Goal: Task Accomplishment & Management: Complete application form

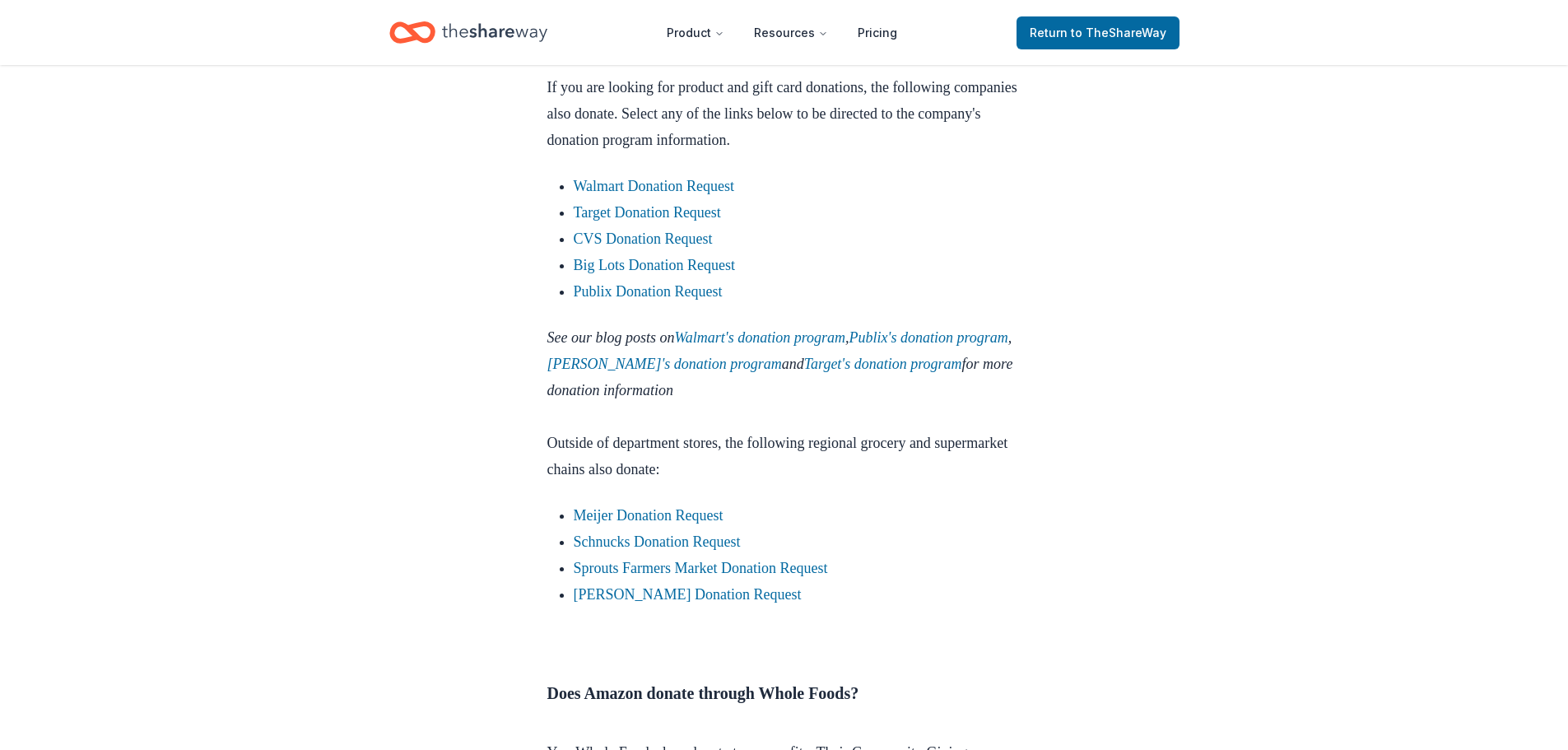
scroll to position [1894, 0]
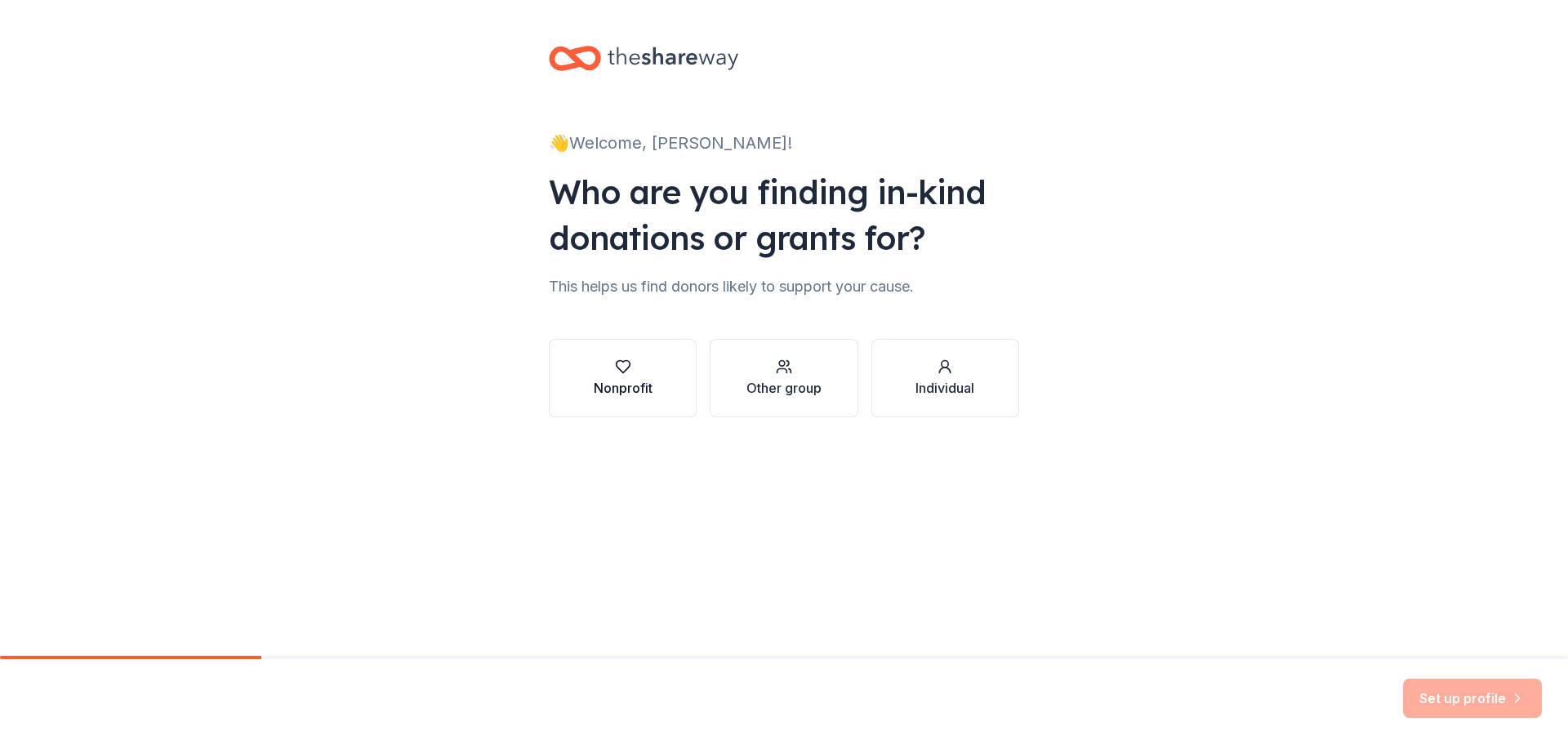
click at [583, 377] on button "Nonprofit" at bounding box center [622, 378] width 148 height 79
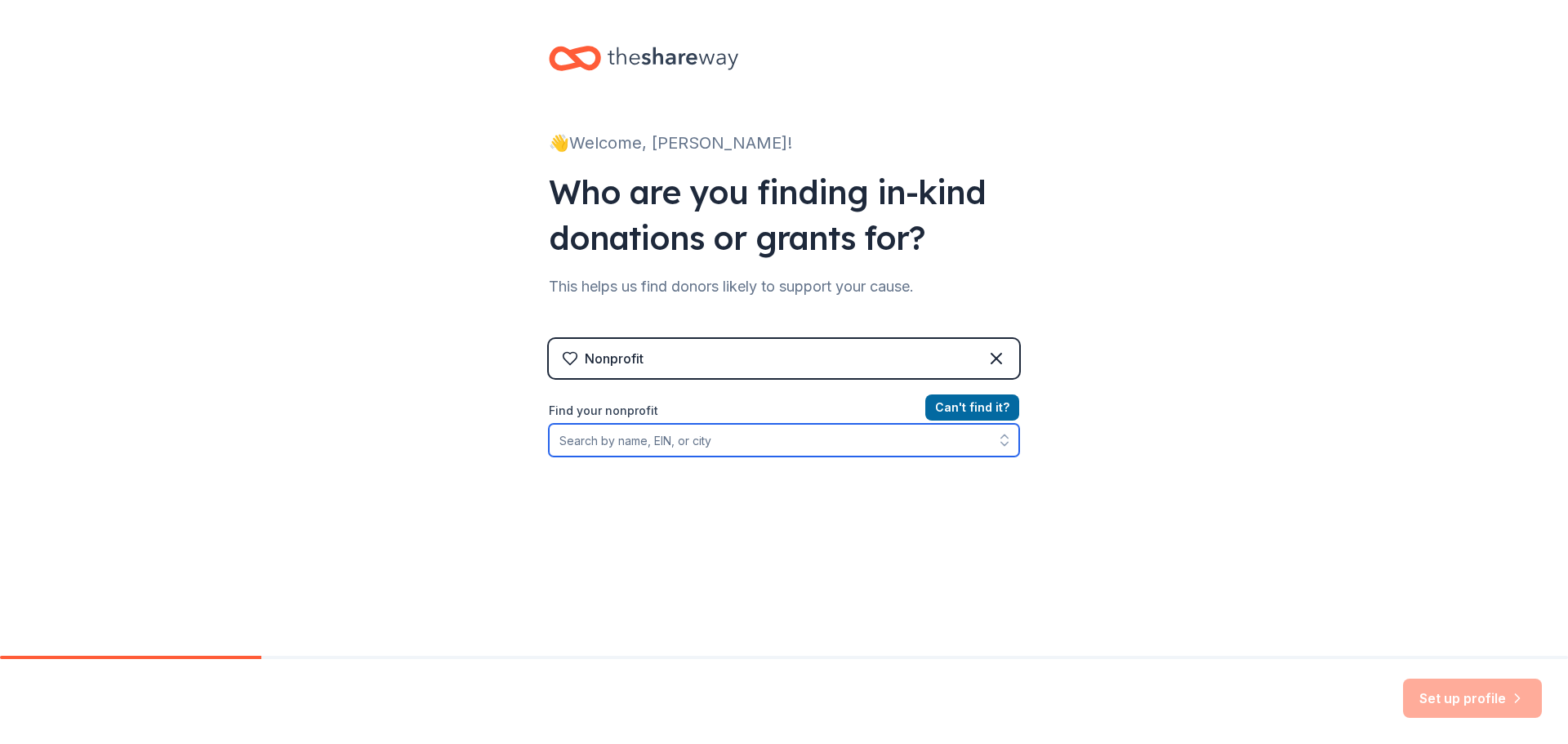
click at [701, 436] on input "Find your nonprofit" at bounding box center [784, 440] width 470 height 32
click at [566, 440] on input "061175590" at bounding box center [784, 440] width 470 height 32
type input "06-1175590"
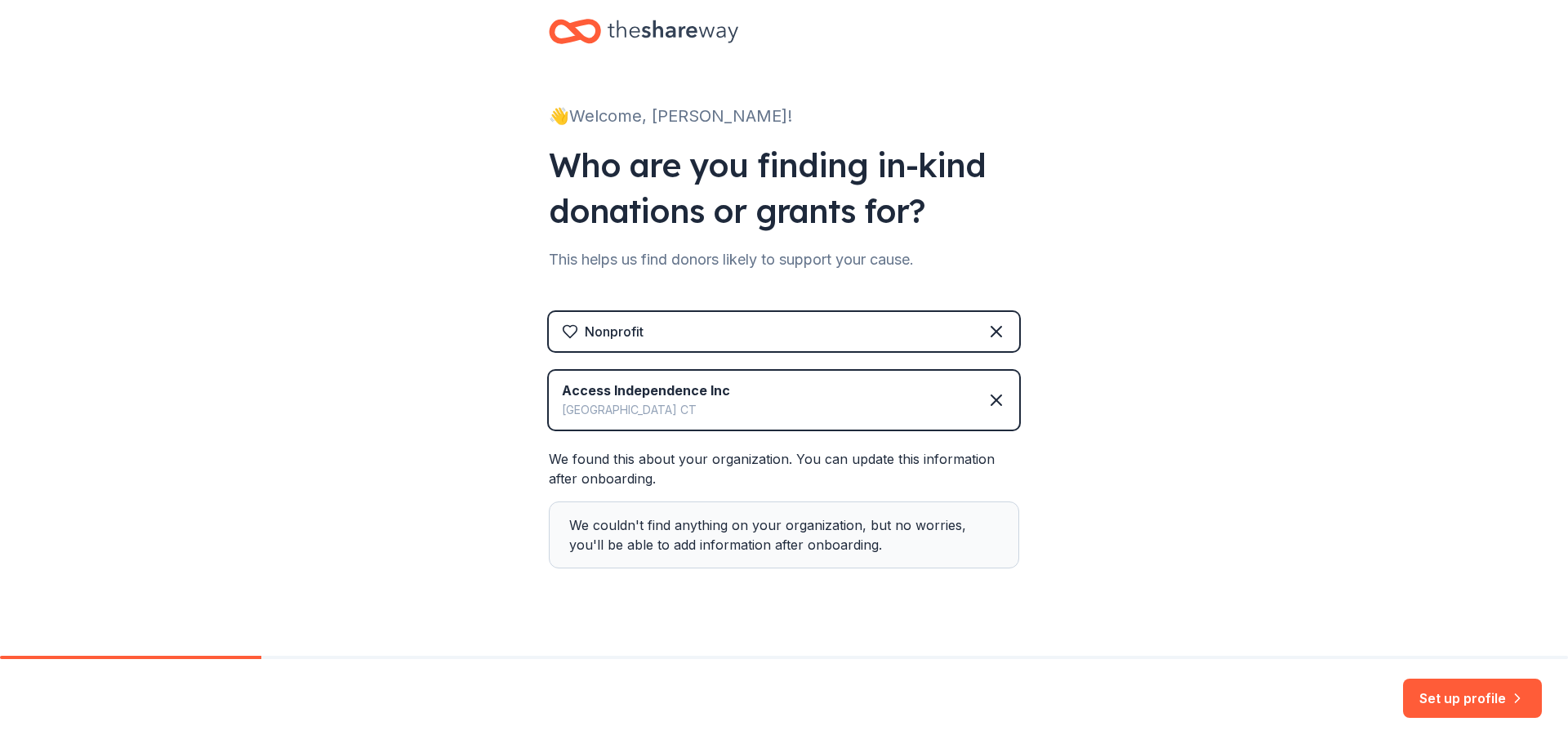
scroll to position [51, 0]
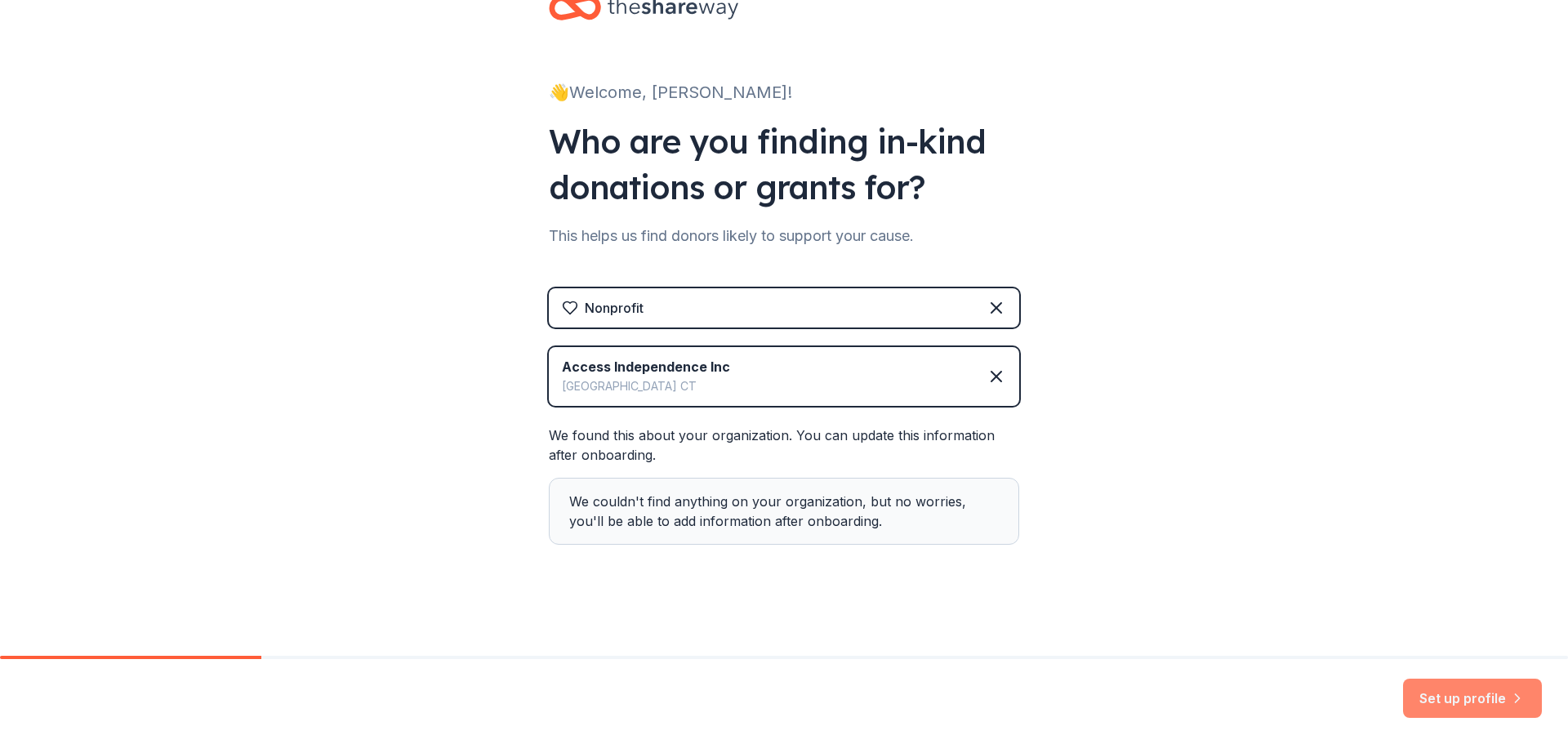
click at [1444, 690] on button "Set up profile" at bounding box center [1472, 698] width 139 height 39
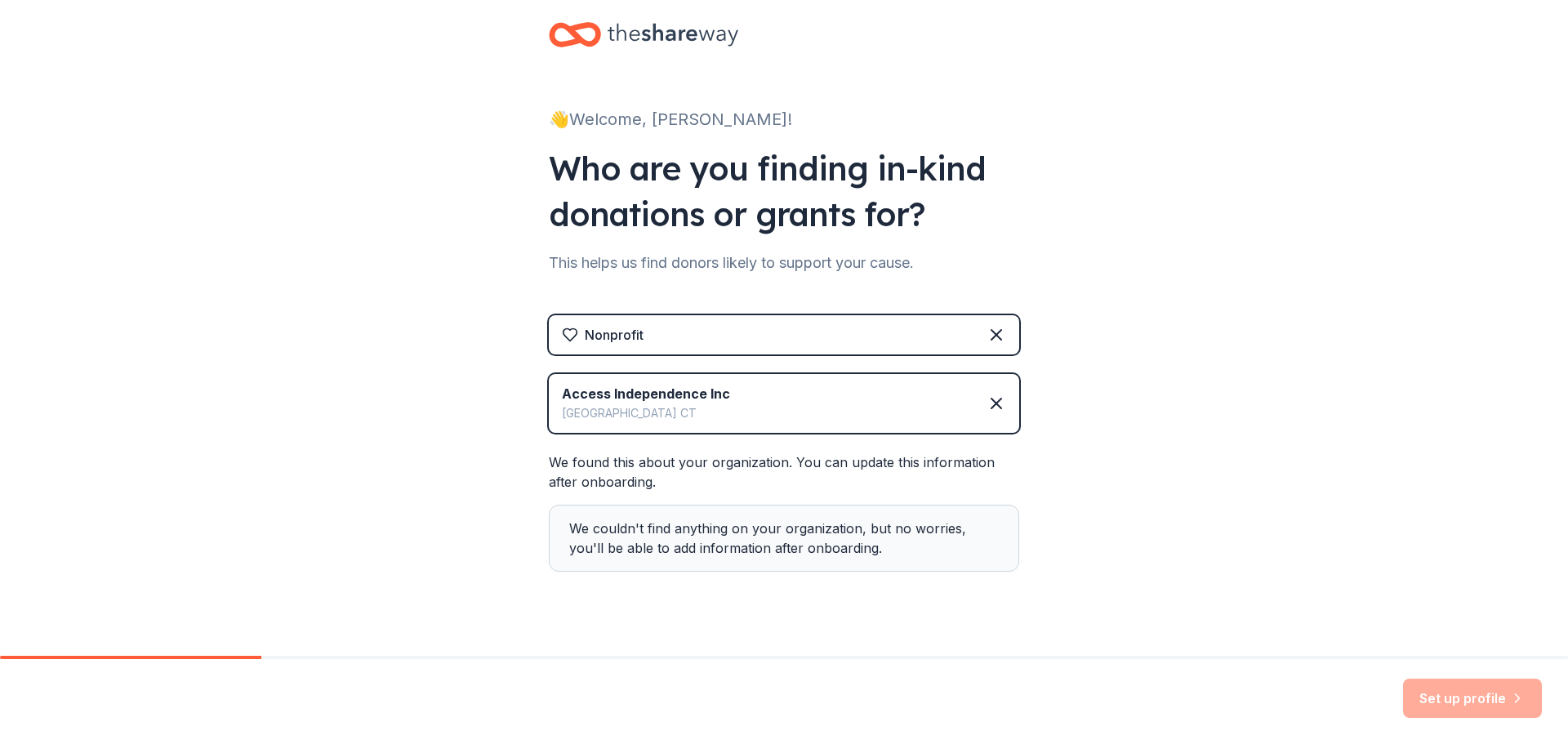
scroll to position [0, 0]
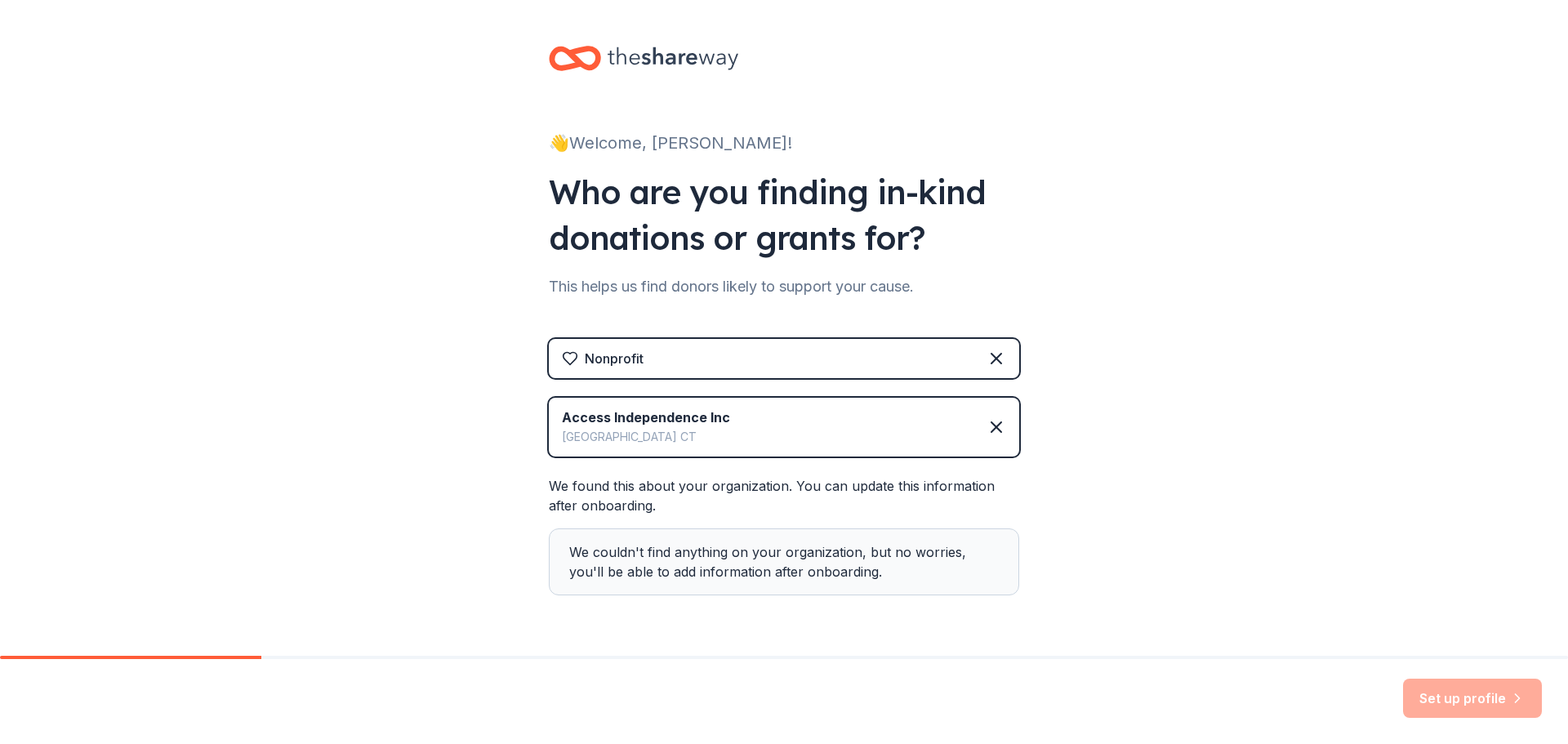
click at [737, 363] on div "Nonprofit" at bounding box center [784, 358] width 470 height 39
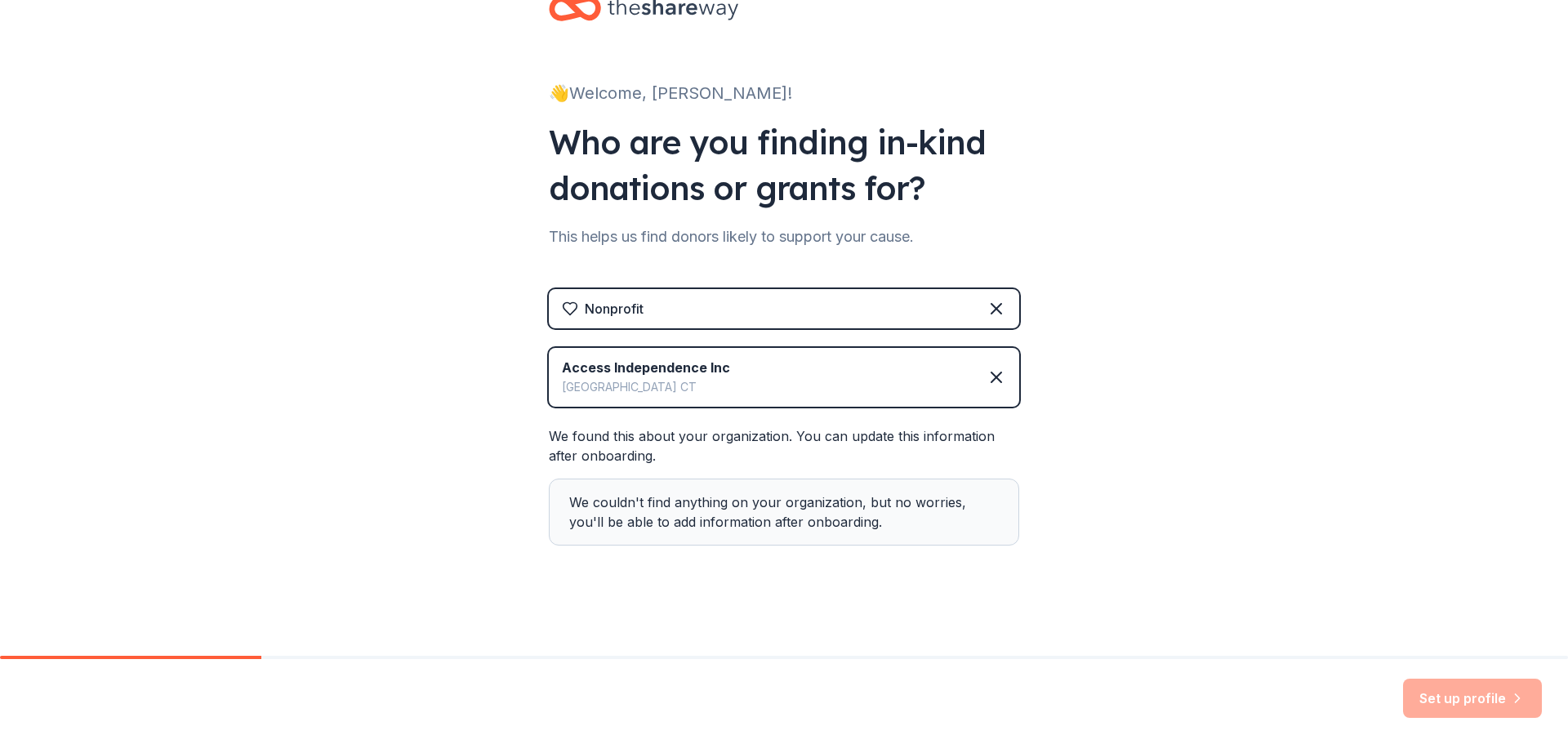
scroll to position [51, 0]
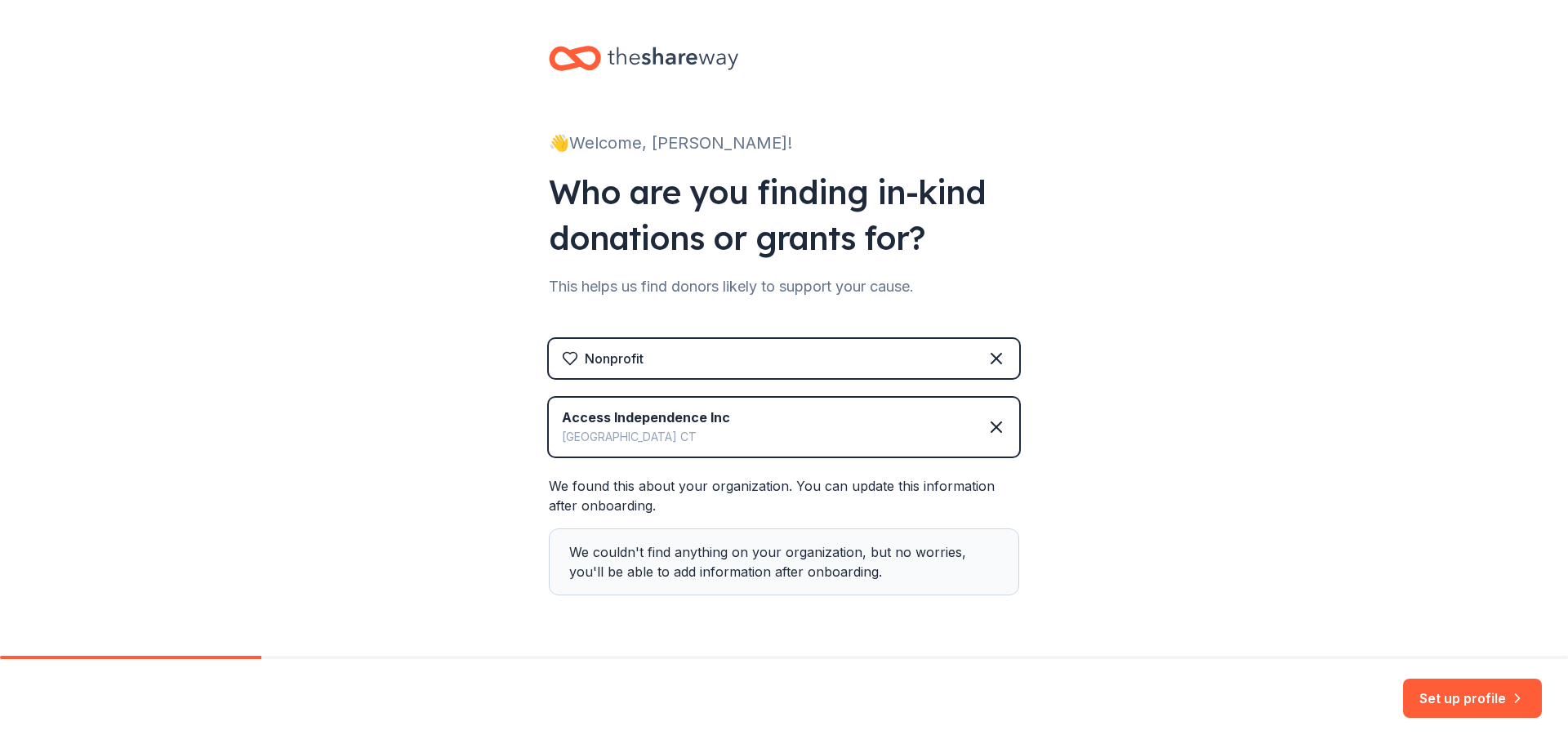
click at [1433, 689] on button "Set up profile" at bounding box center [1472, 698] width 139 height 39
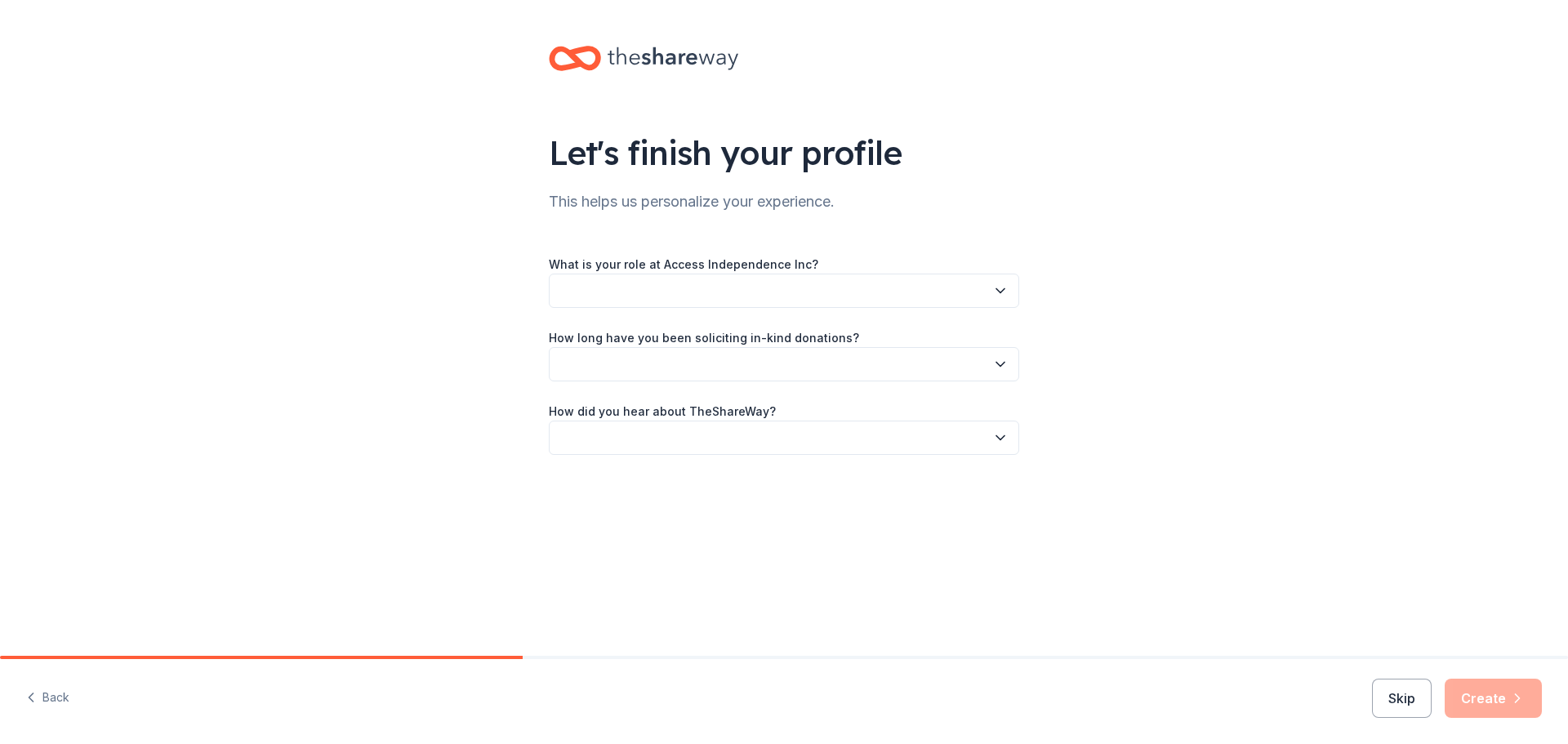
click at [769, 282] on button "button" at bounding box center [784, 291] width 470 height 34
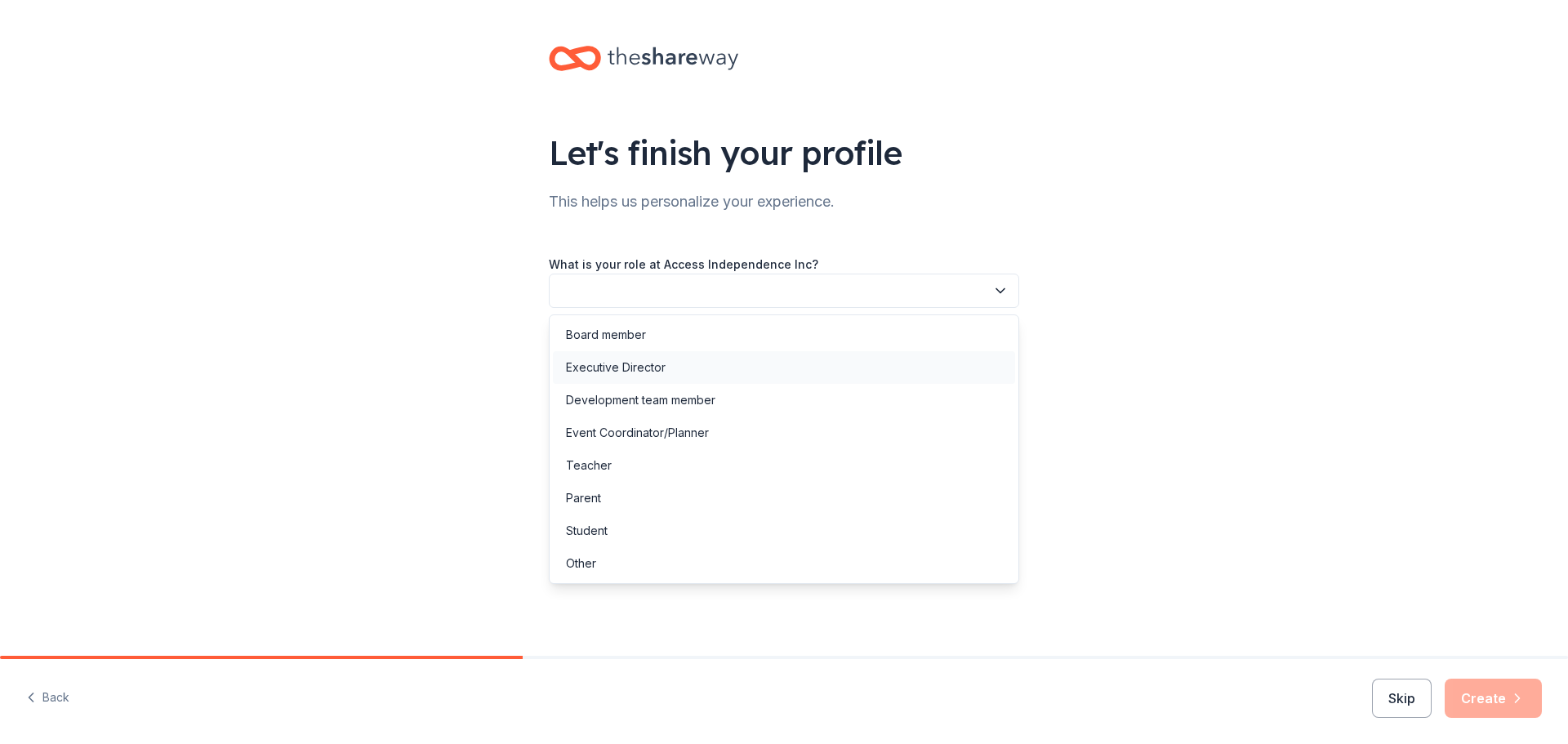
click at [702, 361] on div "Executive Director" at bounding box center [784, 367] width 462 height 32
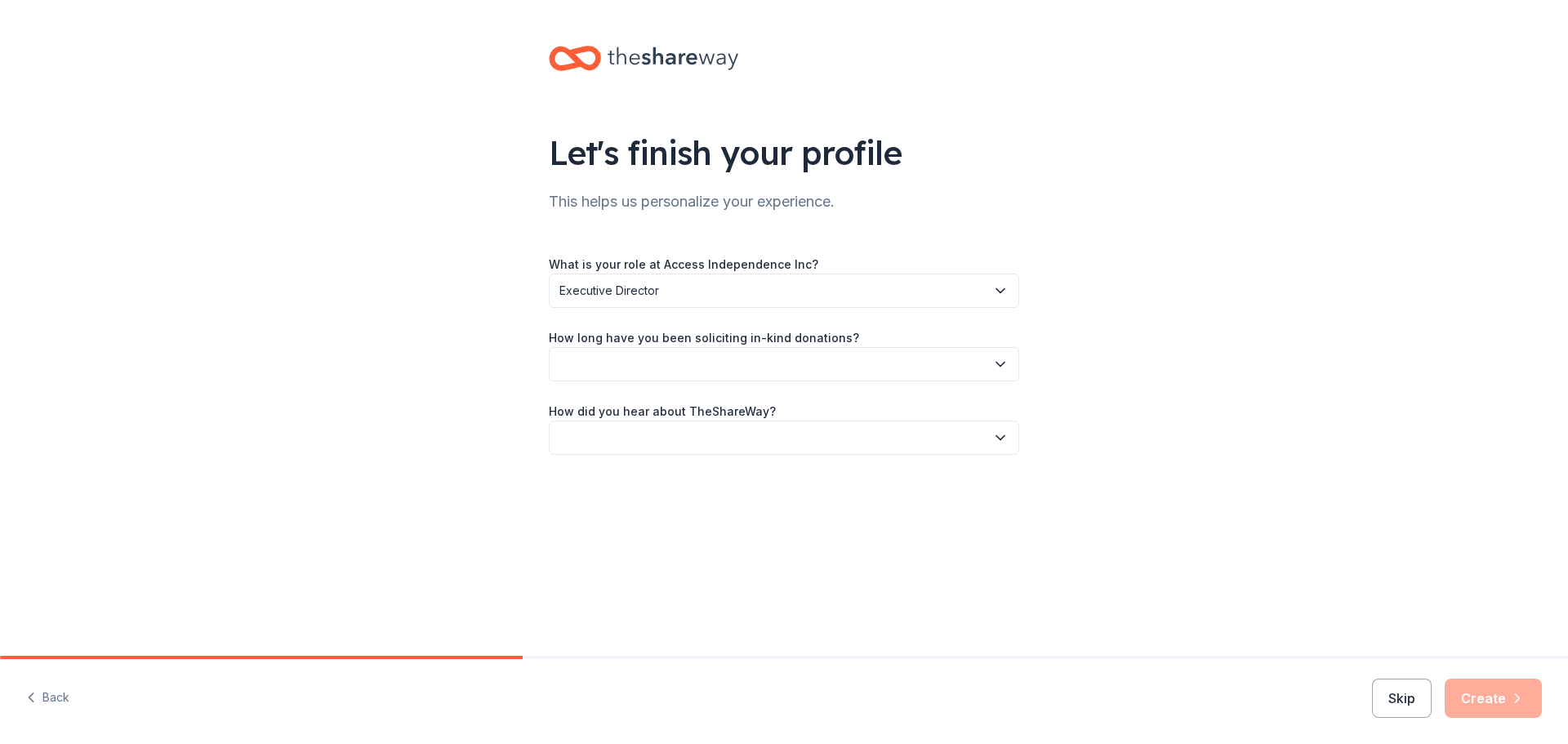
click at [702, 361] on button "button" at bounding box center [784, 364] width 470 height 34
click at [670, 413] on div "This is my first time!" at bounding box center [618, 408] width 104 height 20
click at [757, 441] on button "button" at bounding box center [784, 438] width 470 height 34
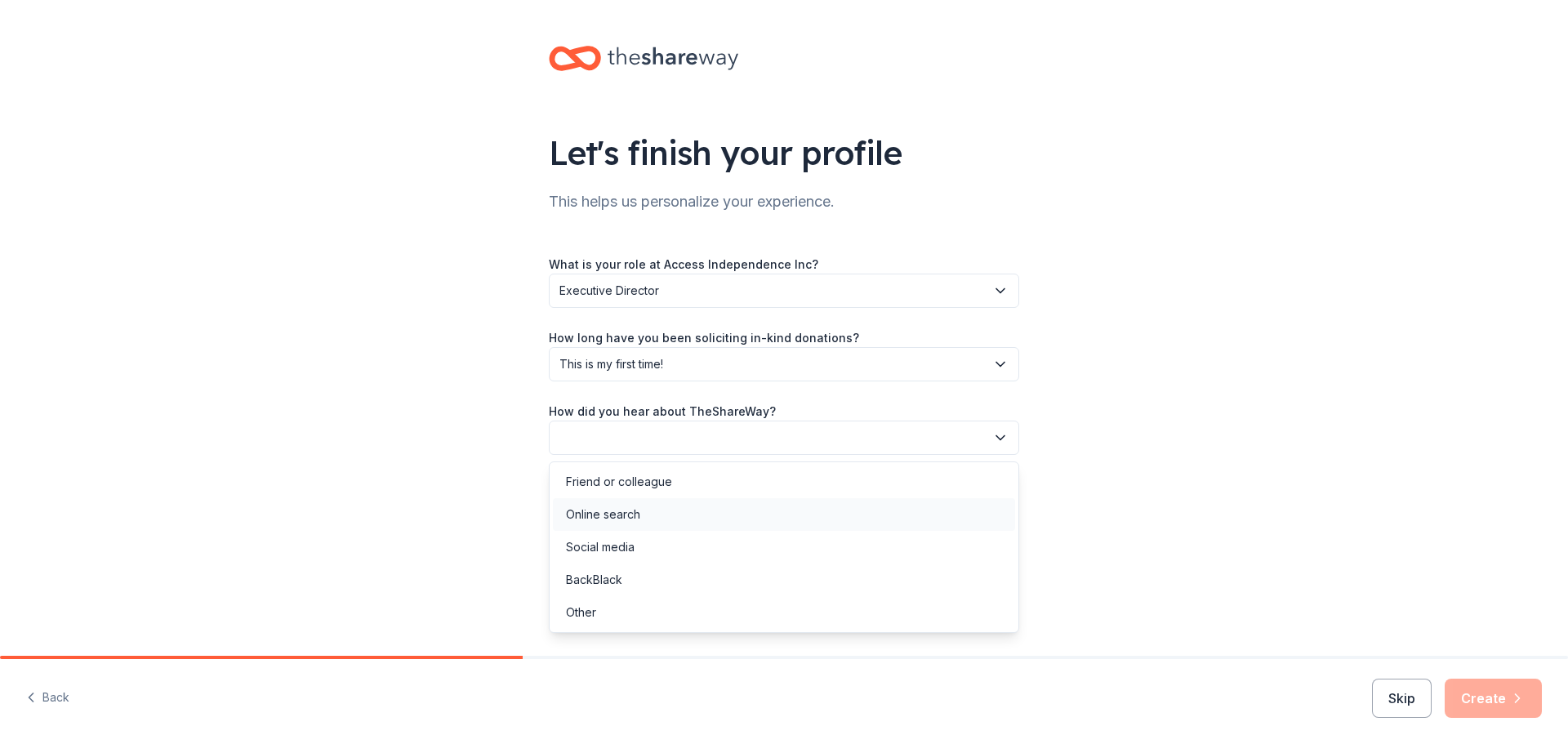
click at [677, 511] on div "Online search" at bounding box center [784, 514] width 462 height 32
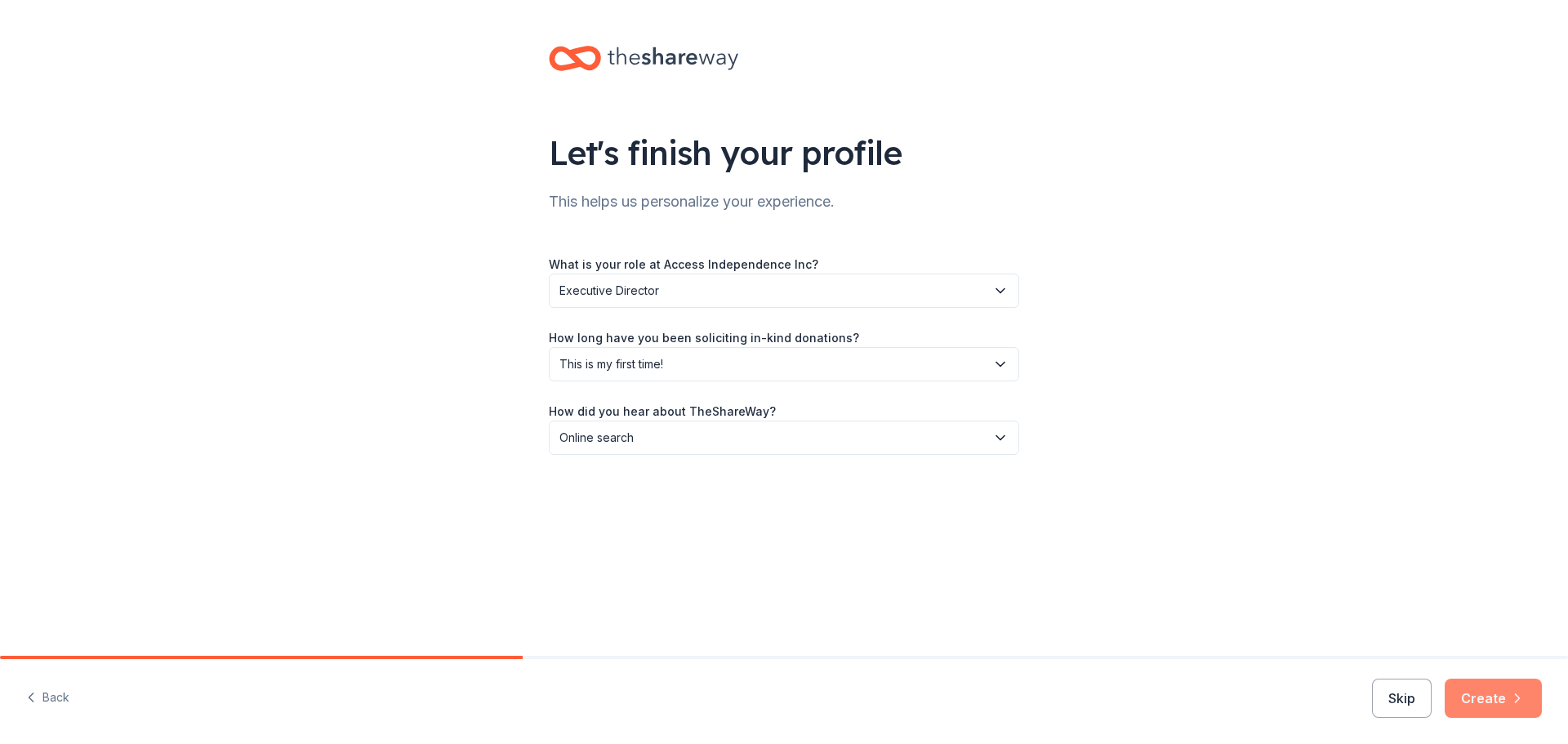
click at [1515, 703] on icon "button" at bounding box center [1517, 698] width 16 height 16
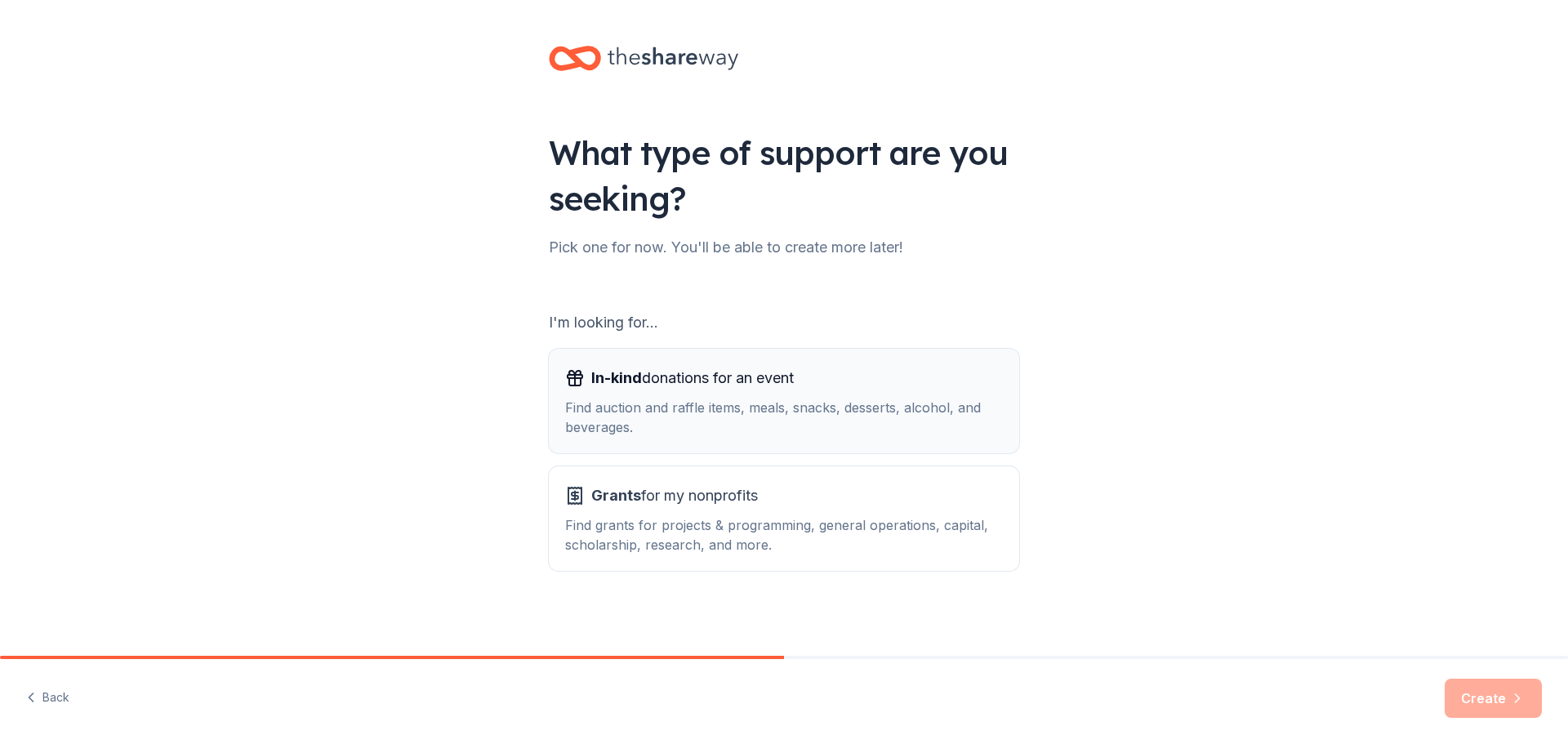
click at [913, 399] on div "Find auction and raffle items, meals, snacks, desserts, alcohol, and beverages." at bounding box center [784, 417] width 438 height 39
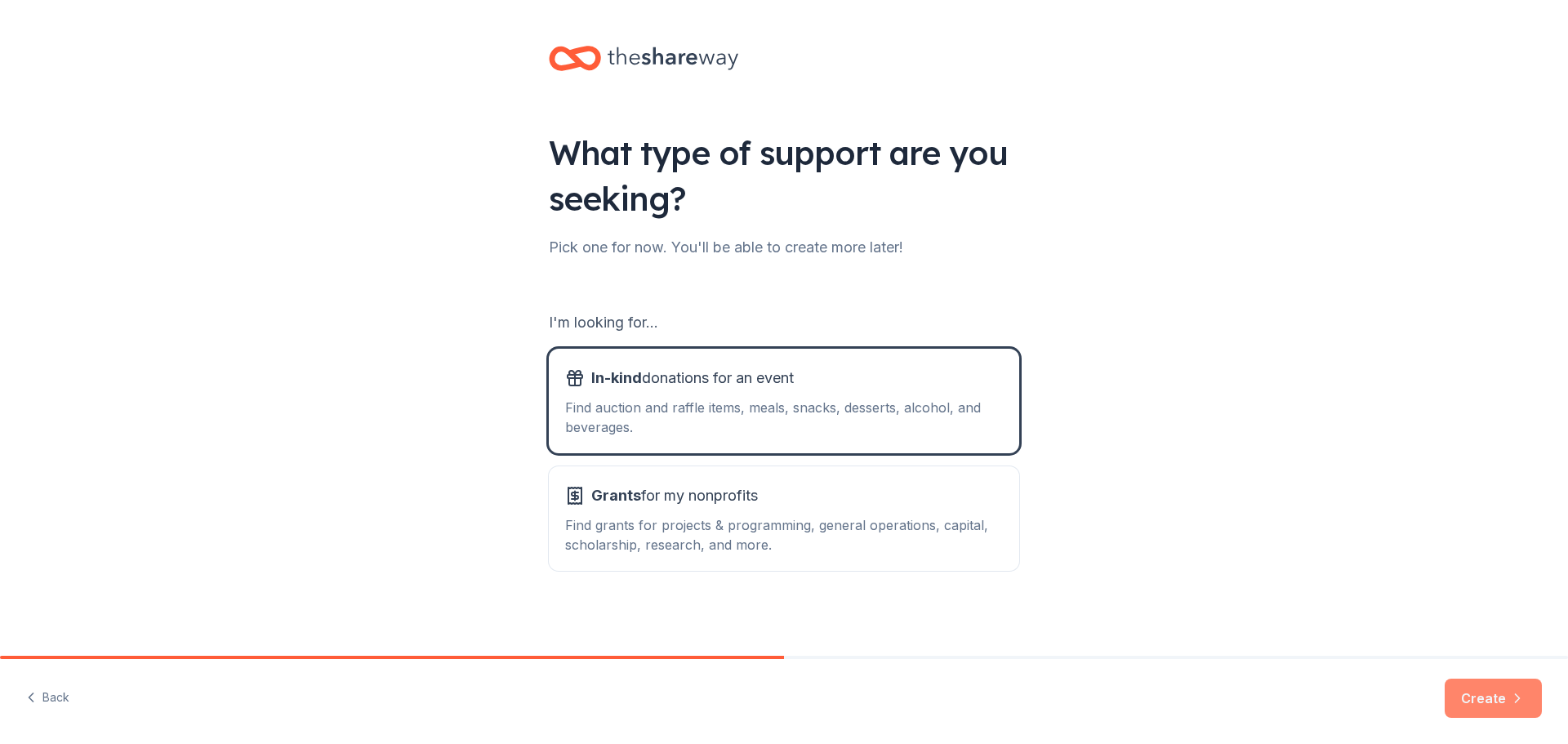
click at [1482, 703] on button "Create" at bounding box center [1493, 698] width 98 height 39
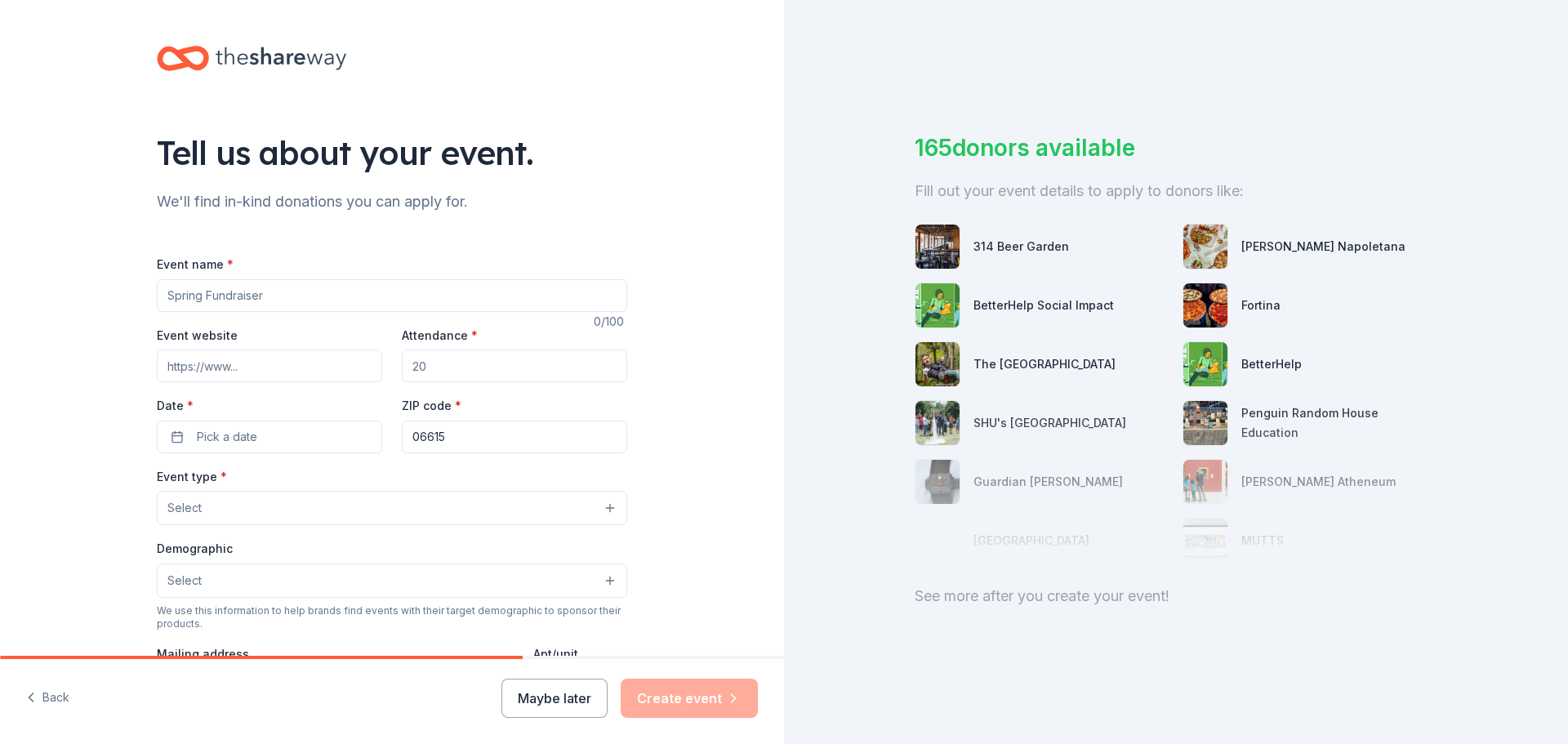
click at [330, 302] on input "Event name *" at bounding box center [391, 295] width 470 height 32
type input "Holiday Fundraiser"
type input "www.accessinct.org"
type input "30"
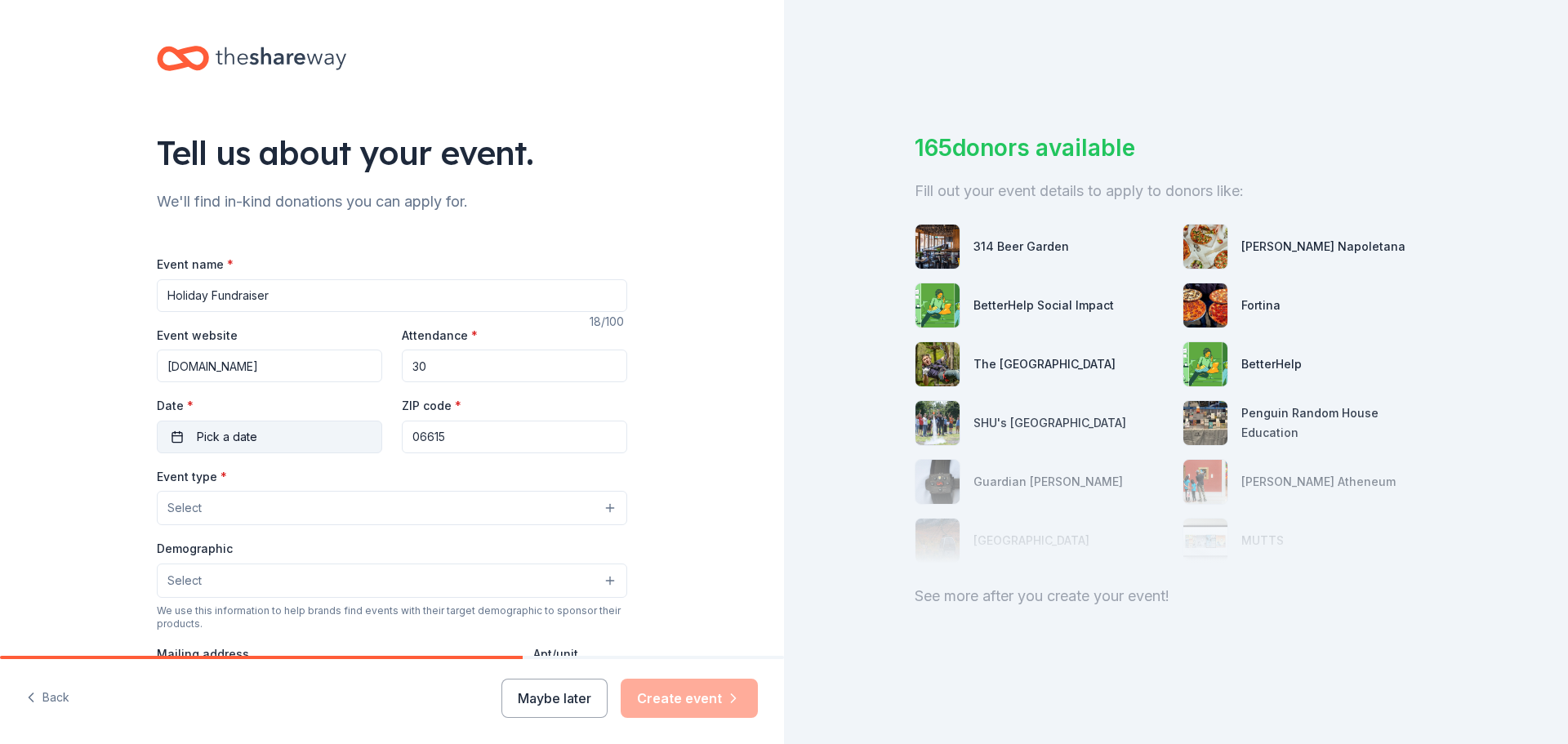
click at [245, 436] on span "Pick a date" at bounding box center [227, 437] width 60 height 20
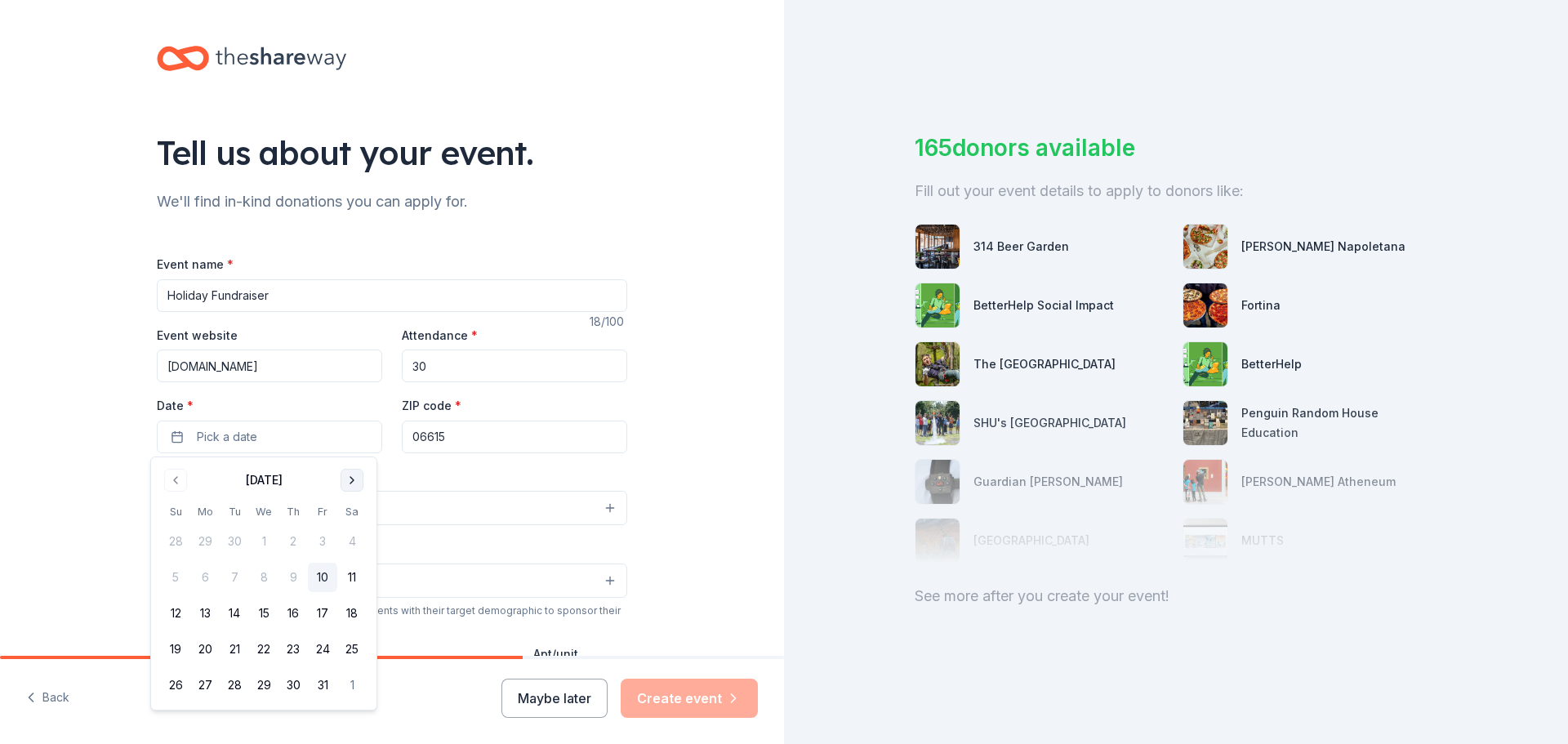
click at [350, 487] on button "Go to next month" at bounding box center [352, 480] width 23 height 23
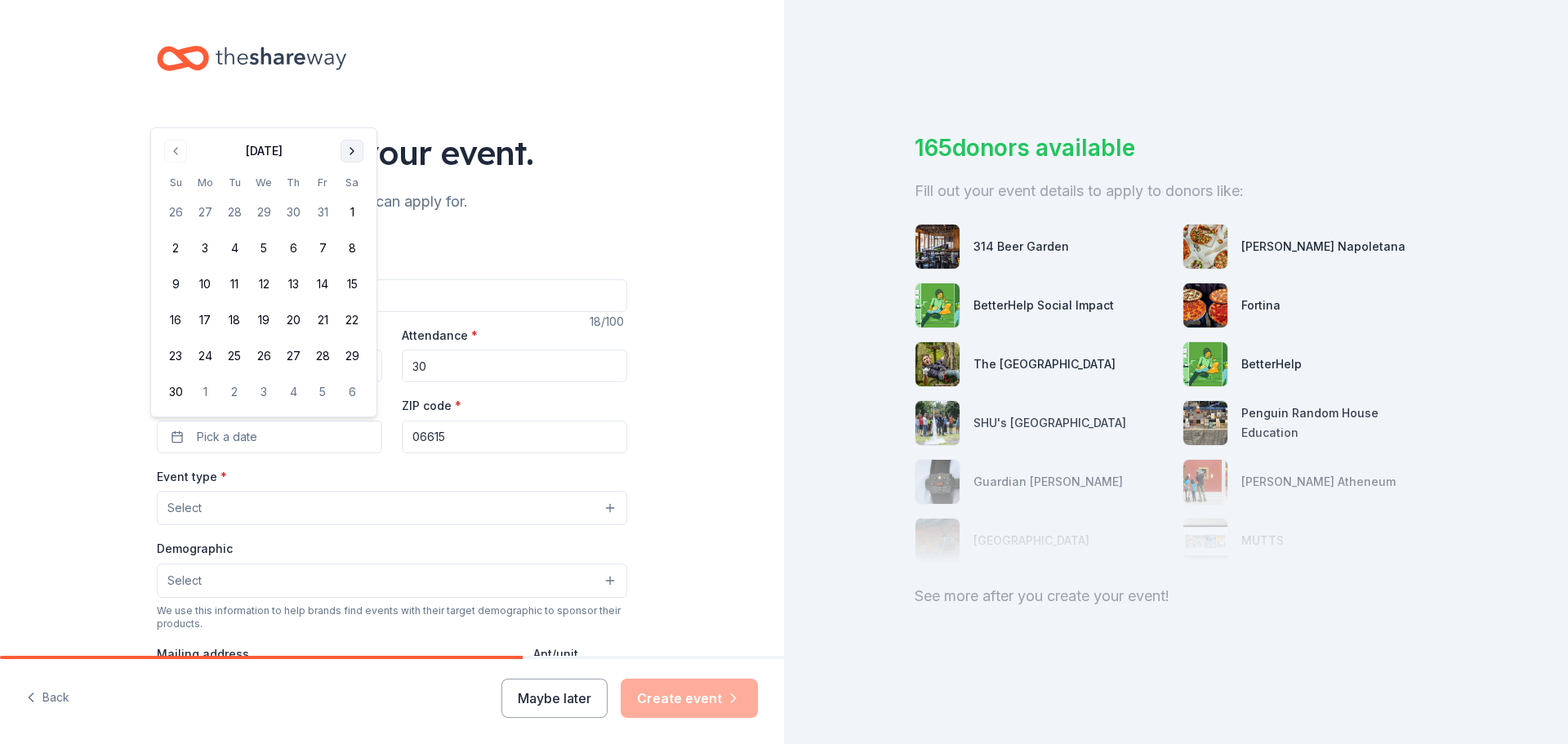
click at [358, 152] on button "Go to next month" at bounding box center [352, 151] width 23 height 23
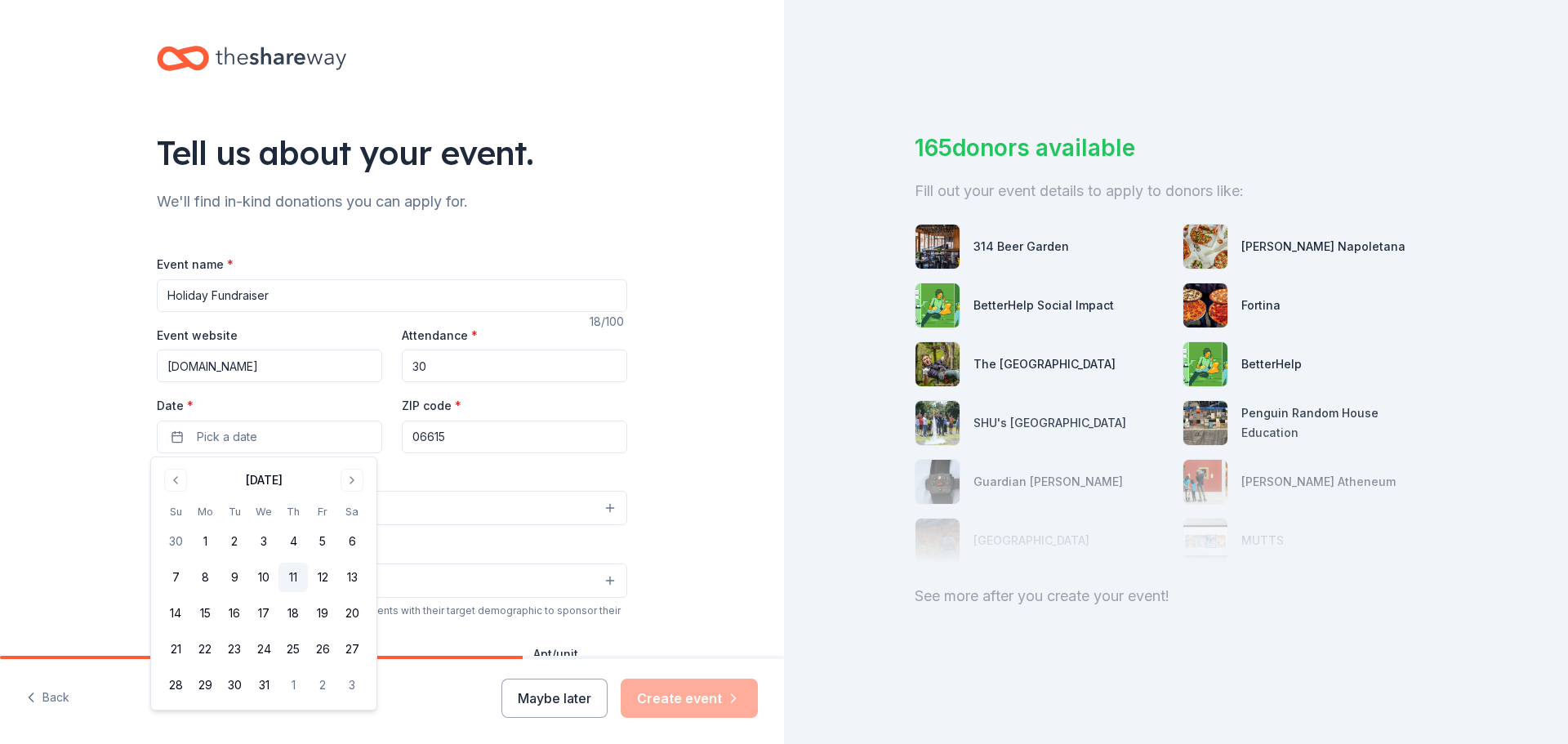
click at [300, 586] on button "11" at bounding box center [293, 577] width 30 height 30
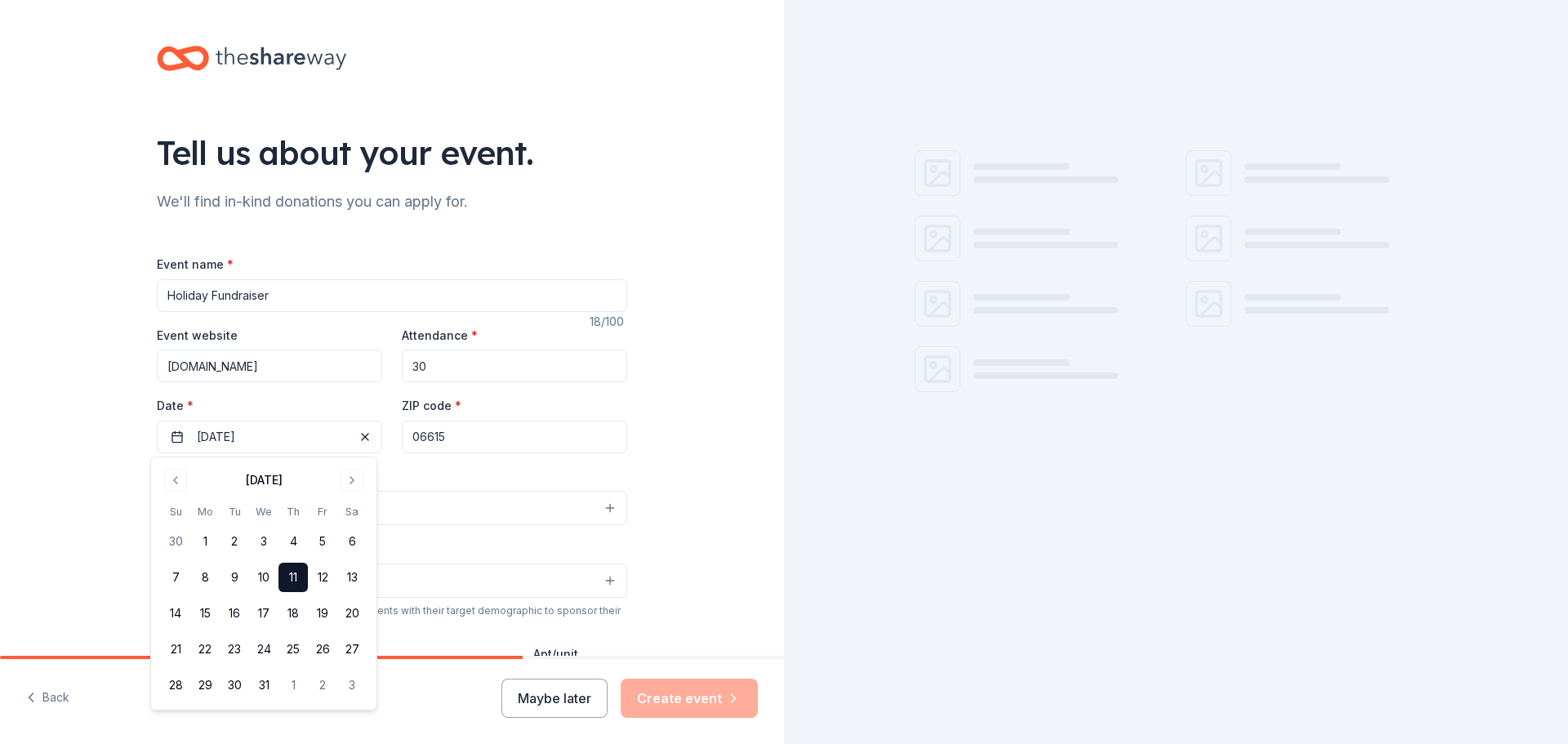
click at [458, 464] on div "Event name * Holiday Fundraiser 18 /100 Event website www.accessinct.org Attend…" at bounding box center [391, 631] width 470 height 755
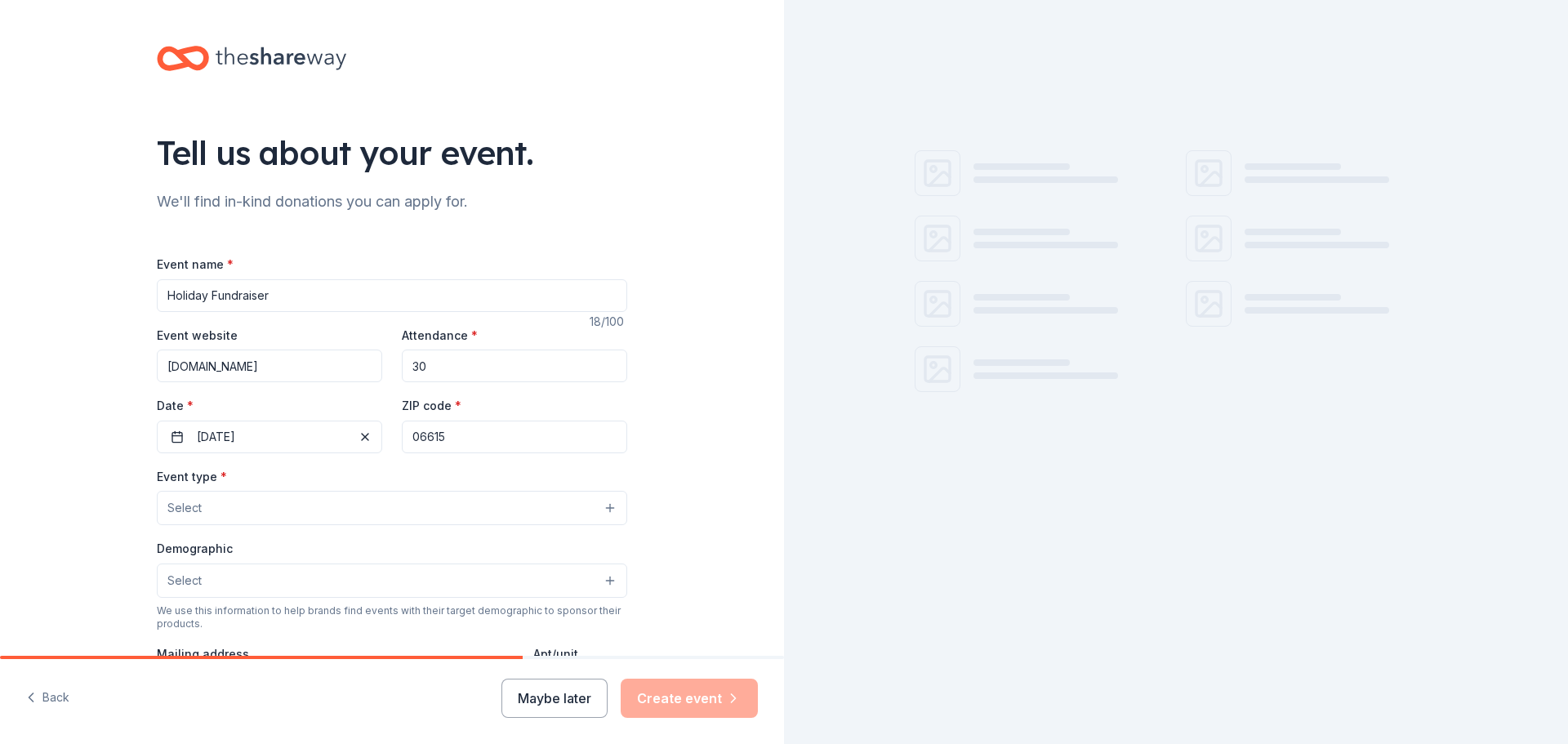
click at [414, 517] on button "Select" at bounding box center [391, 508] width 470 height 34
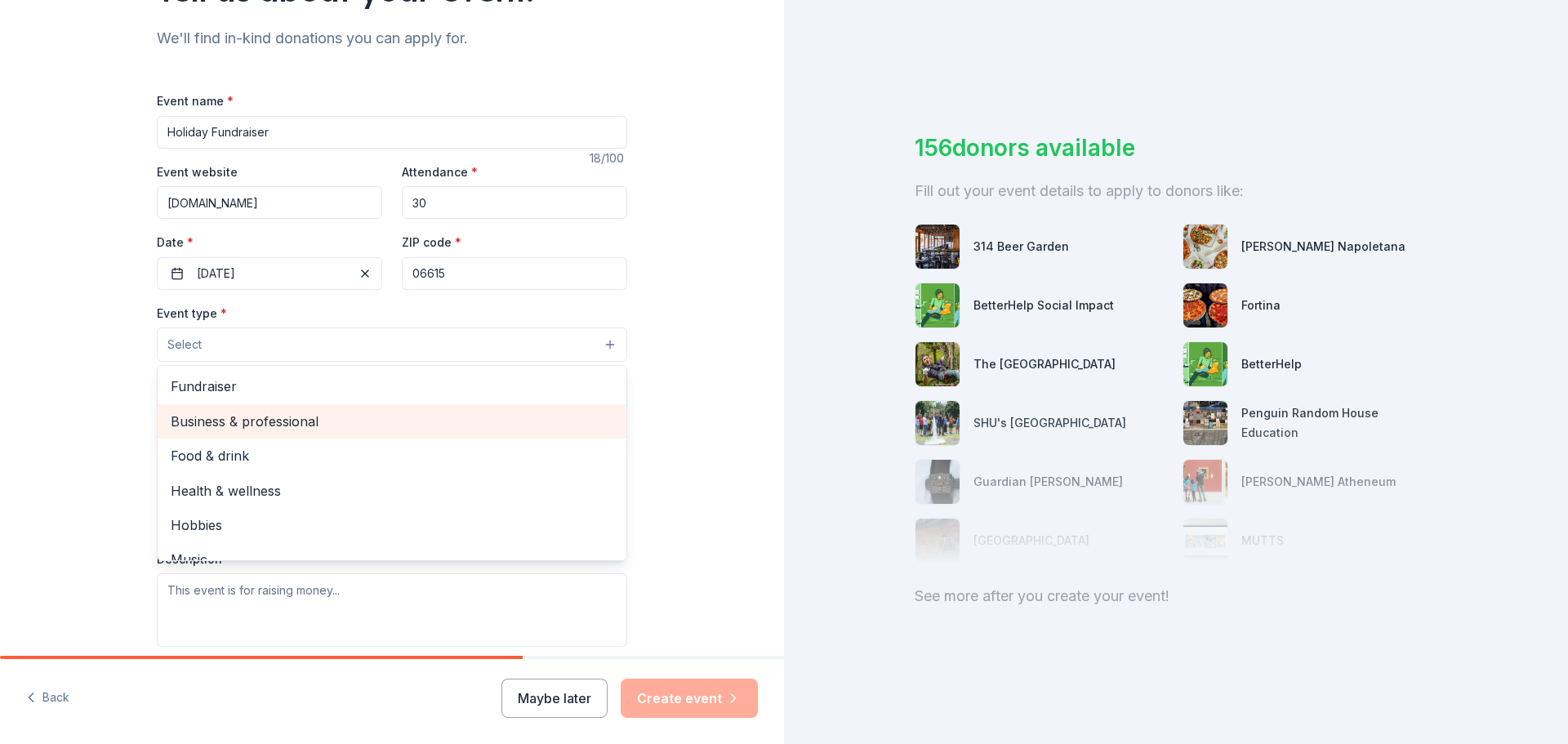
click at [286, 418] on span "Business & professional" at bounding box center [392, 422] width 442 height 21
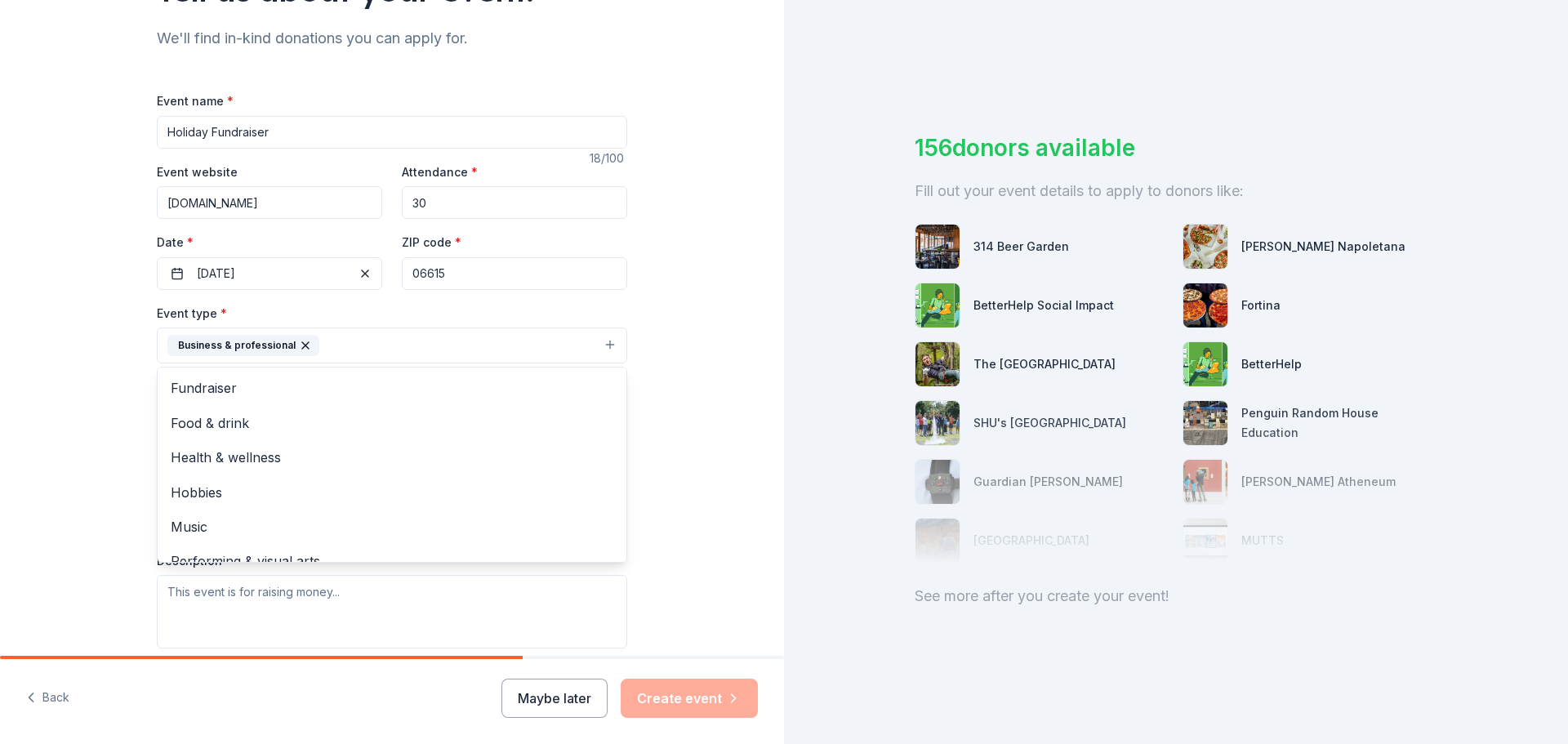
click at [653, 358] on div "Tell us about your event. We'll find in-kind donations you can apply for. Event…" at bounding box center [392, 381] width 784 height 1089
click at [389, 425] on button "Select" at bounding box center [391, 419] width 470 height 34
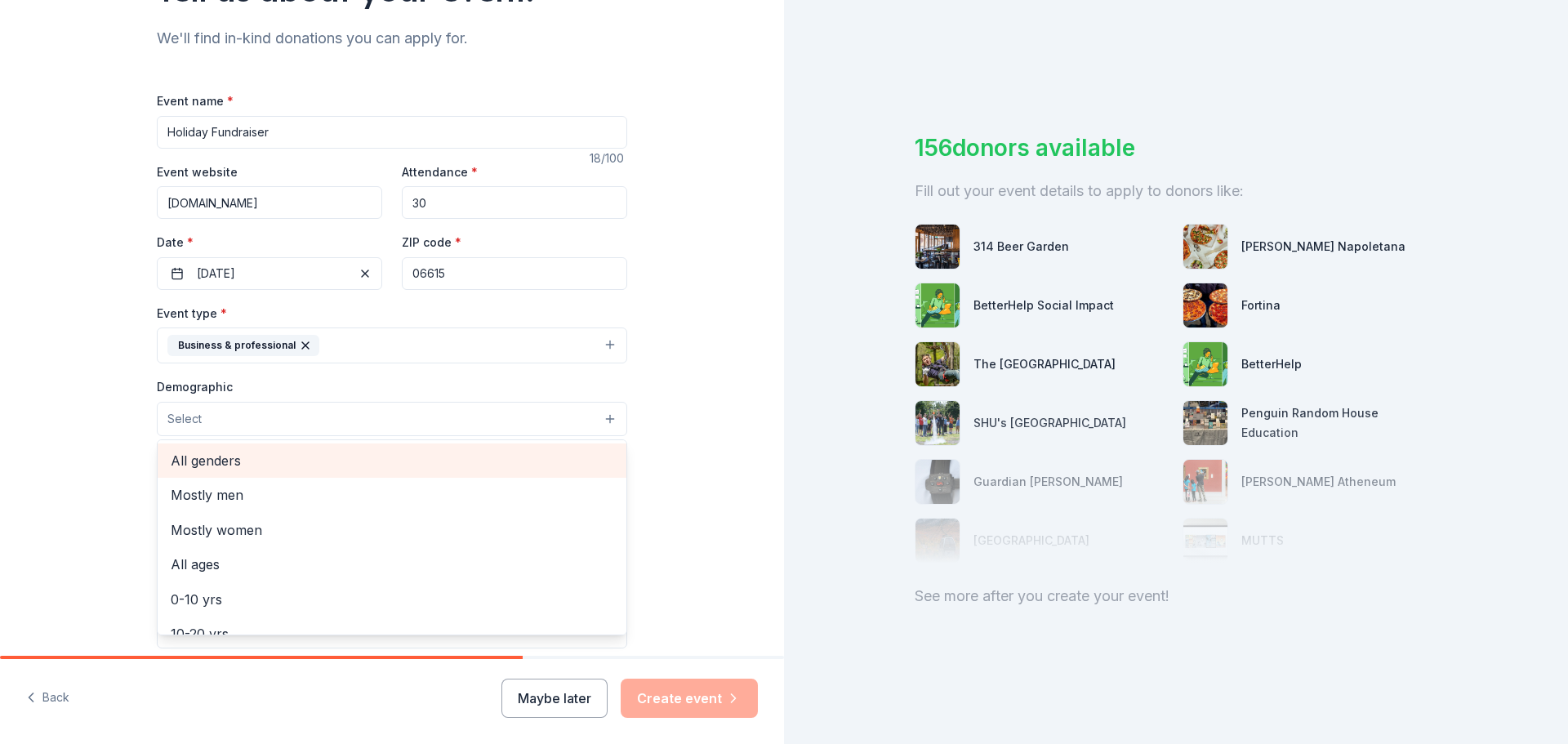
click at [303, 461] on span "All genders" at bounding box center [392, 461] width 442 height 21
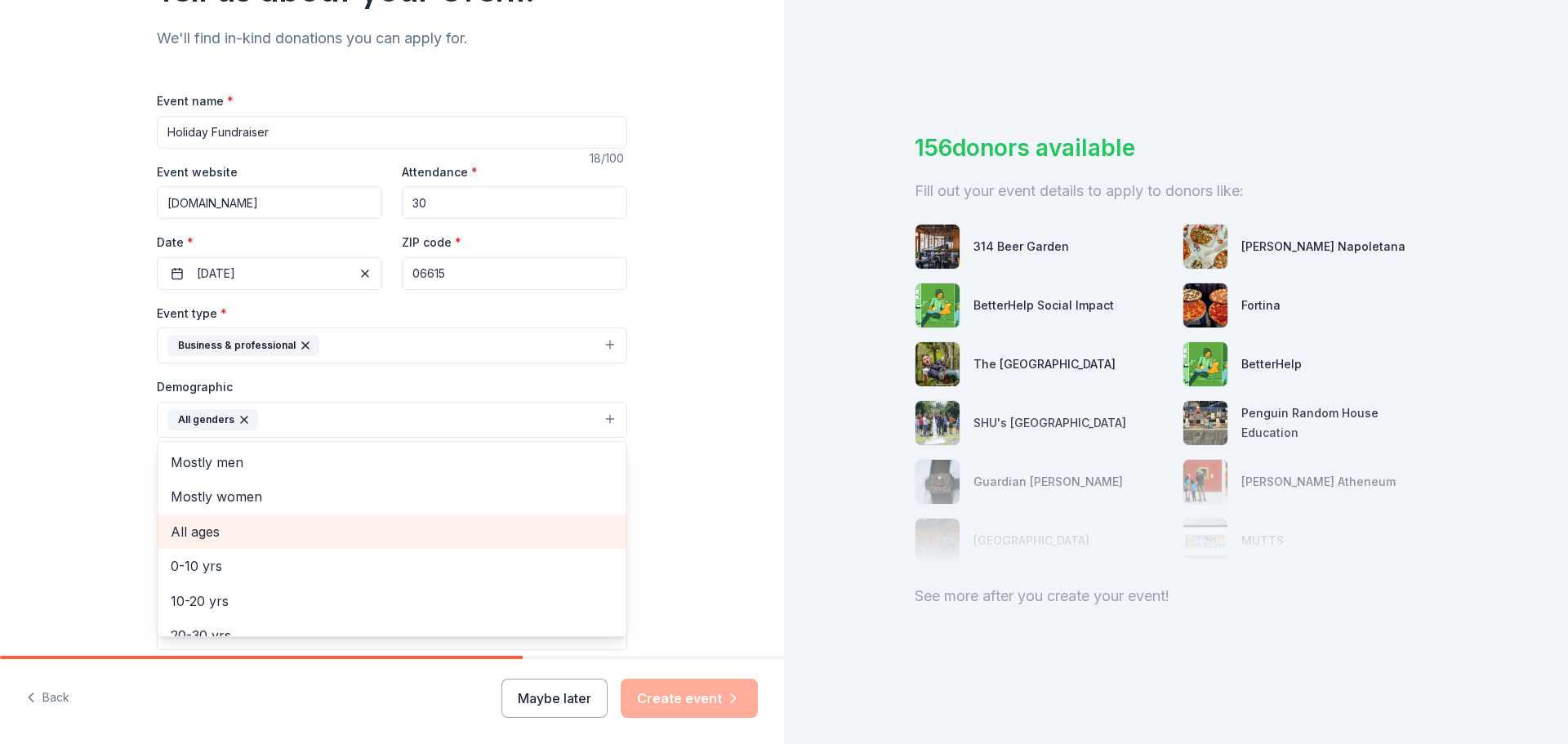
click at [248, 537] on span "All ages" at bounding box center [392, 532] width 442 height 21
click at [687, 403] on div "Tell us about your event. We'll find in-kind donations you can apply for. Event…" at bounding box center [392, 382] width 784 height 1090
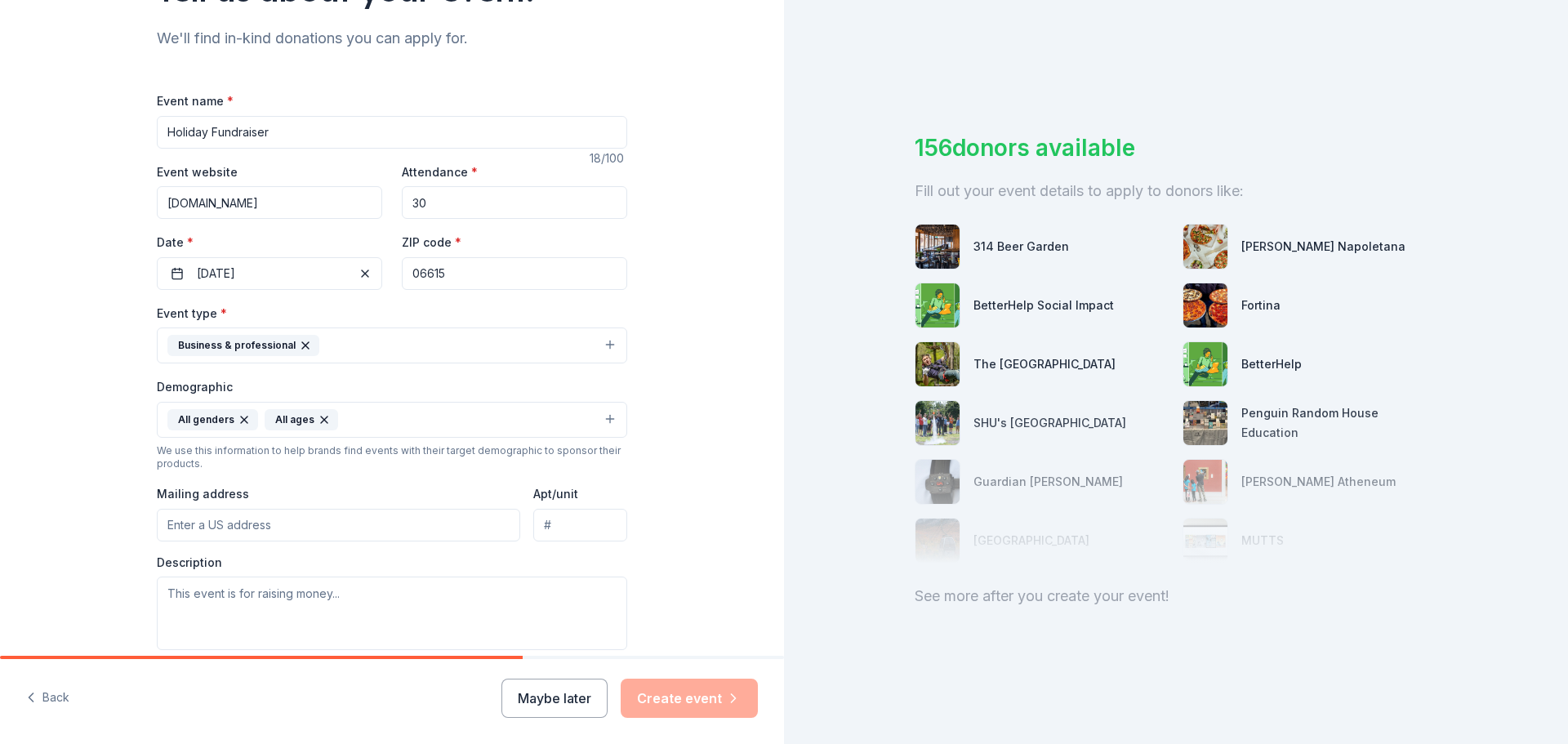
scroll to position [245, 0]
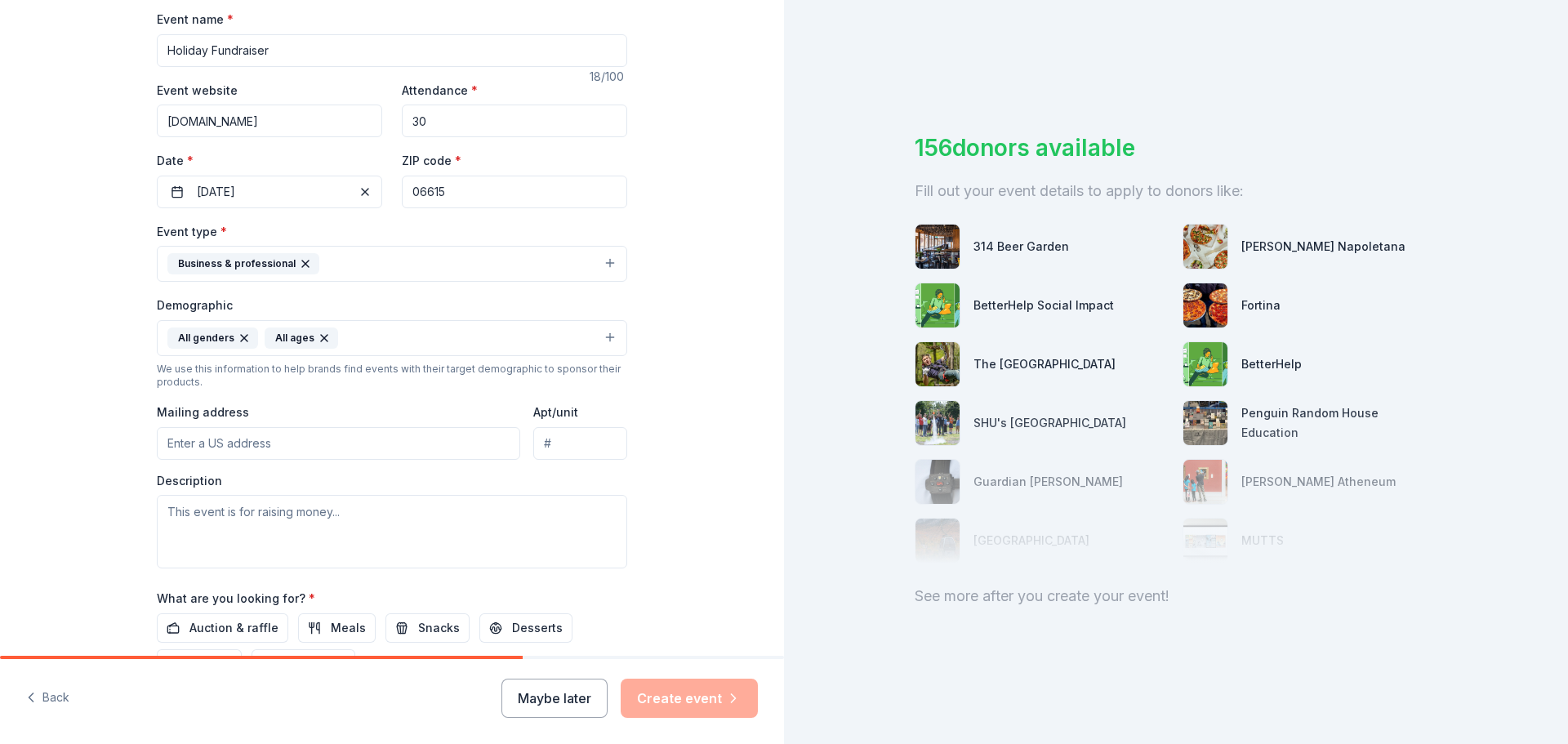
click at [208, 444] on input "Mailing address" at bounding box center [338, 443] width 364 height 32
click at [376, 392] on div "Event type * Business & professional Demographic All genders All ages We use th…" at bounding box center [391, 395] width 470 height 347
click at [348, 440] on input "300 Long Beach Blvd, Suite 1" at bounding box center [338, 443] width 364 height 32
type input "300 Long Beach Boulevard, Stratford, CT, 06615"
click at [294, 521] on textarea at bounding box center [391, 532] width 470 height 73
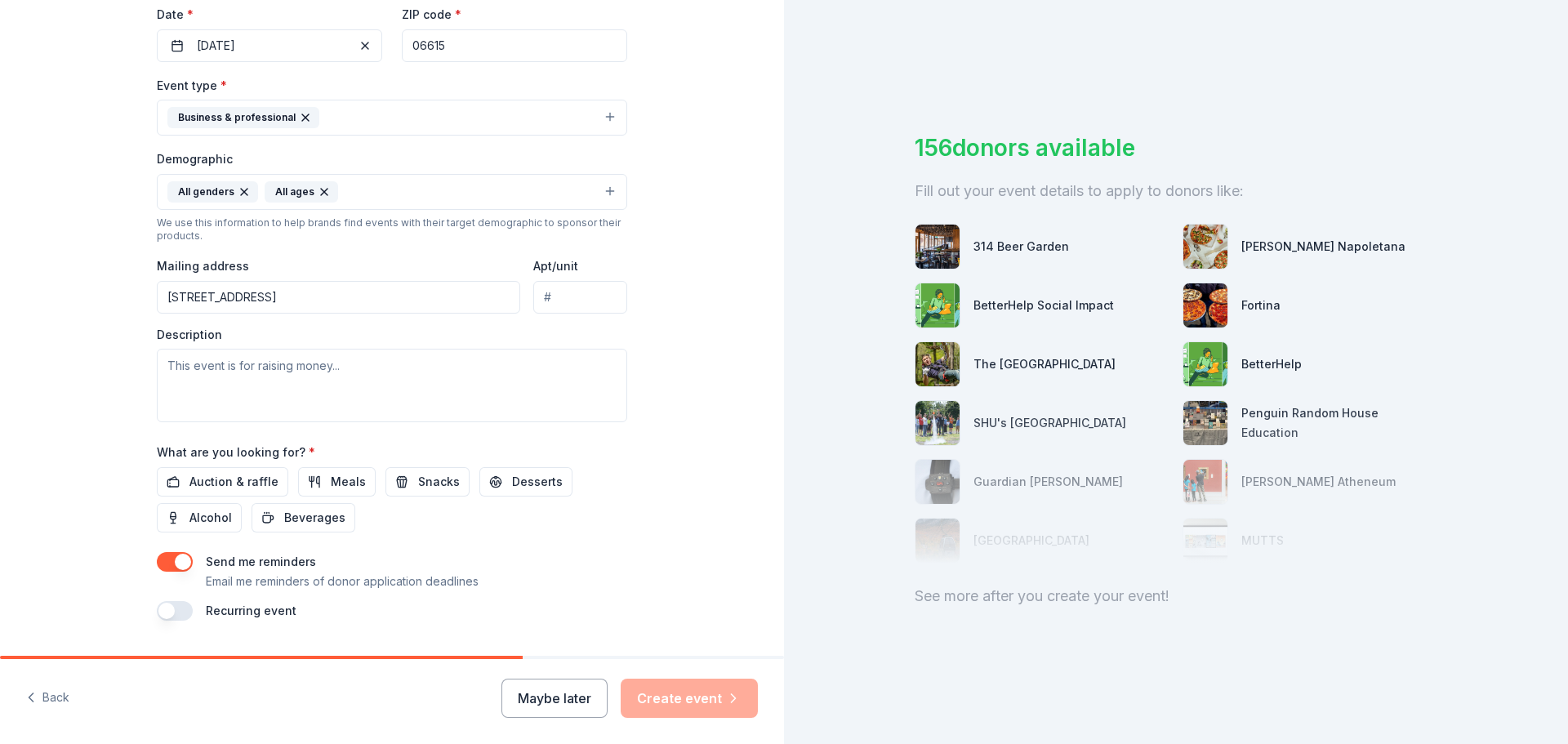
scroll to position [408, 0]
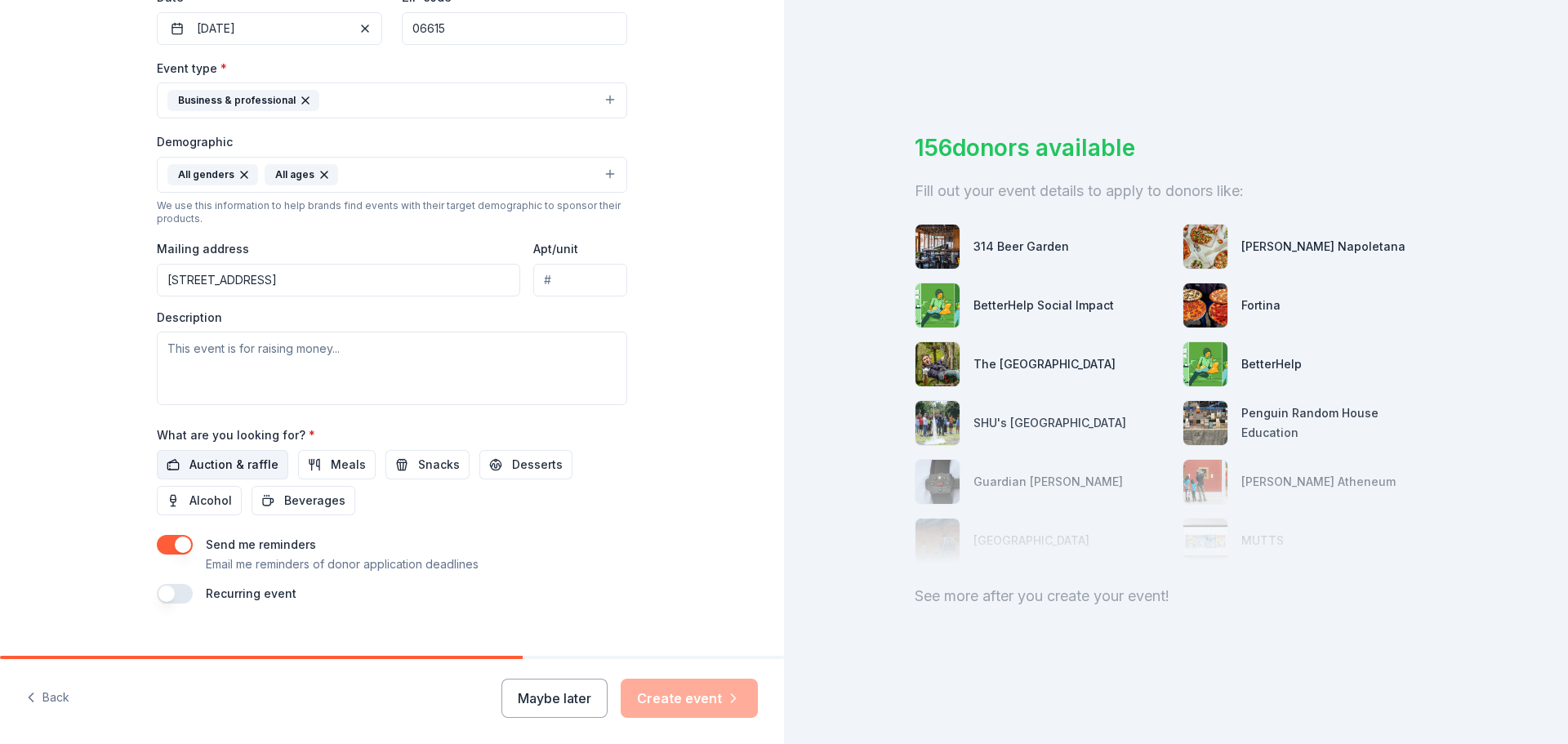
click at [218, 459] on span "Auction & raffle" at bounding box center [234, 465] width 89 height 20
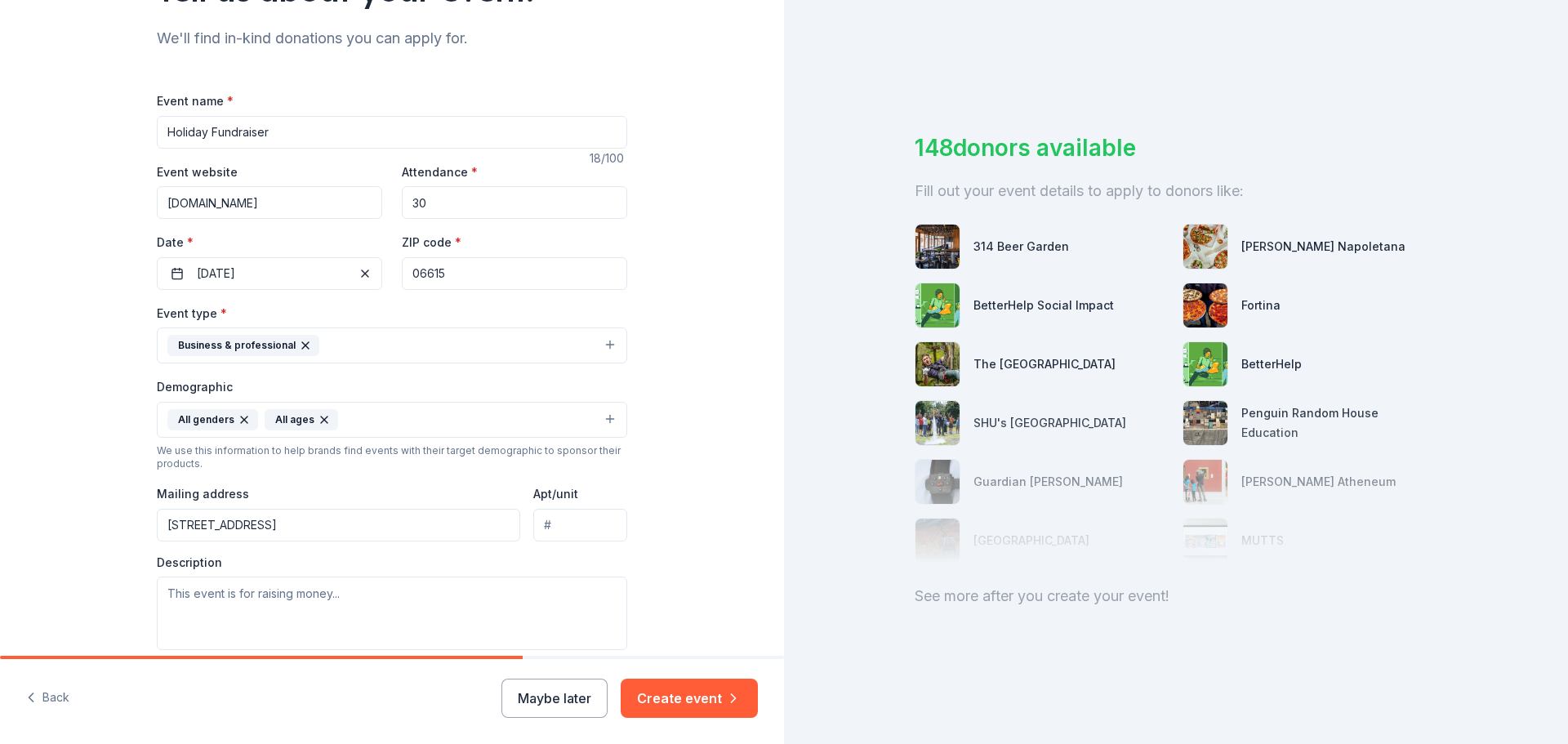
scroll to position [81, 0]
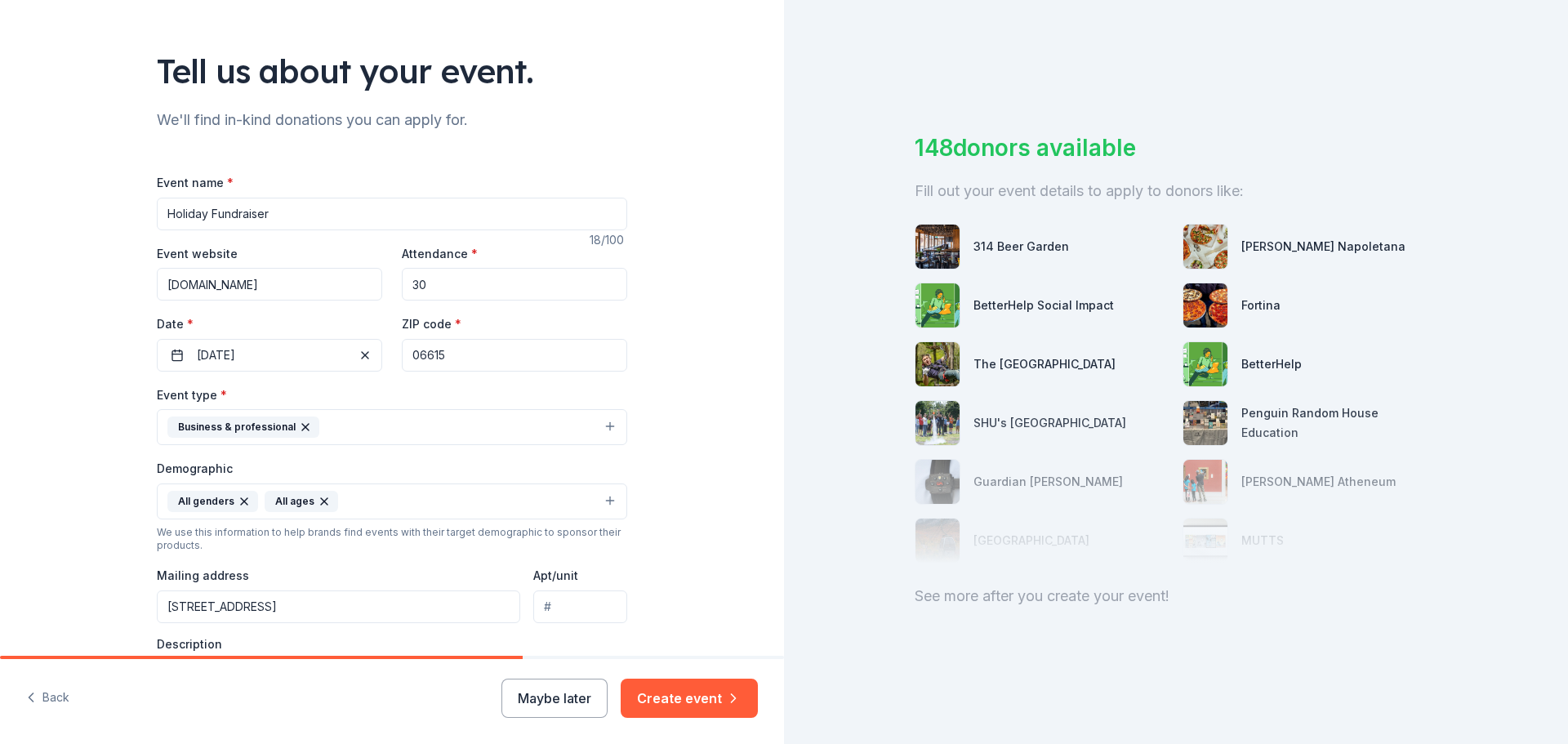
click at [279, 217] on input "Holiday Fundraiser" at bounding box center [391, 214] width 470 height 32
paste input "Access Independence Holiday Fundraiser & Community Celebration"
type input "Access Independence Holiday Fundraiser & Community Celebration"
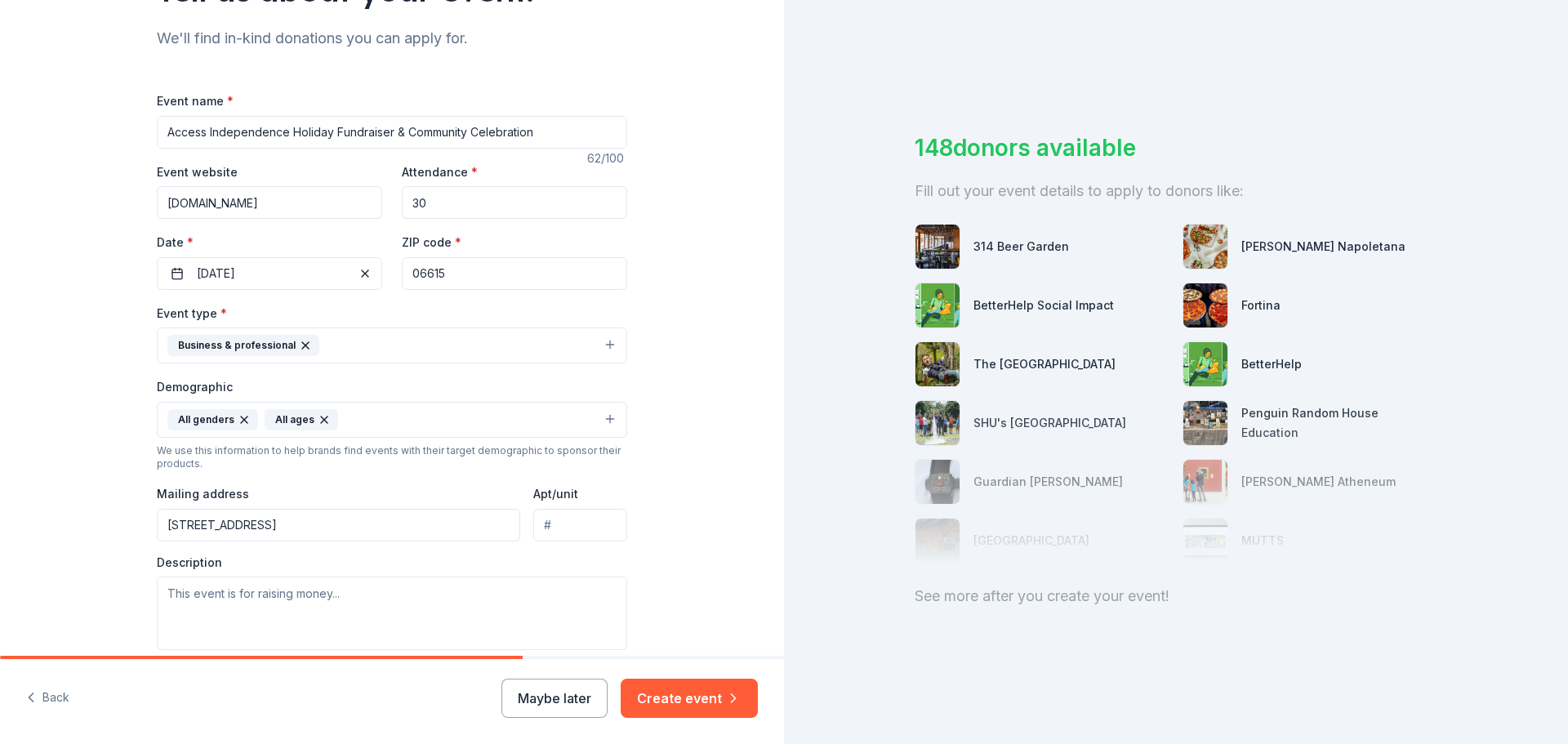
scroll to position [245, 0]
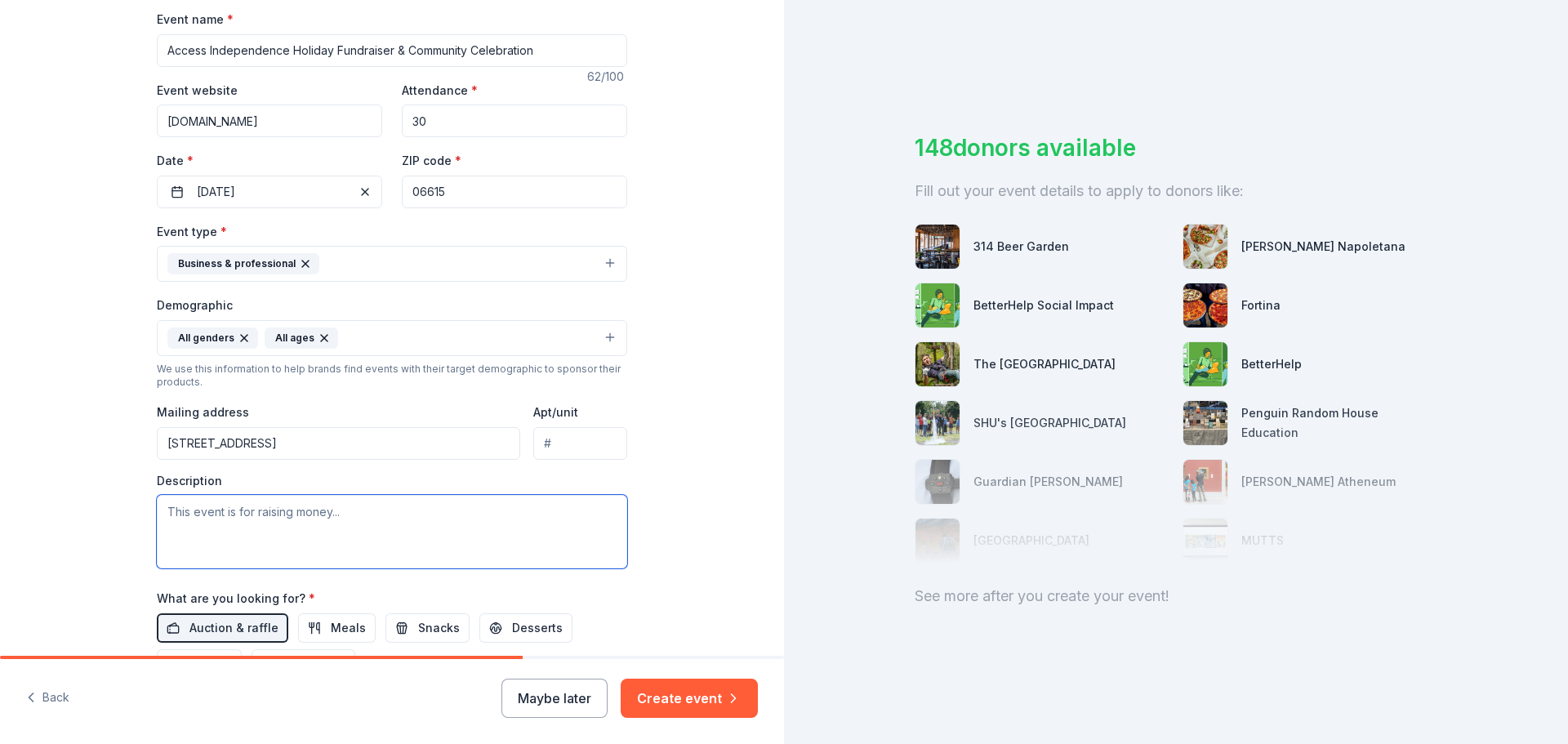
click at [272, 515] on textarea at bounding box center [391, 532] width 470 height 73
paste textarea "We are celebrating the season by supporting individuals with disabilities acros…"
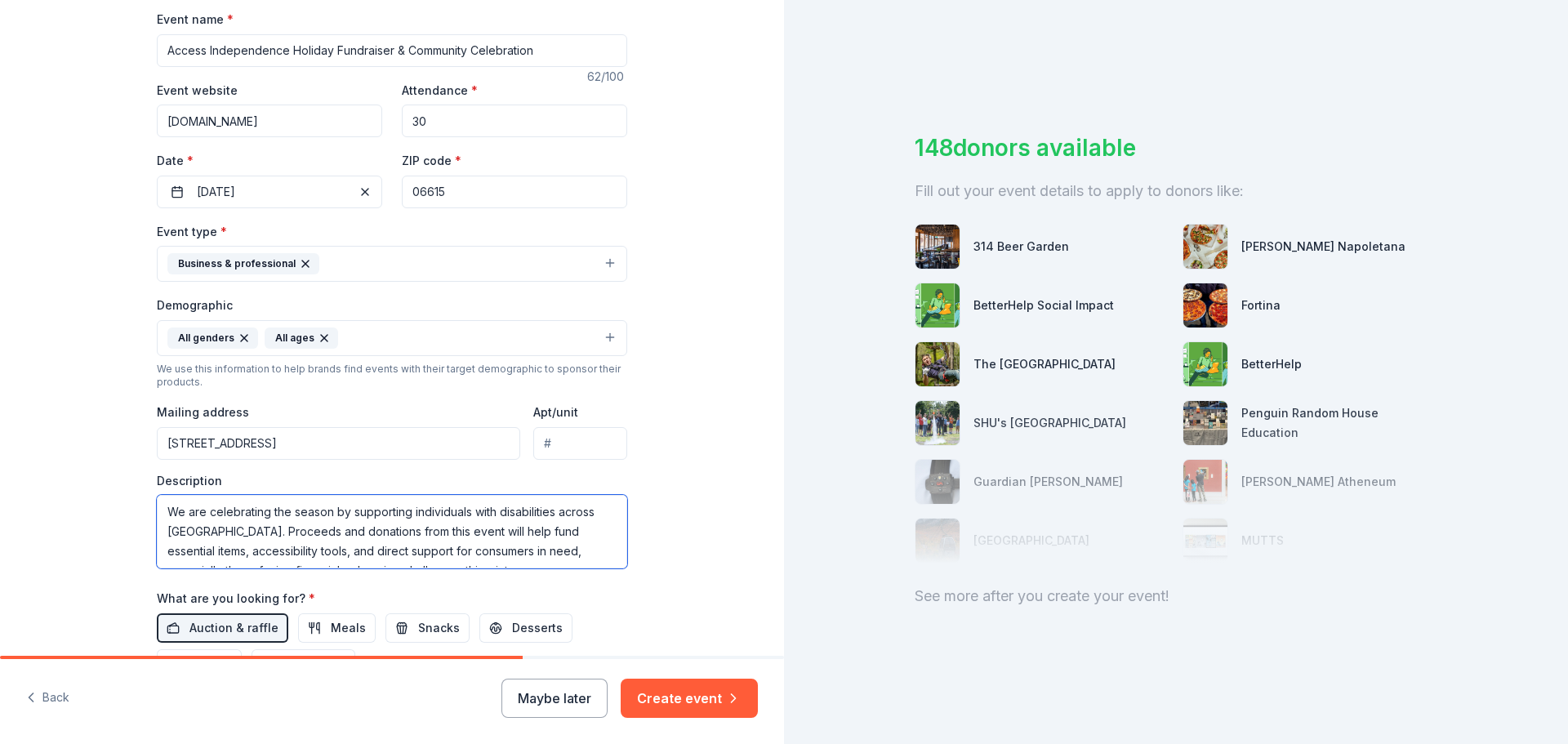
scroll to position [11, 0]
type textarea "We are celebrating the season by supporting individuals with disabilities acros…"
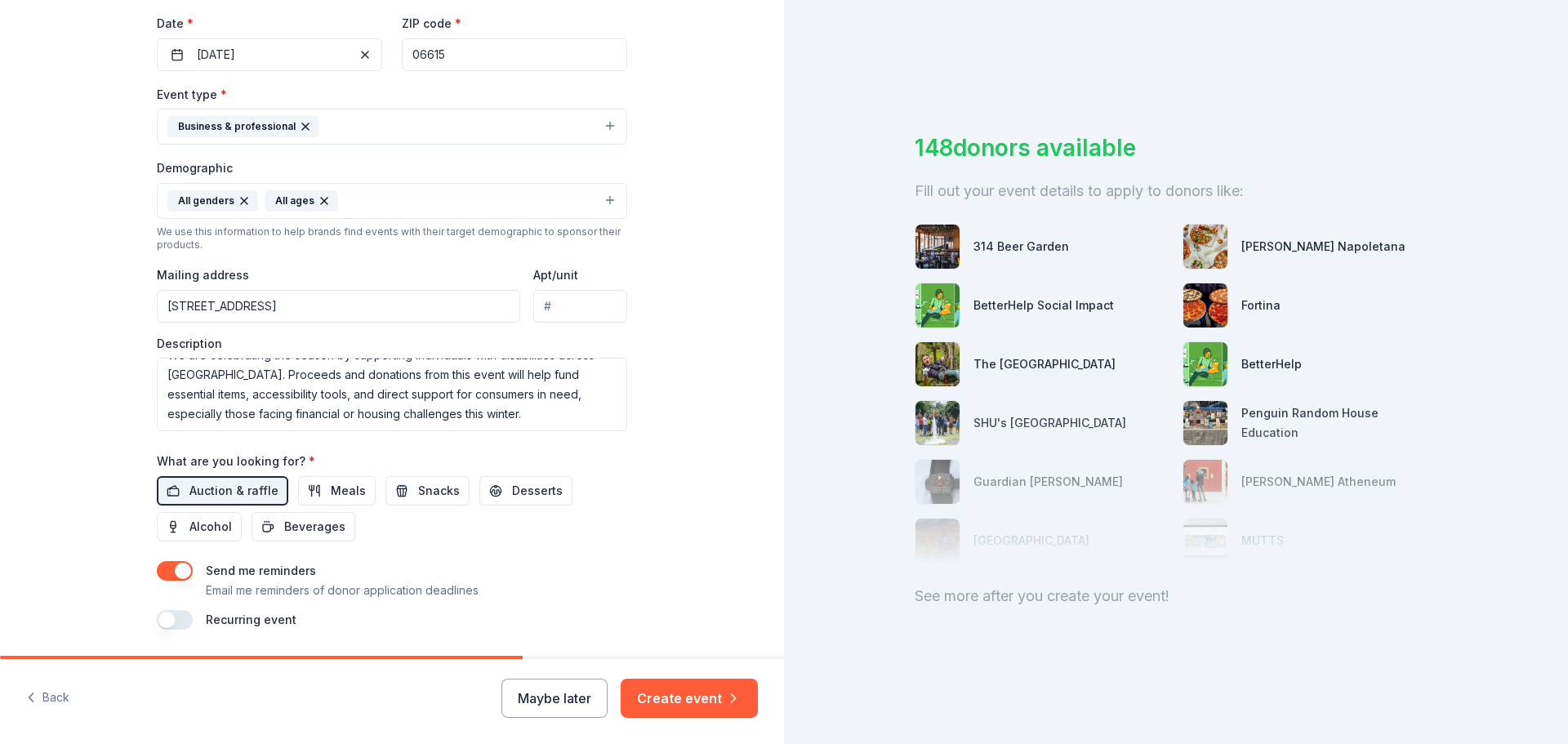
scroll to position [408, 0]
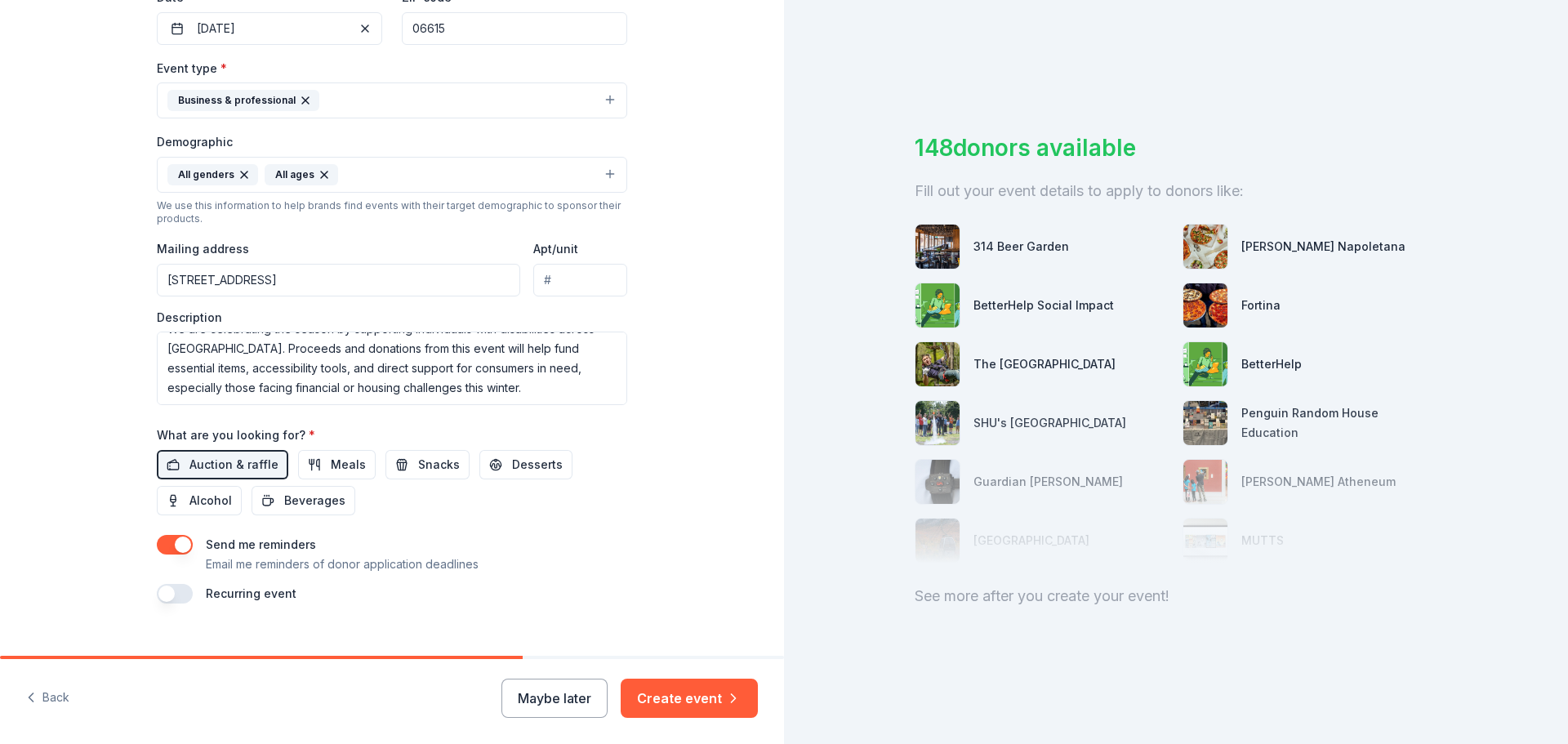
click at [157, 599] on button "button" at bounding box center [175, 594] width 36 height 20
click at [666, 711] on button "Create event" at bounding box center [689, 698] width 137 height 39
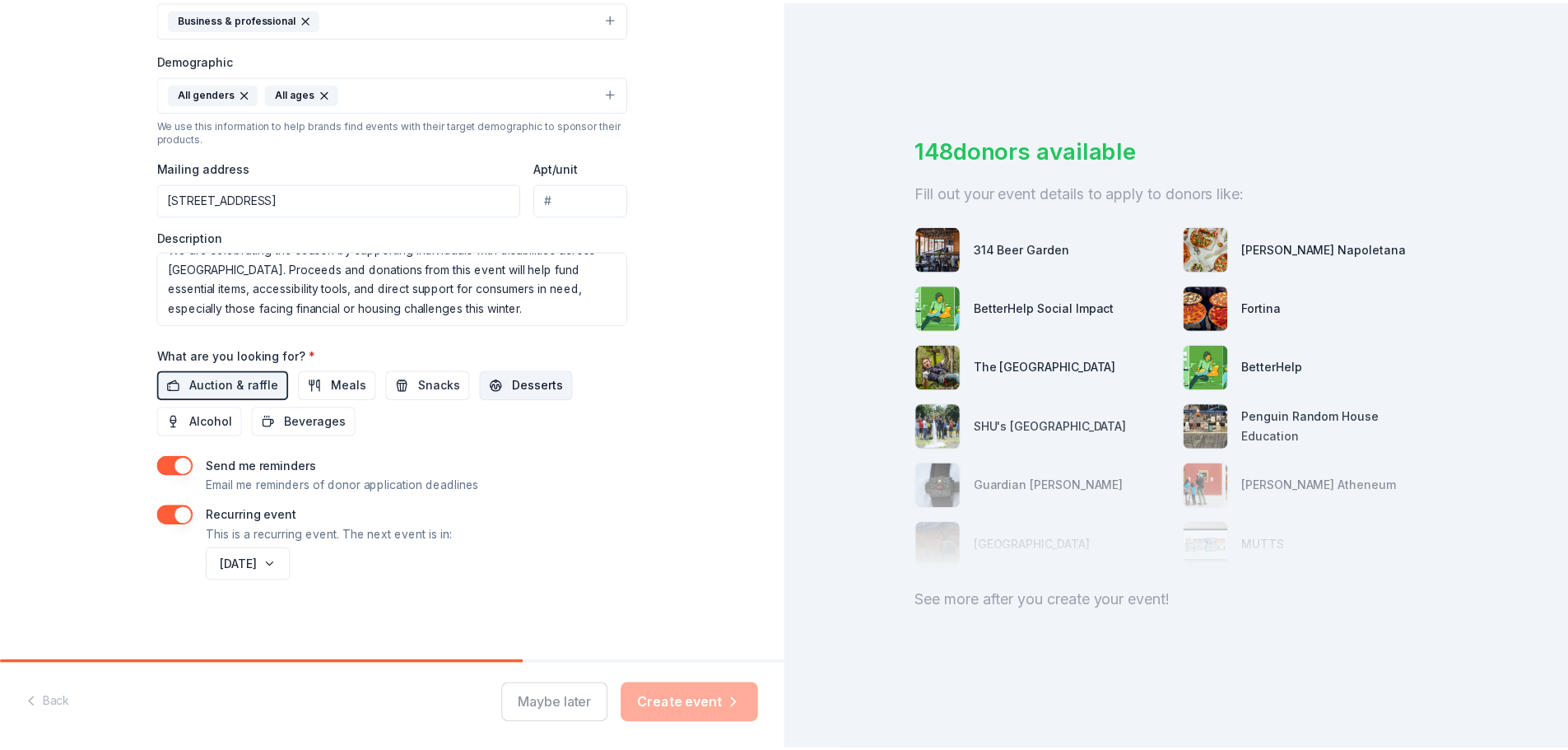
scroll to position [497, 0]
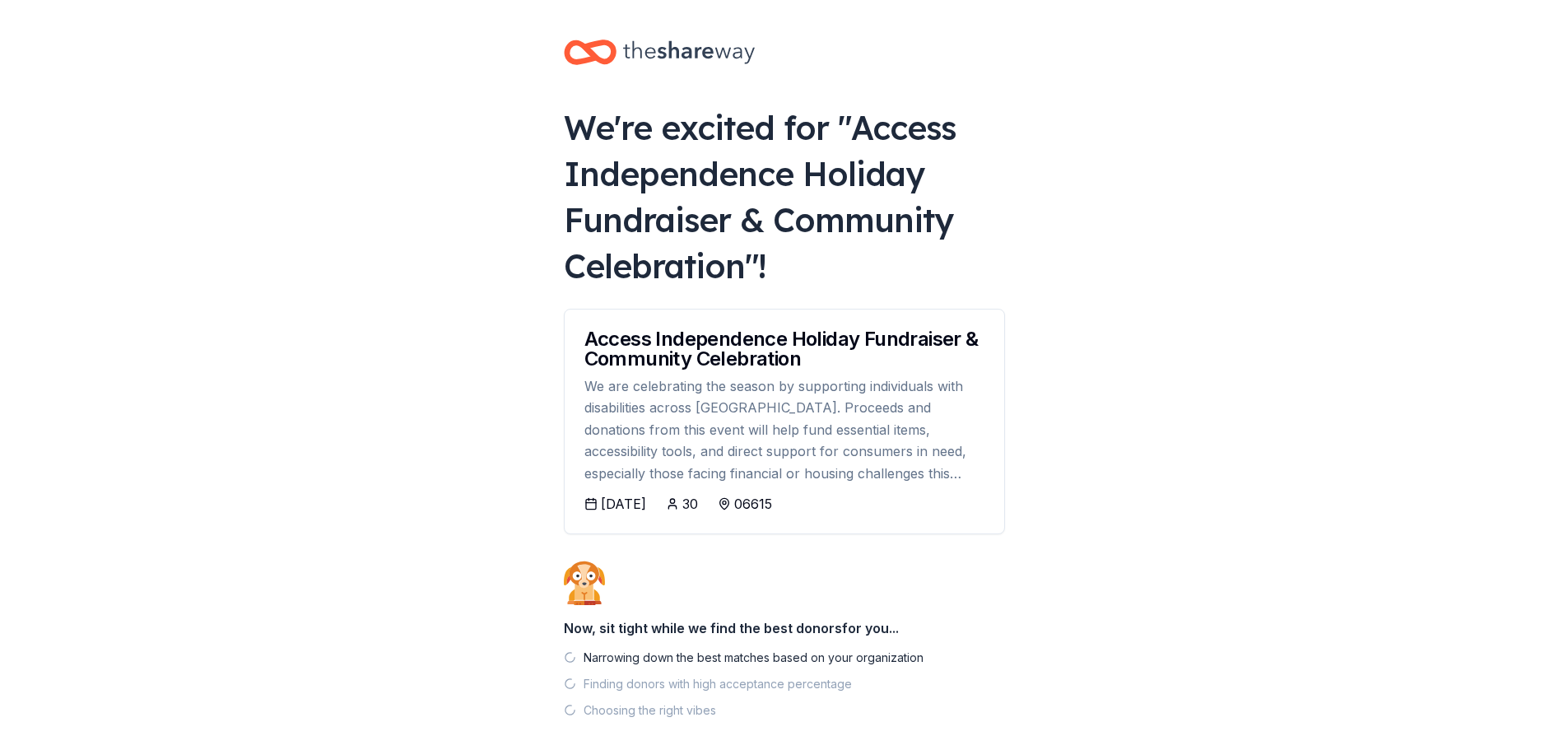
scroll to position [79, 0]
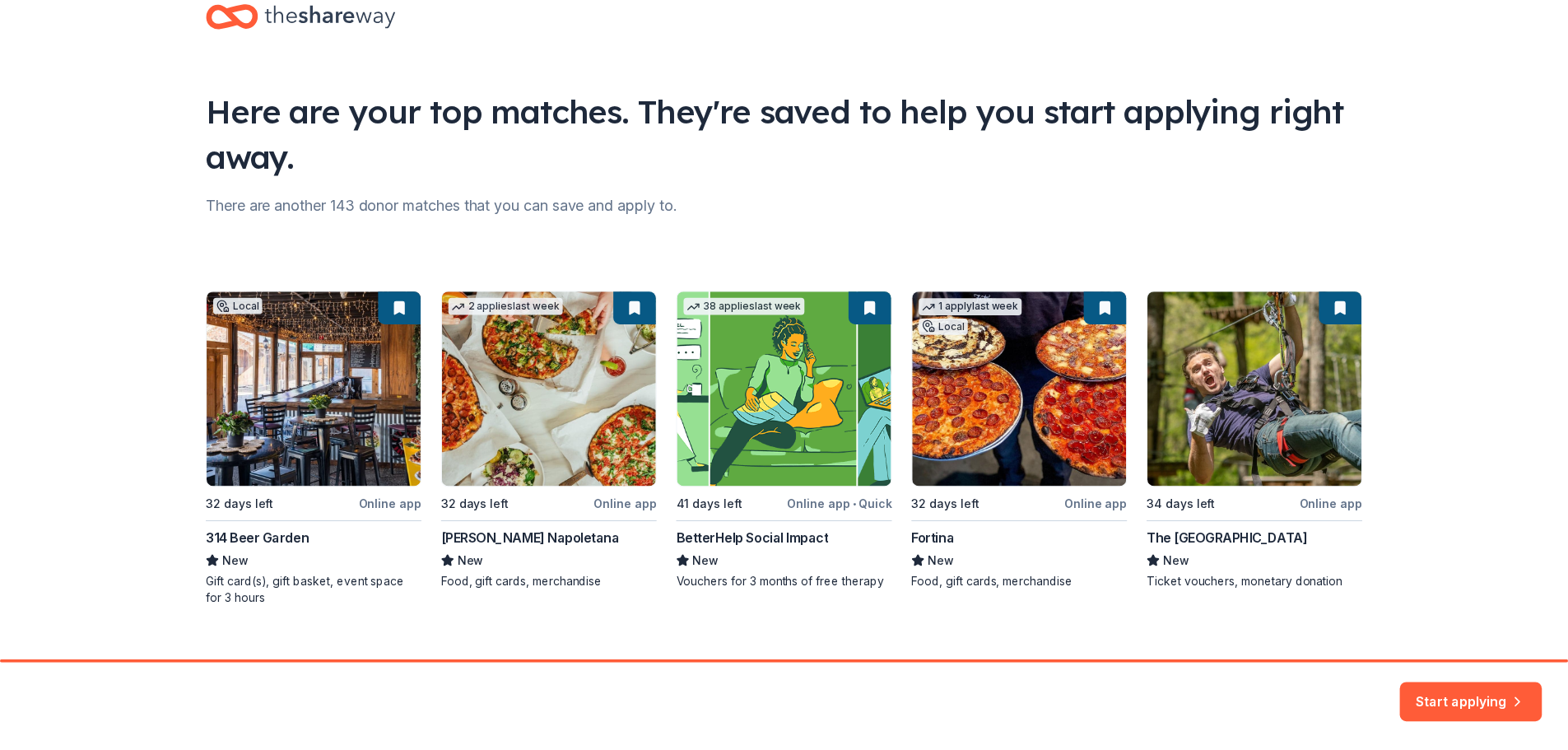
scroll to position [70, 0]
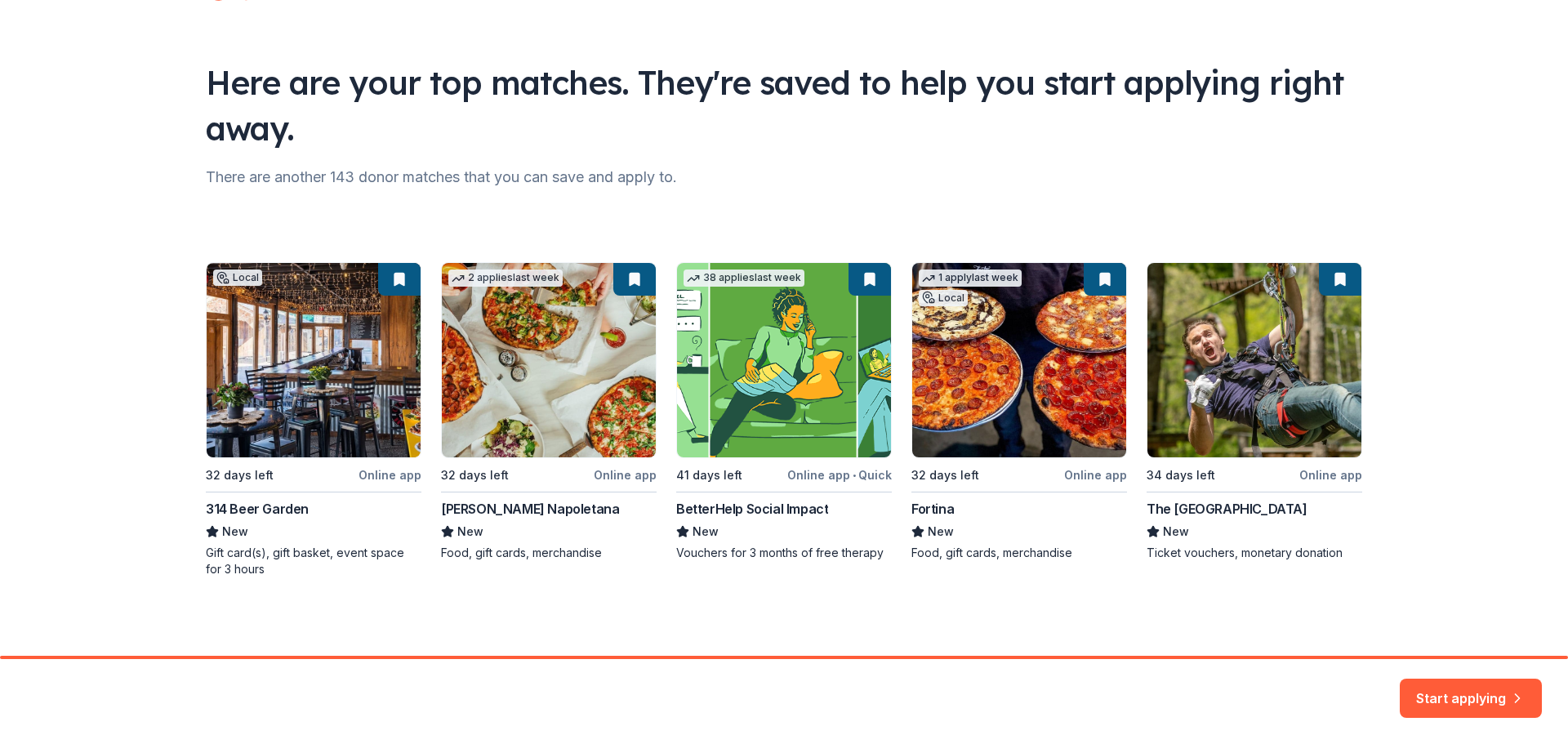
click at [1451, 677] on button "Start applying" at bounding box center [1470, 688] width 142 height 39
click at [1452, 692] on div "Start applying" at bounding box center [1470, 698] width 142 height 39
click at [288, 424] on div "Local 32 days left Online app 314 Beer Garden New Gift card(s), gift basket, ev…" at bounding box center [784, 420] width 1156 height 315
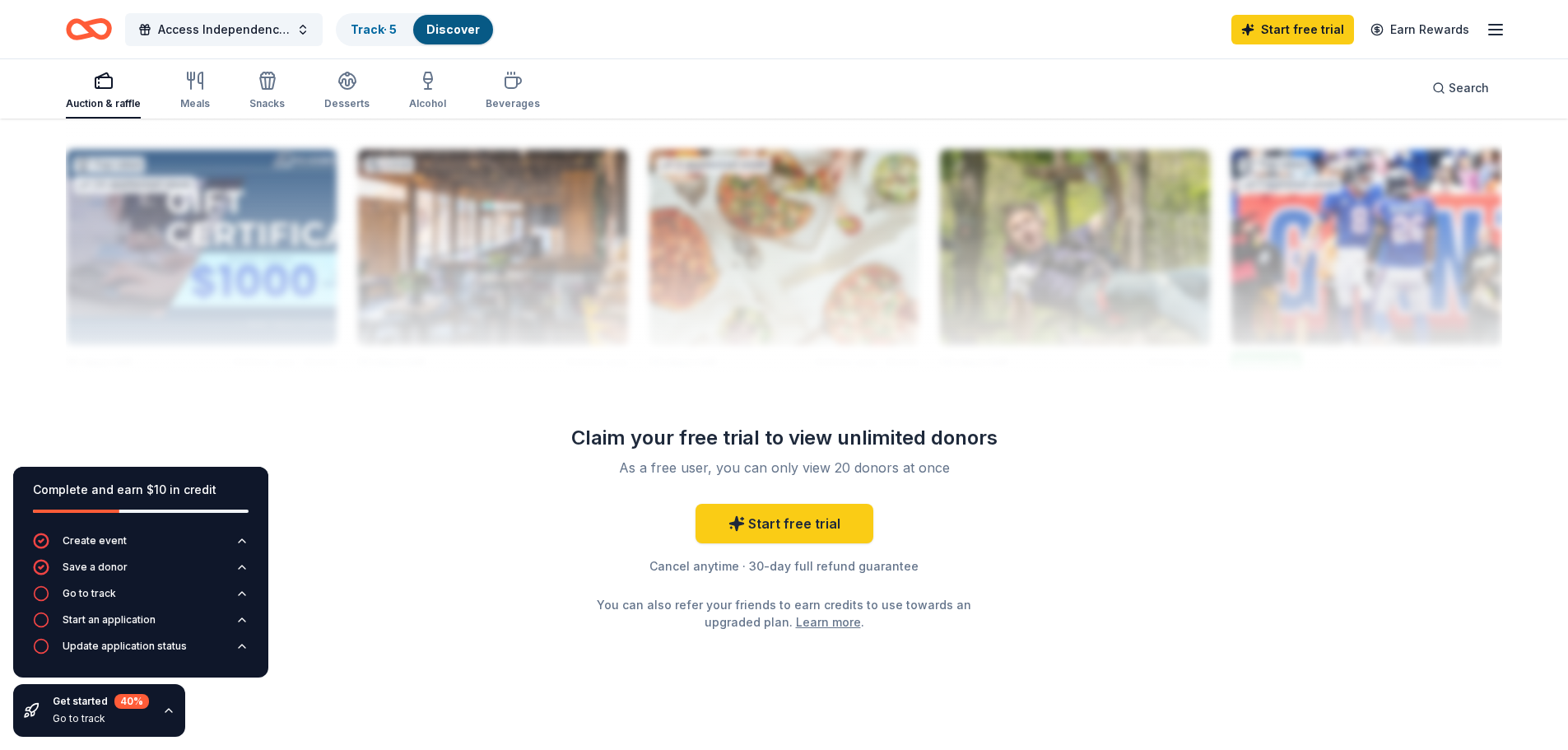
scroll to position [1593, 0]
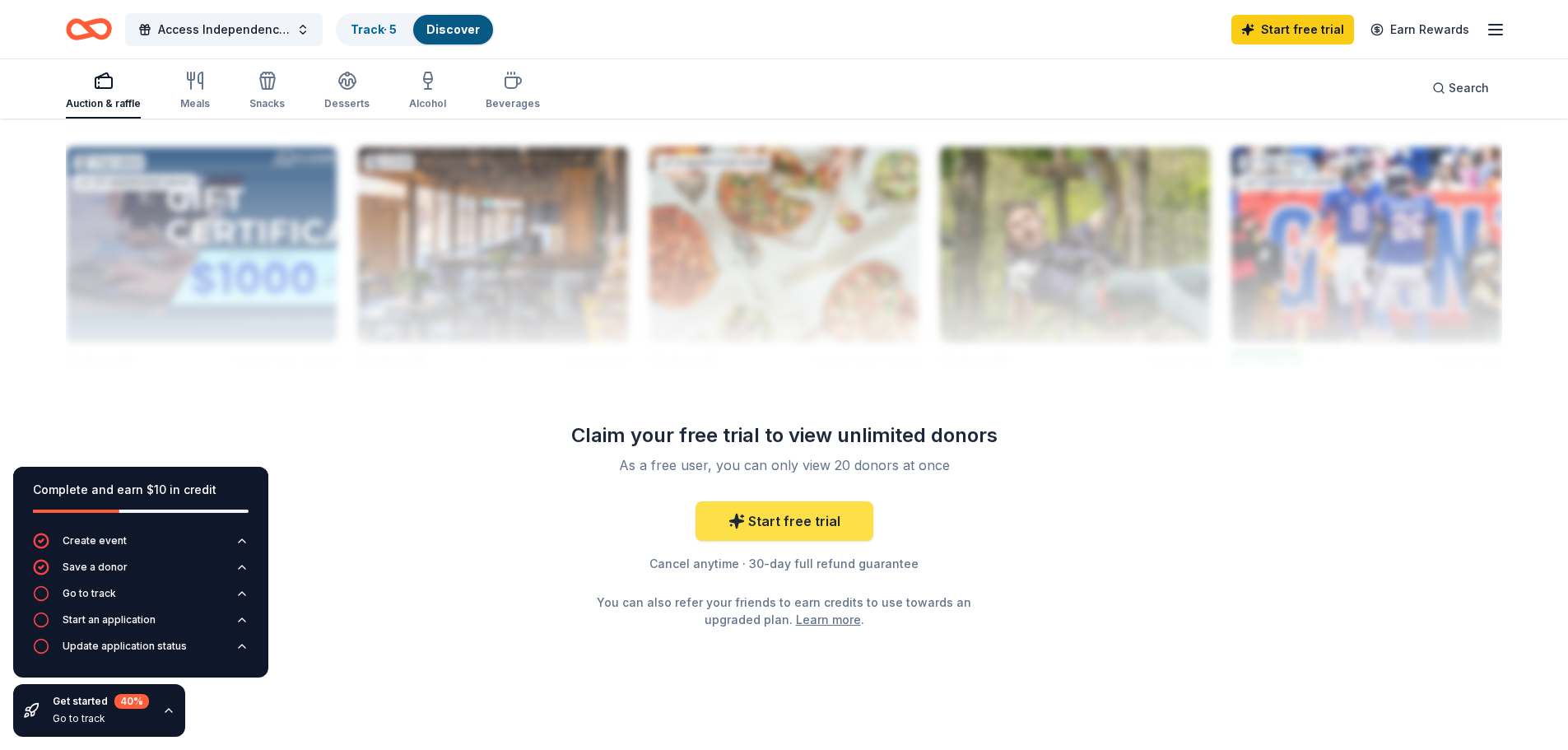
click at [783, 511] on link "Start free trial" at bounding box center [784, 521] width 178 height 40
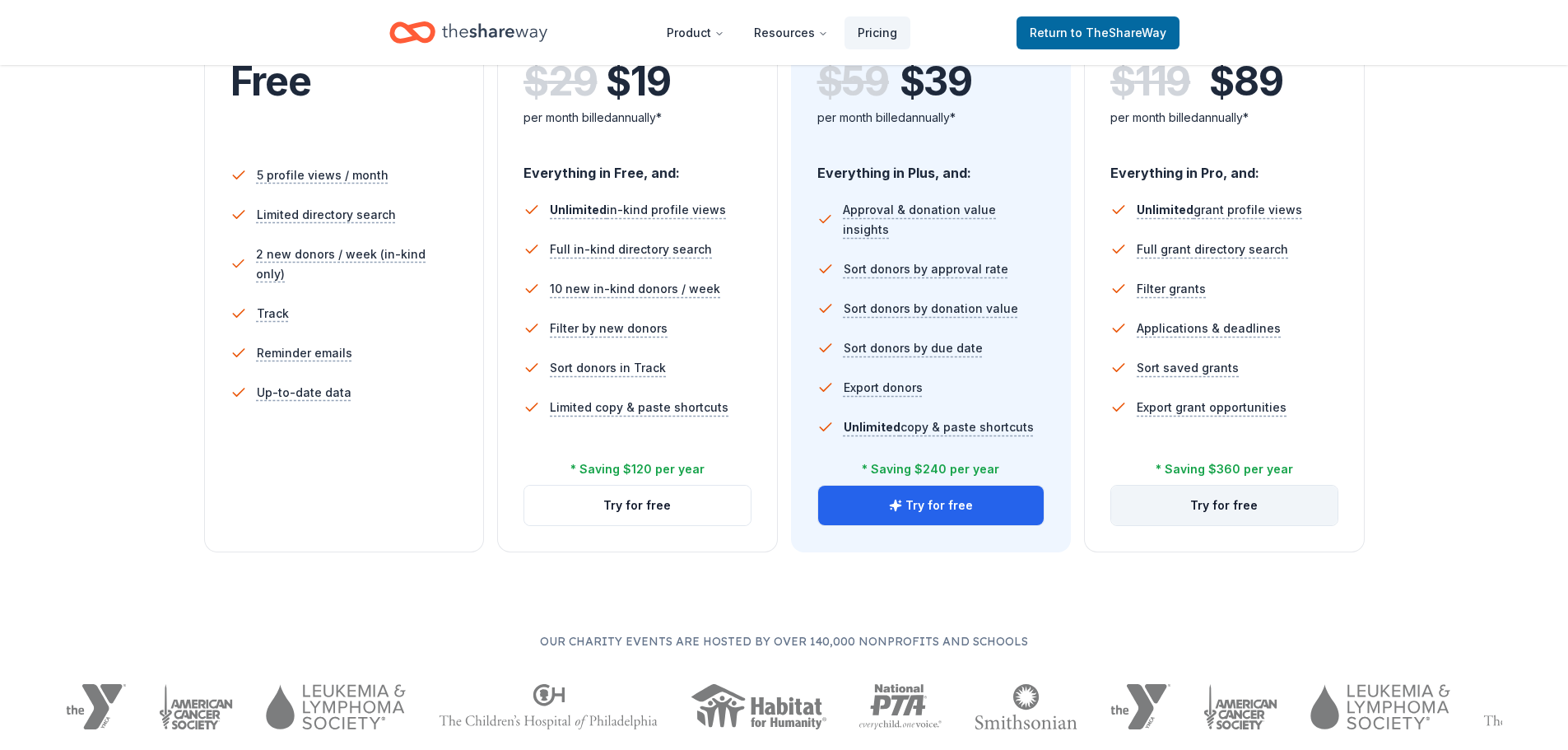
scroll to position [412, 0]
click at [1242, 497] on button "Try for free" at bounding box center [1224, 504] width 227 height 40
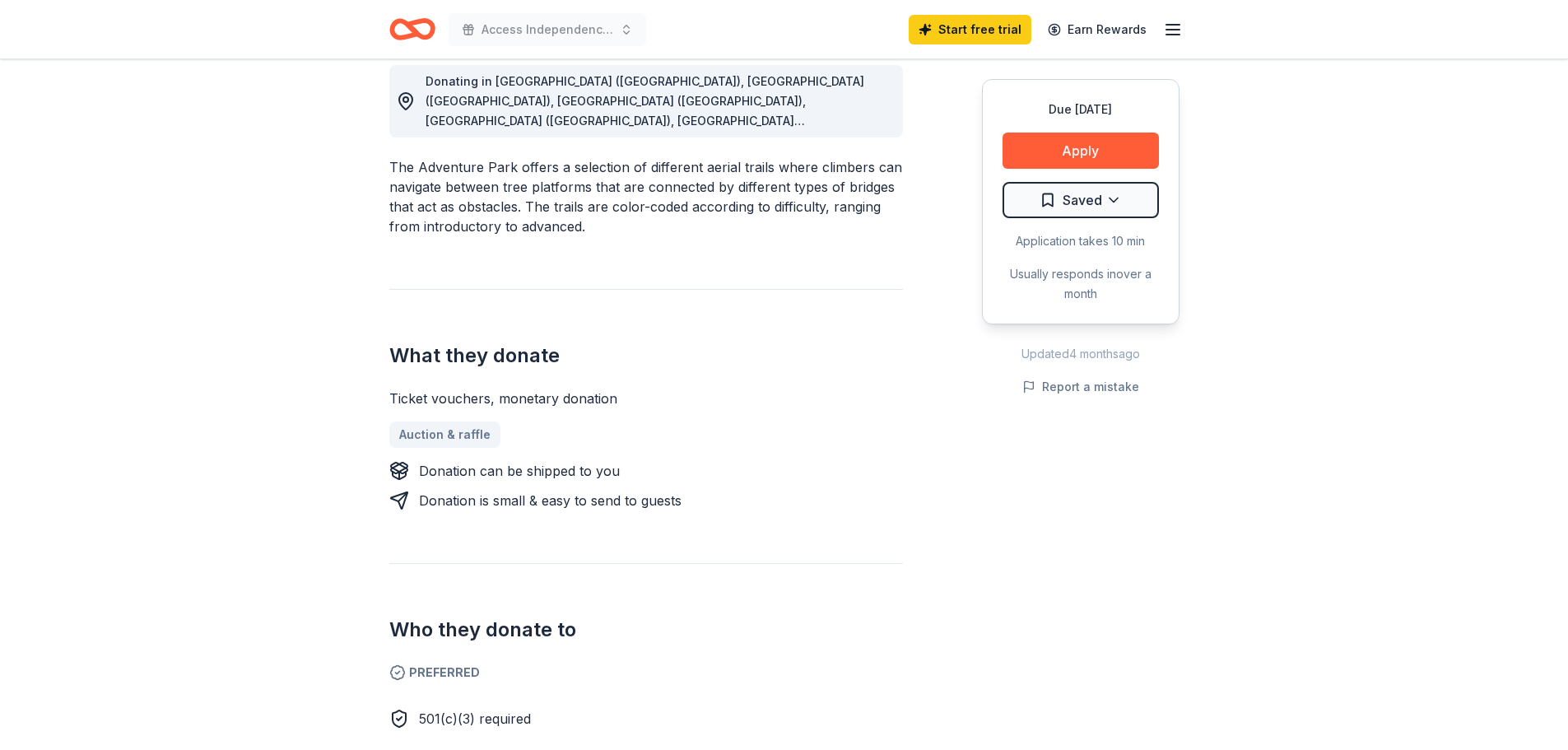
scroll to position [659, 0]
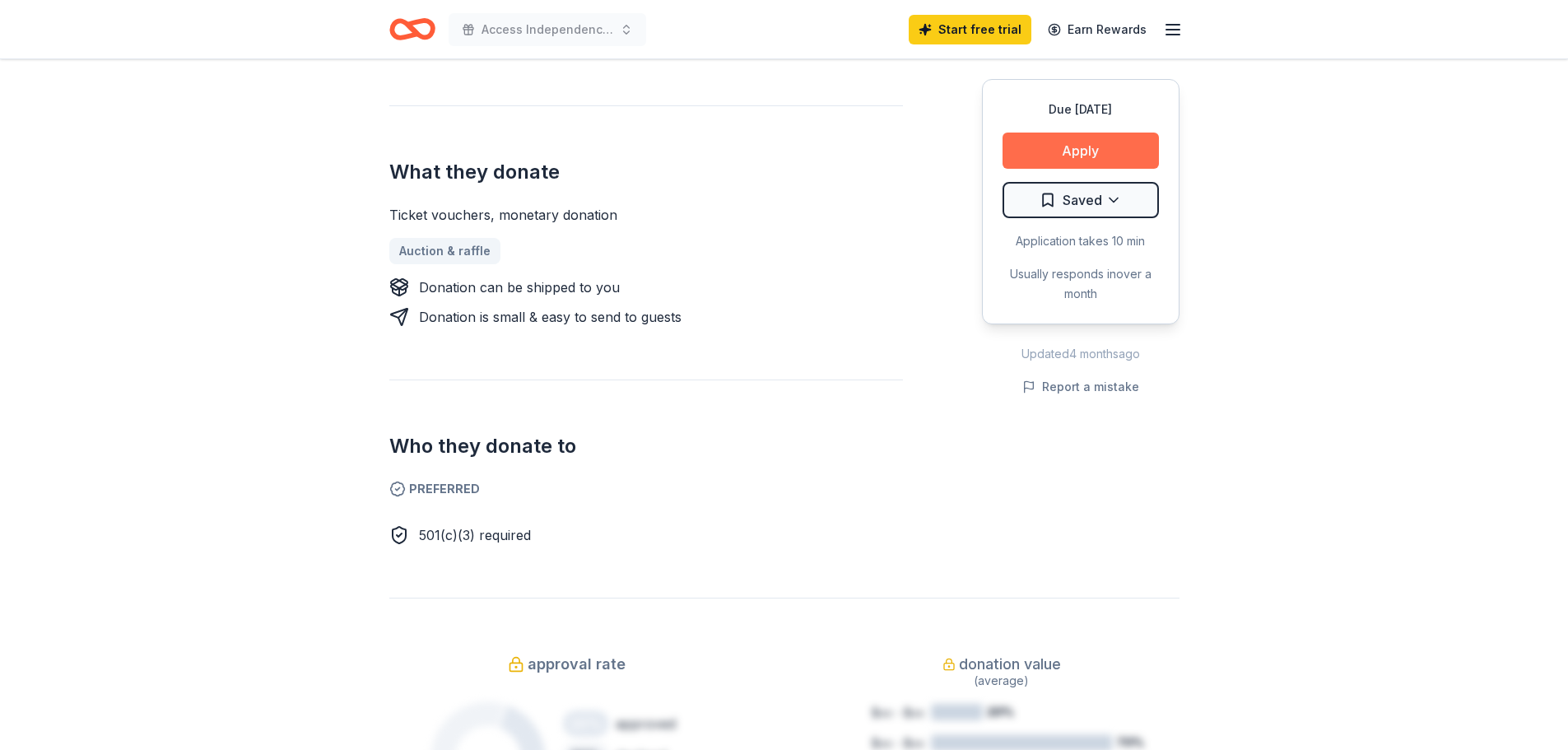
click at [1082, 162] on button "Apply" at bounding box center [1081, 151] width 156 height 36
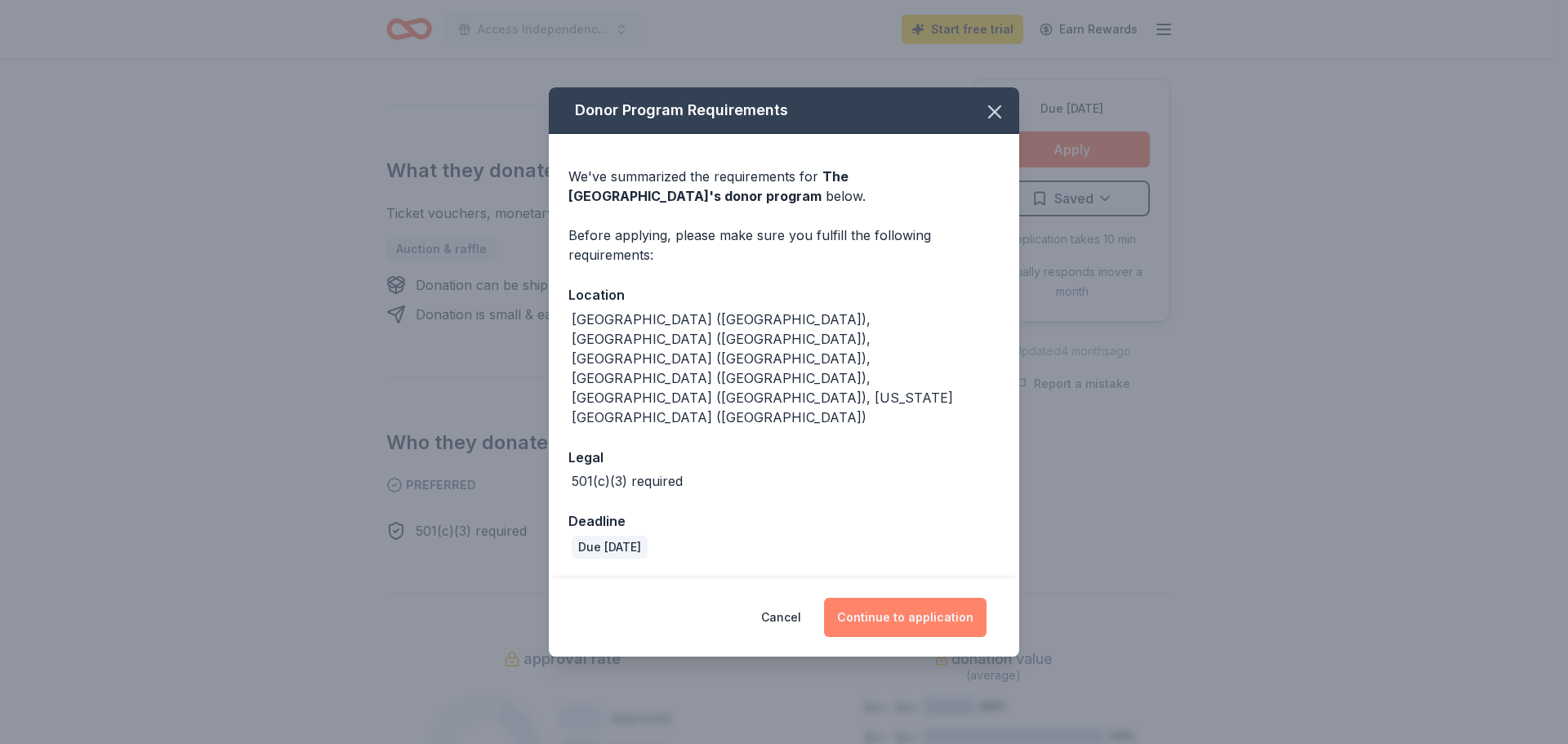
click at [904, 598] on button "Continue to application" at bounding box center [904, 618] width 162 height 39
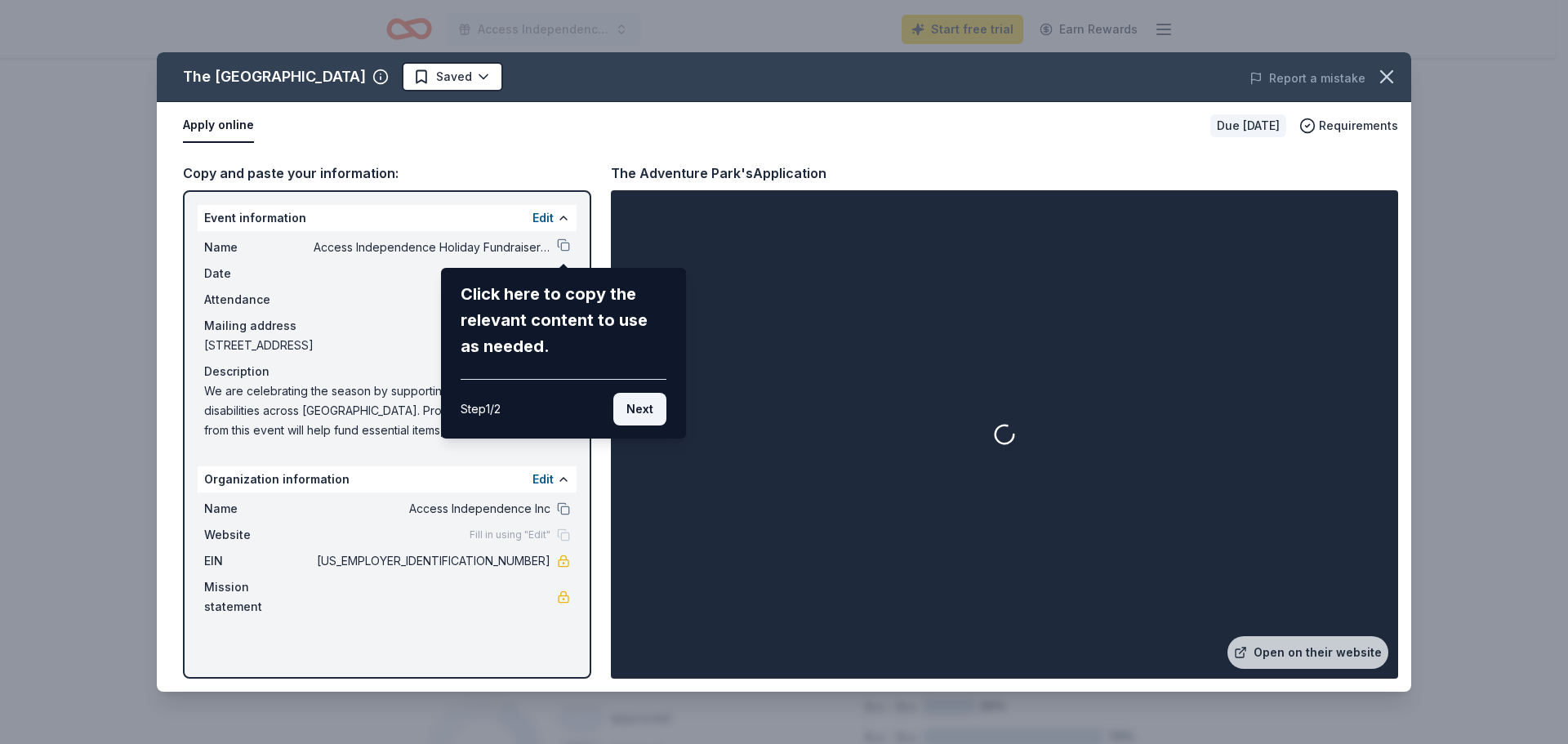
click at [632, 405] on button "Next" at bounding box center [639, 409] width 53 height 32
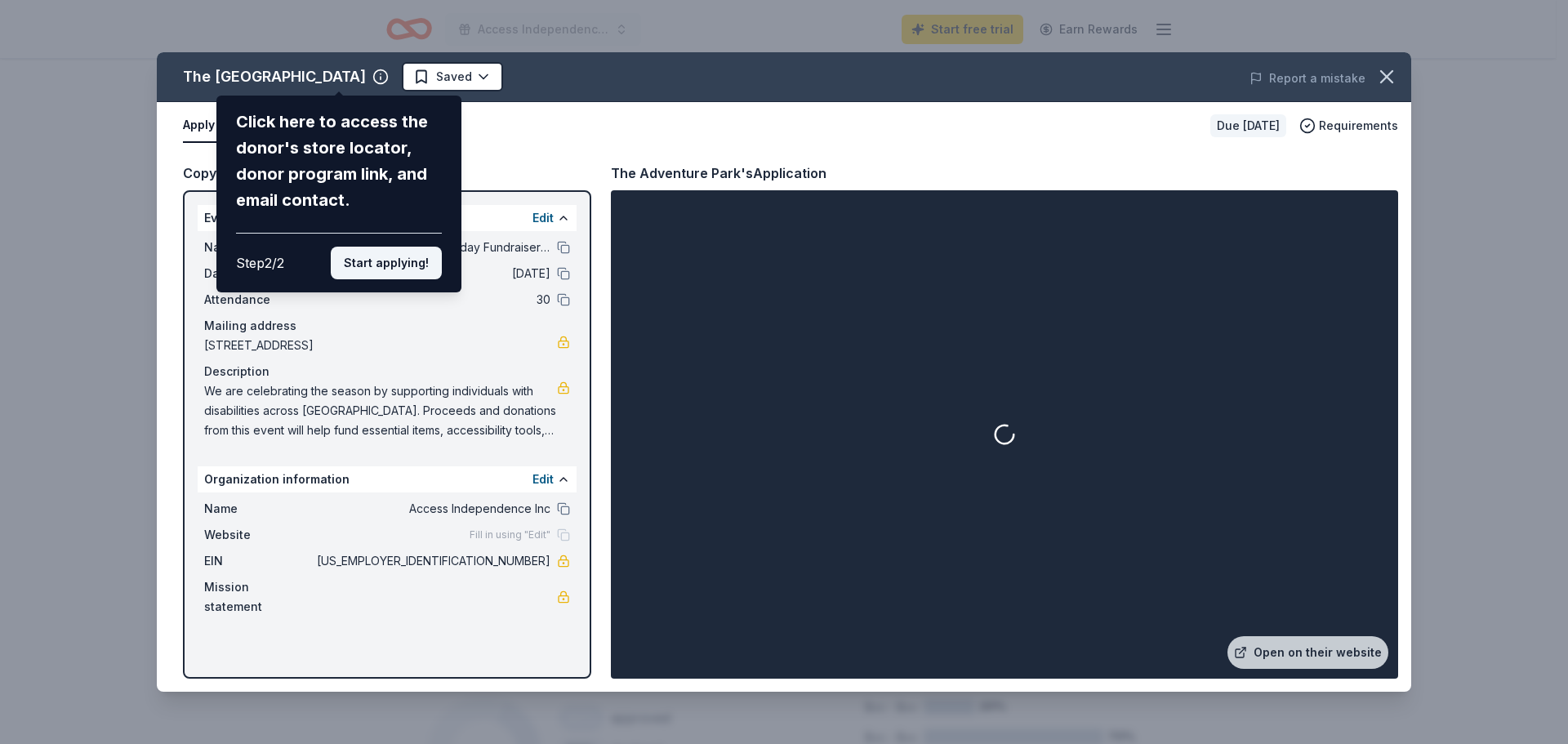
click at [397, 257] on button "Start applying!" at bounding box center [386, 262] width 111 height 32
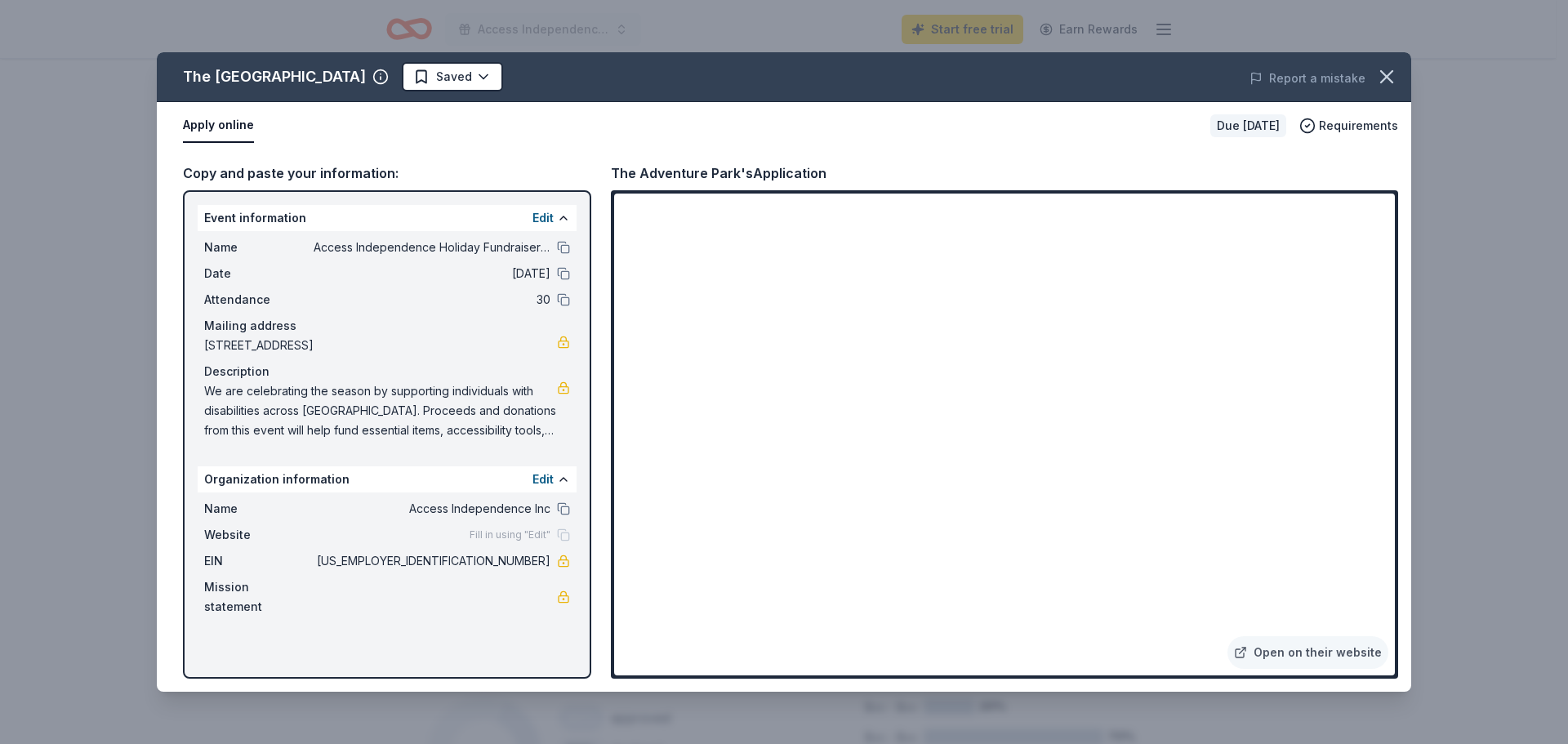
click at [398, 420] on span "We are celebrating the season by supporting individuals with disabilities acros…" at bounding box center [381, 411] width 353 height 59
click at [383, 402] on span "We are celebrating the season by supporting individuals with disabilities acros…" at bounding box center [381, 411] width 353 height 59
drag, startPoint x: 207, startPoint y: 385, endPoint x: 271, endPoint y: 414, distance: 70.3
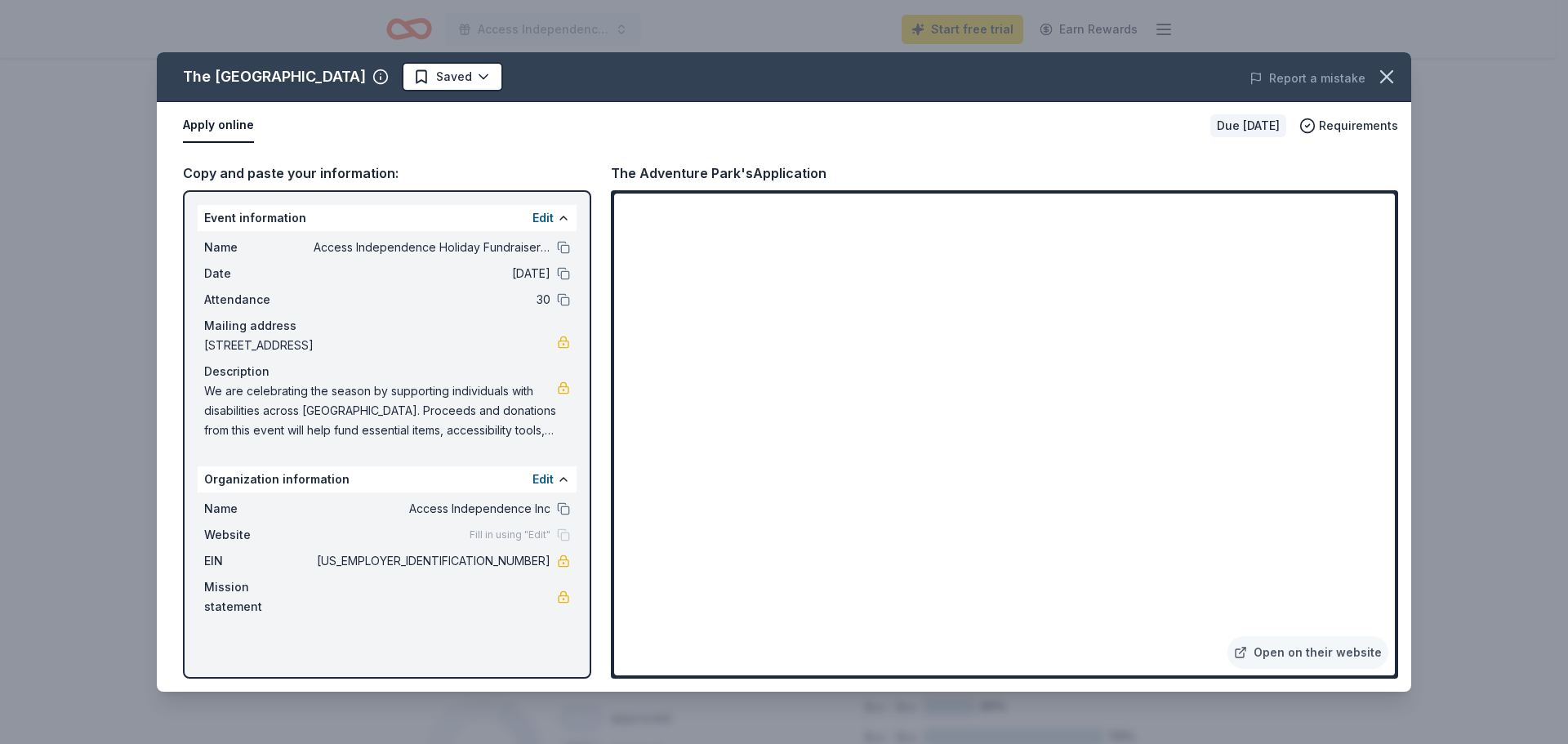
click at [271, 414] on span "We are celebrating the season by supporting individuals with disabilities acros…" at bounding box center [381, 411] width 353 height 59
click at [327, 411] on span "We are celebrating the season by supporting individuals with disabilities acros…" at bounding box center [381, 411] width 353 height 59
click at [562, 248] on button at bounding box center [563, 247] width 13 height 13
click at [1291, 166] on div "The Adventure Park's Application" at bounding box center [1004, 173] width 787 height 21
click at [1397, 76] on icon "button" at bounding box center [1387, 77] width 23 height 23
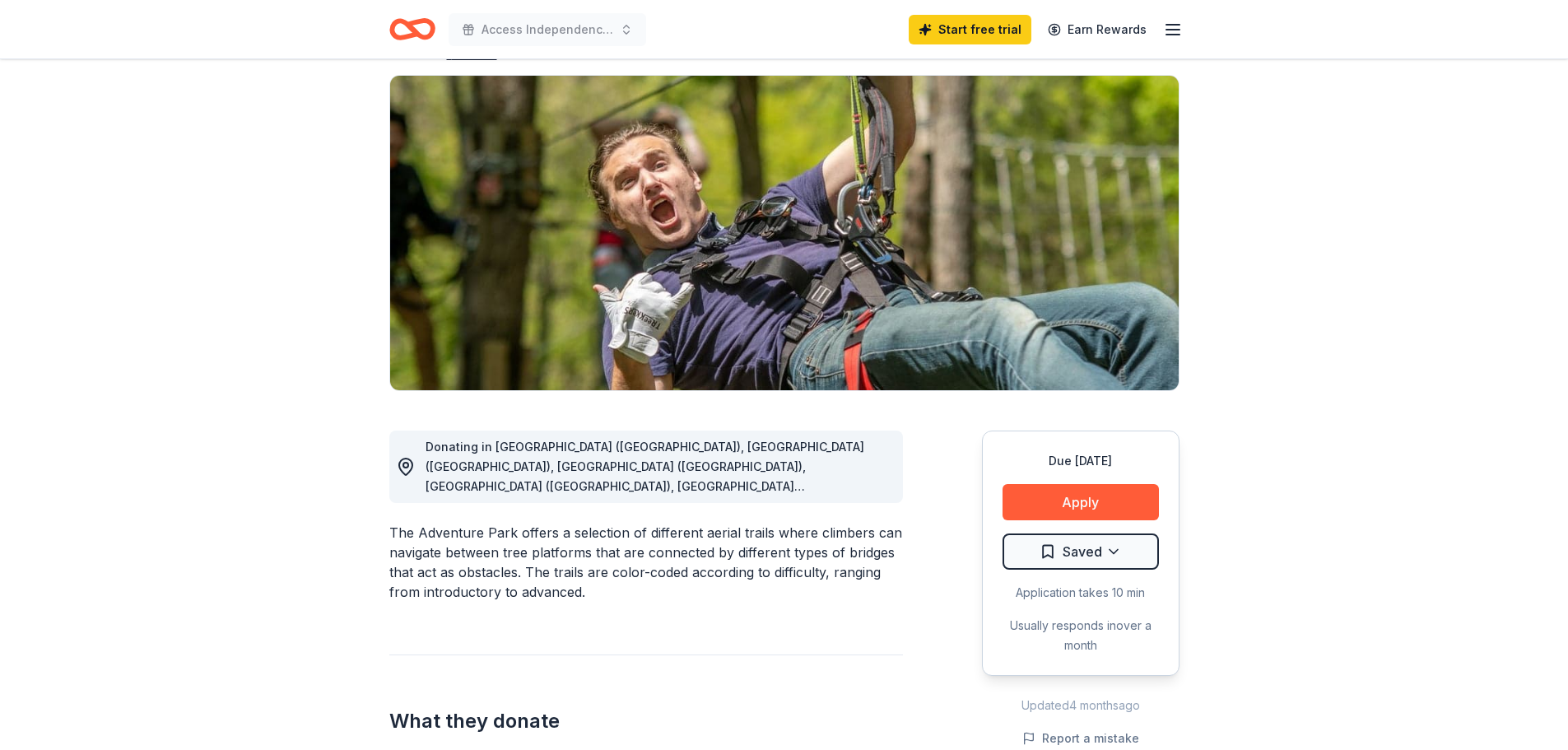
scroll to position [0, 0]
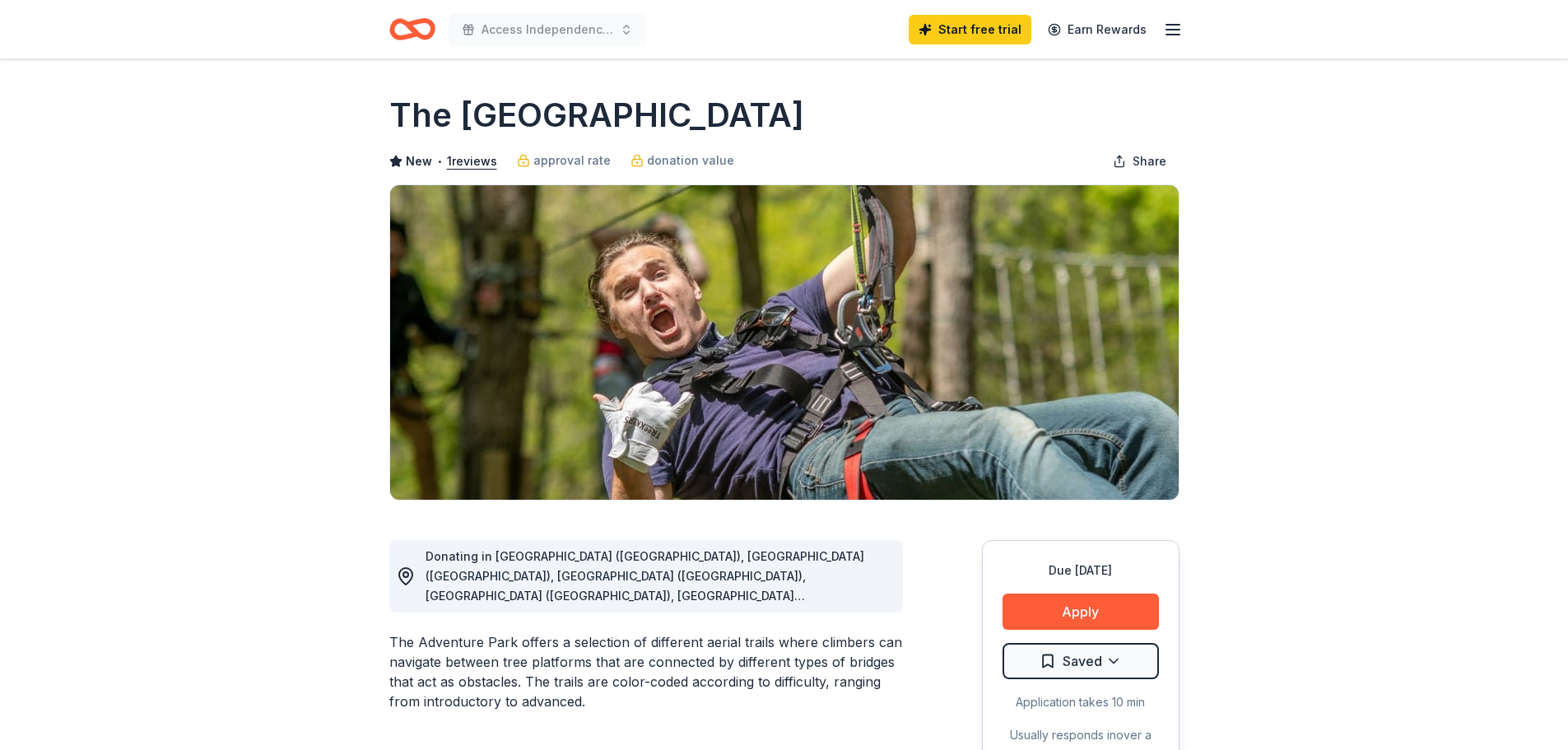
click at [934, 44] on div "Start free trial Earn Rewards" at bounding box center [1046, 29] width 274 height 39
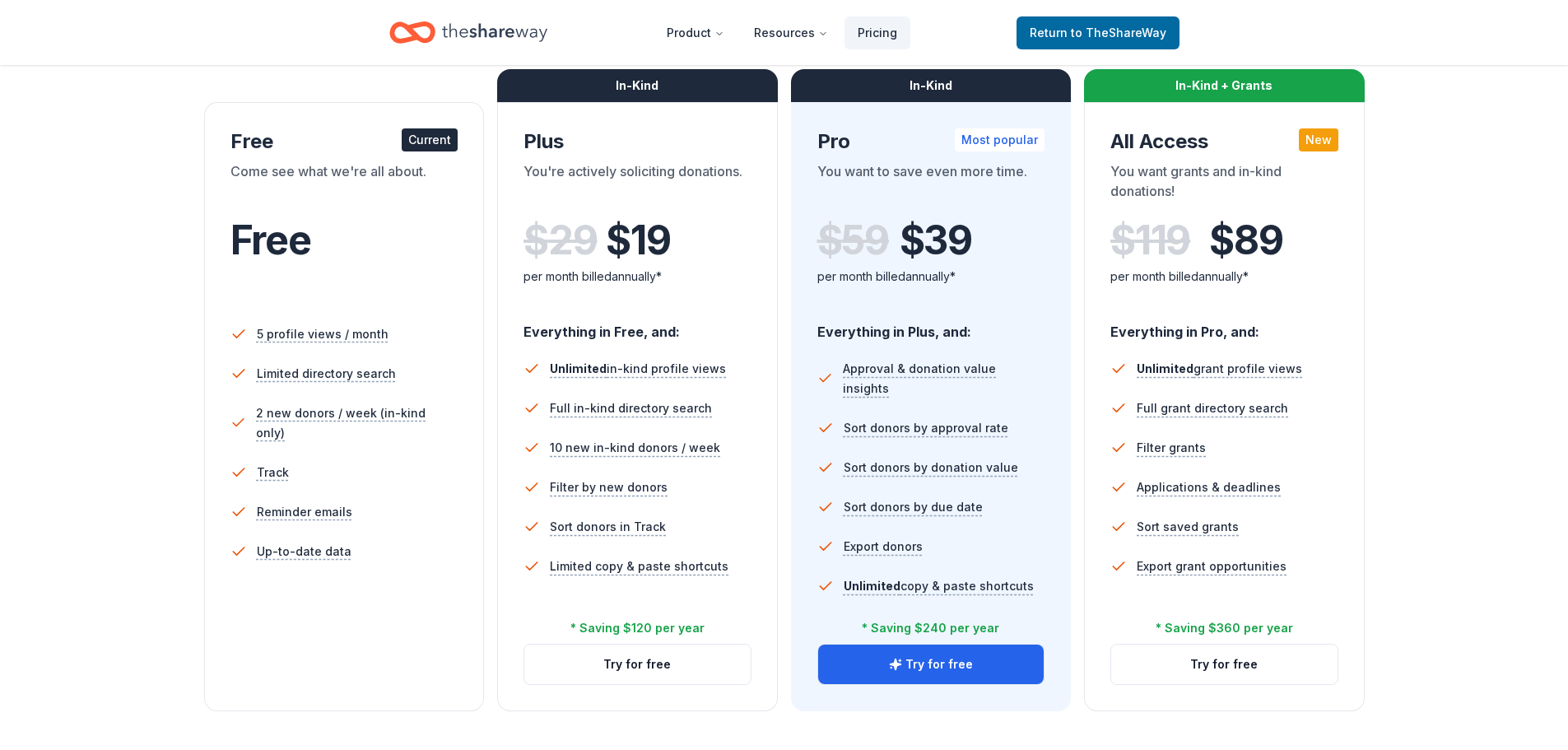
scroll to position [329, 0]
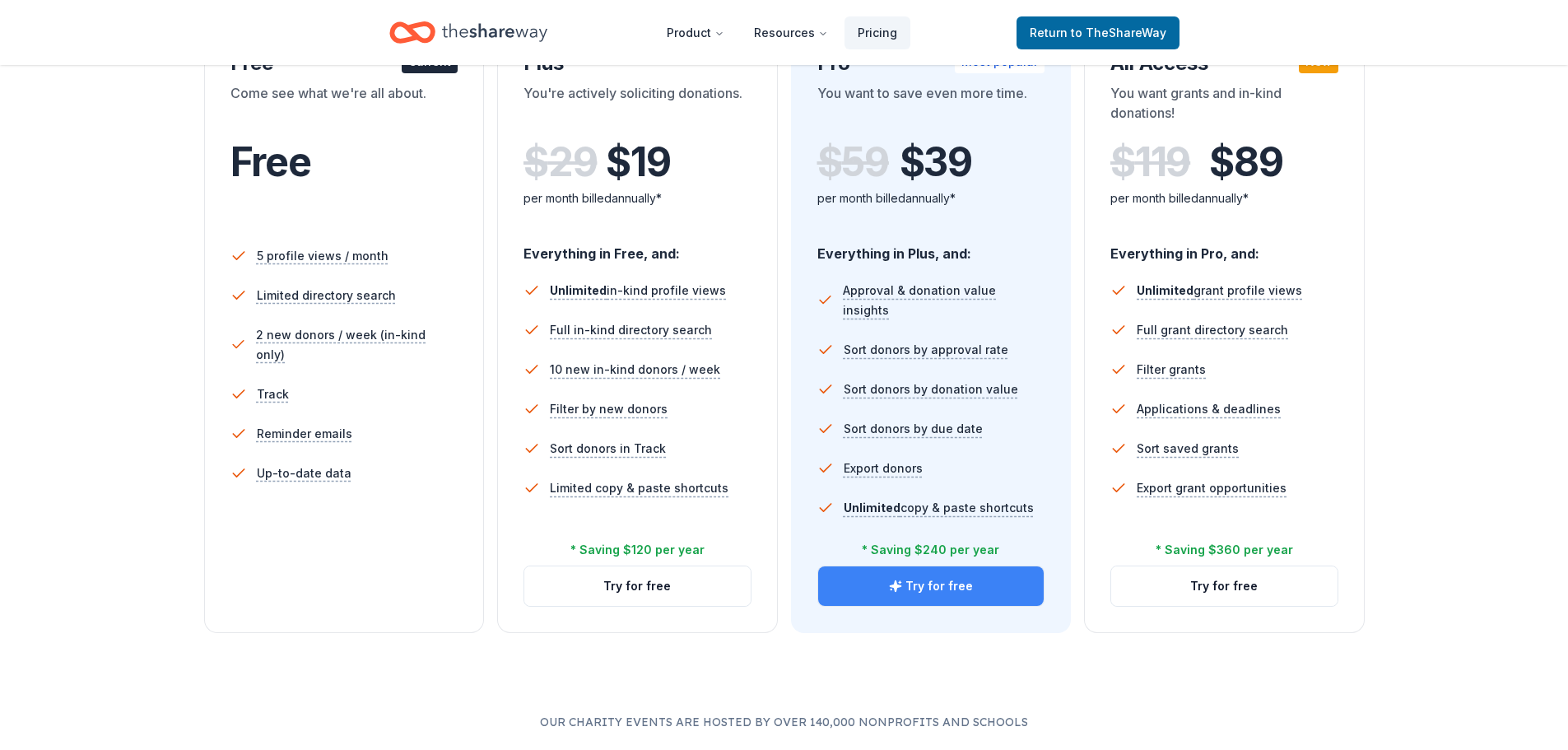
click at [936, 582] on button "Try for free" at bounding box center [932, 586] width 227 height 40
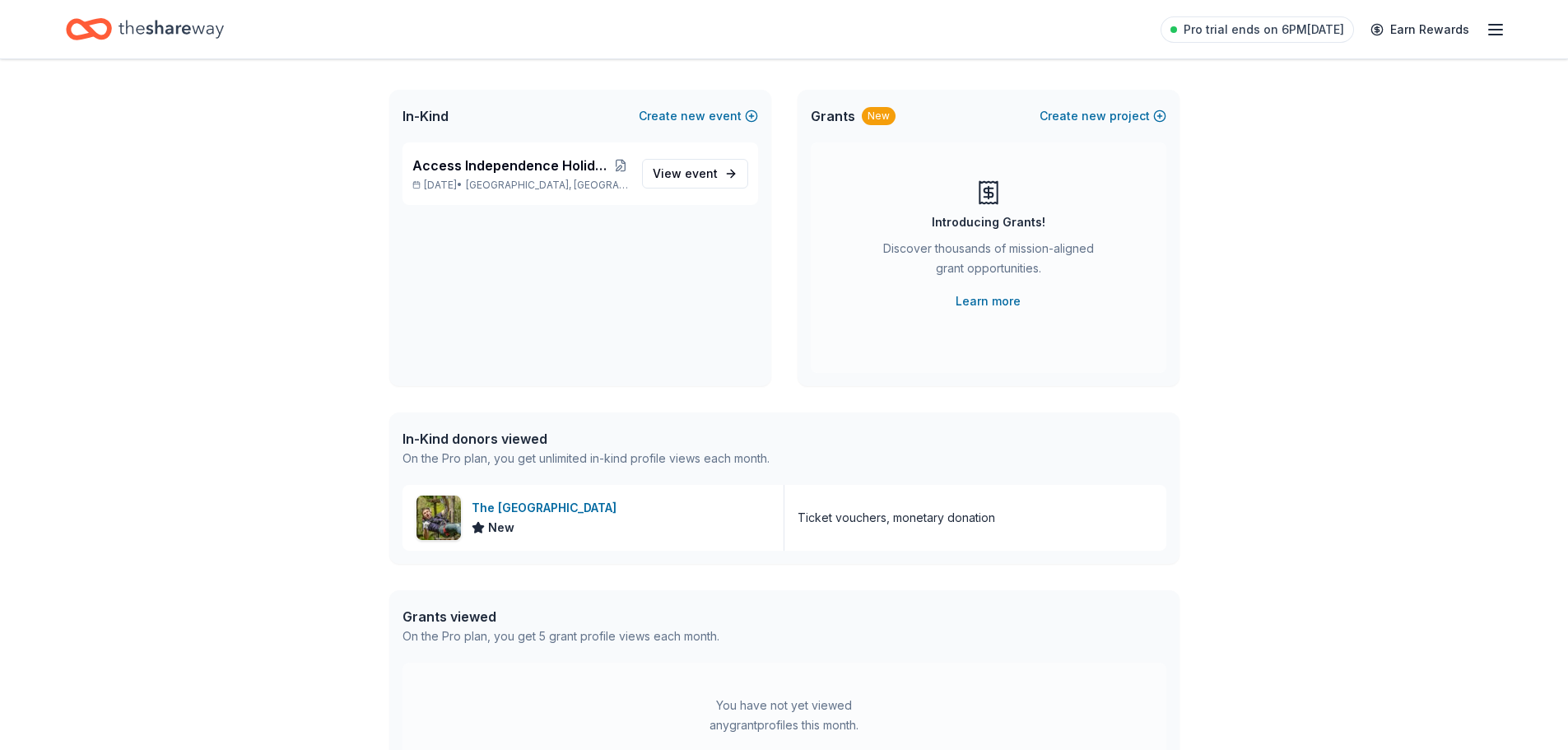
scroll to position [82, 0]
click at [1345, 561] on div "👋 Hi [PERSON_NAME] In-Kind Create new event Access Independence Holiday Fundrai…" at bounding box center [784, 421] width 1568 height 889
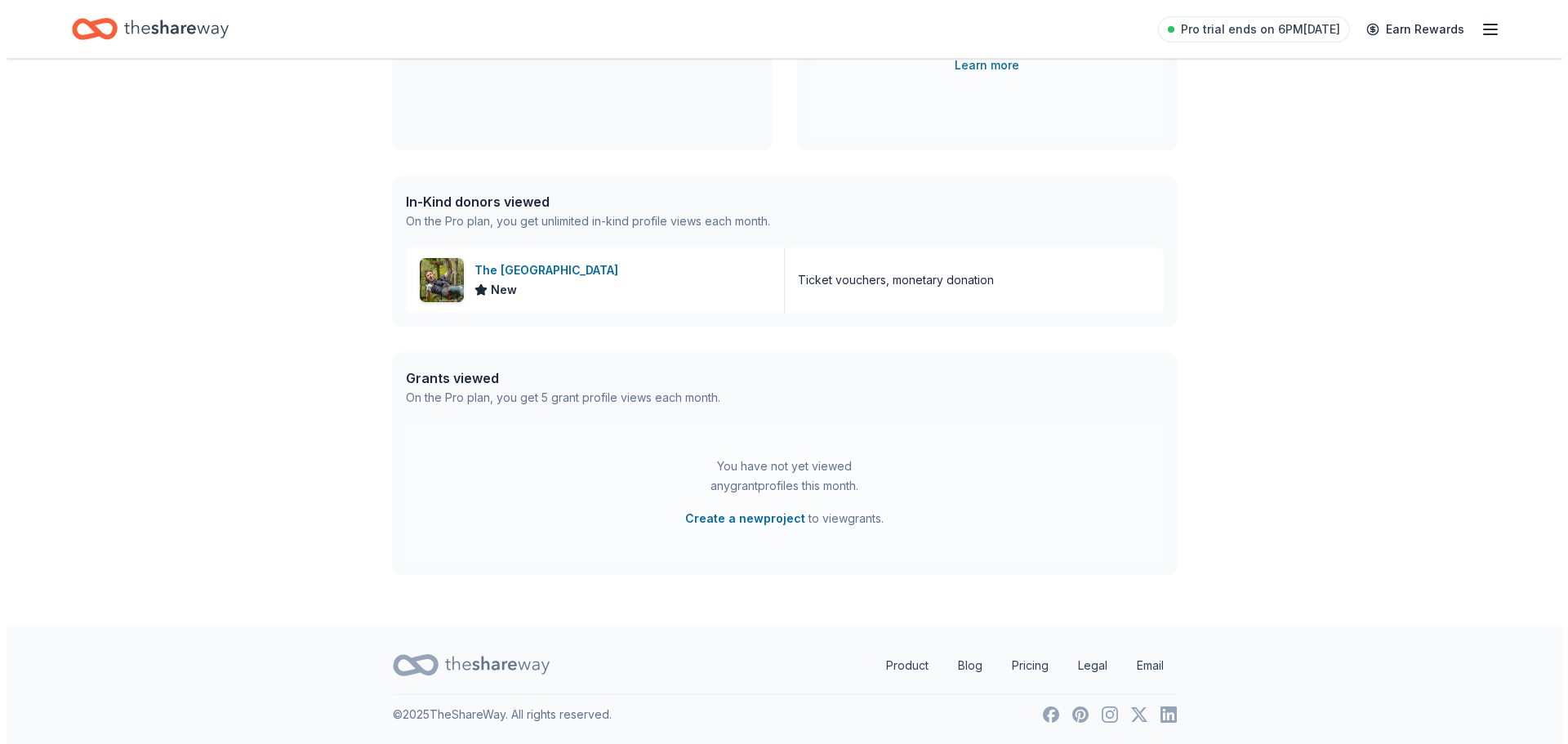
scroll to position [0, 0]
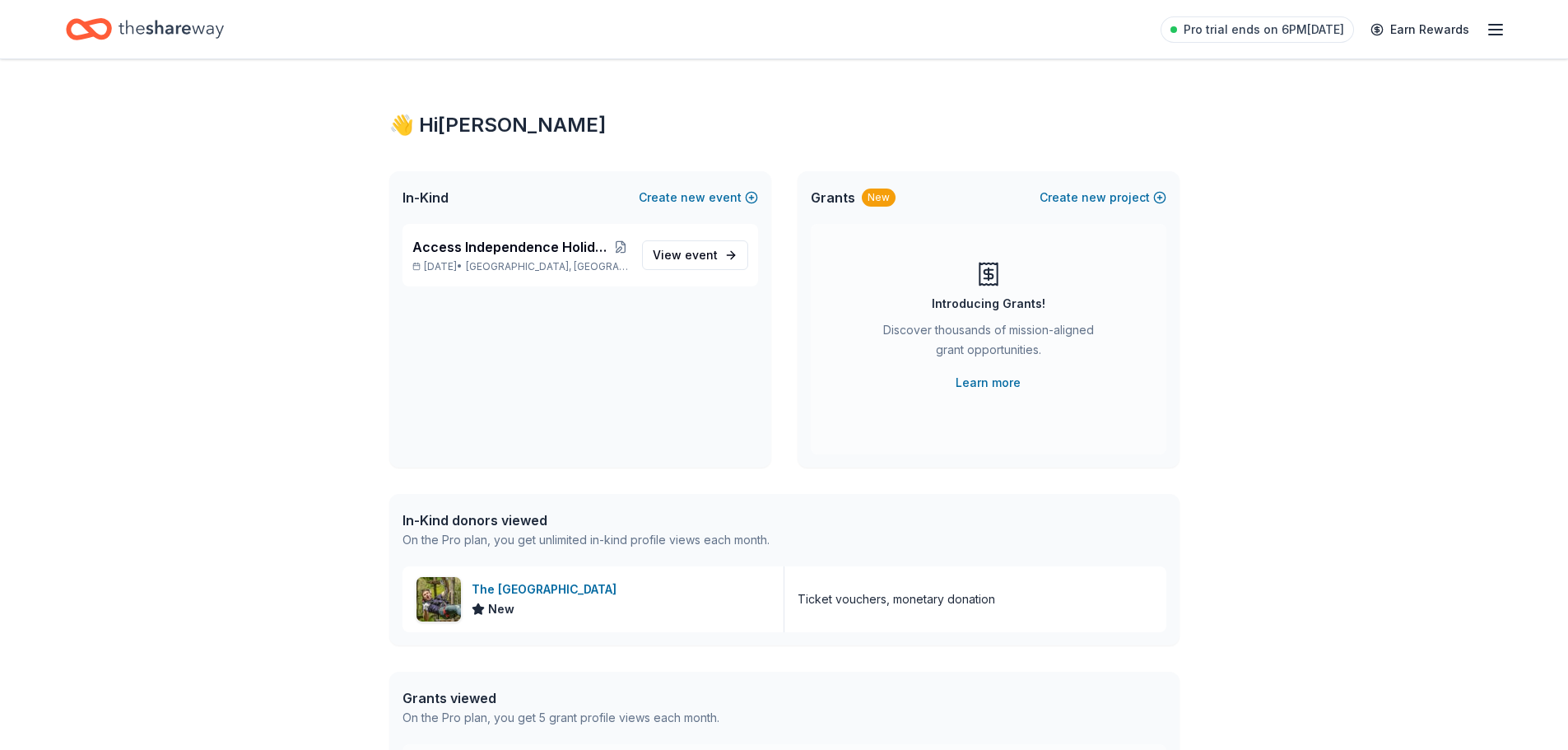
click at [1495, 26] on icon "button" at bounding box center [1496, 30] width 20 height 20
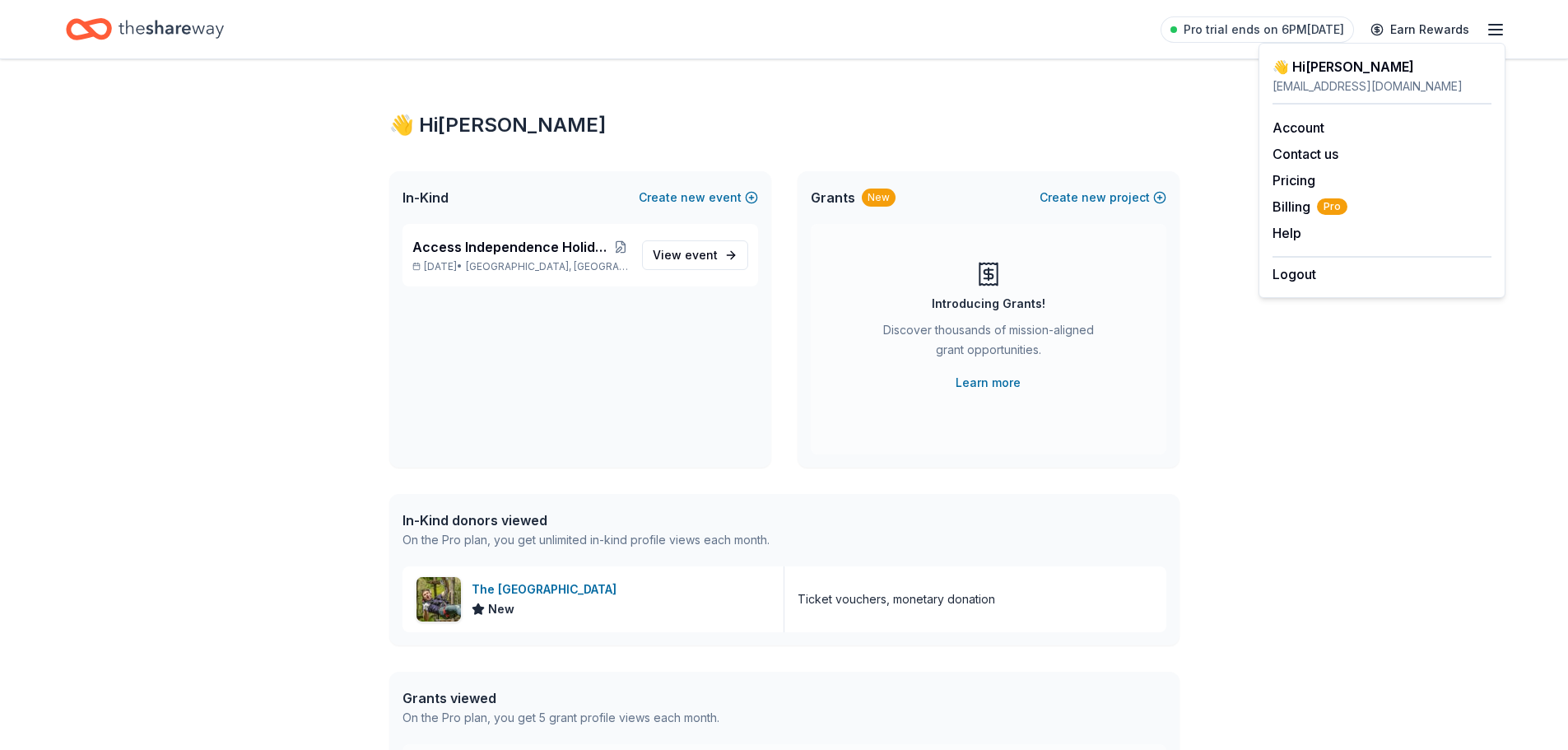
click at [1495, 26] on icon "button" at bounding box center [1496, 30] width 20 height 20
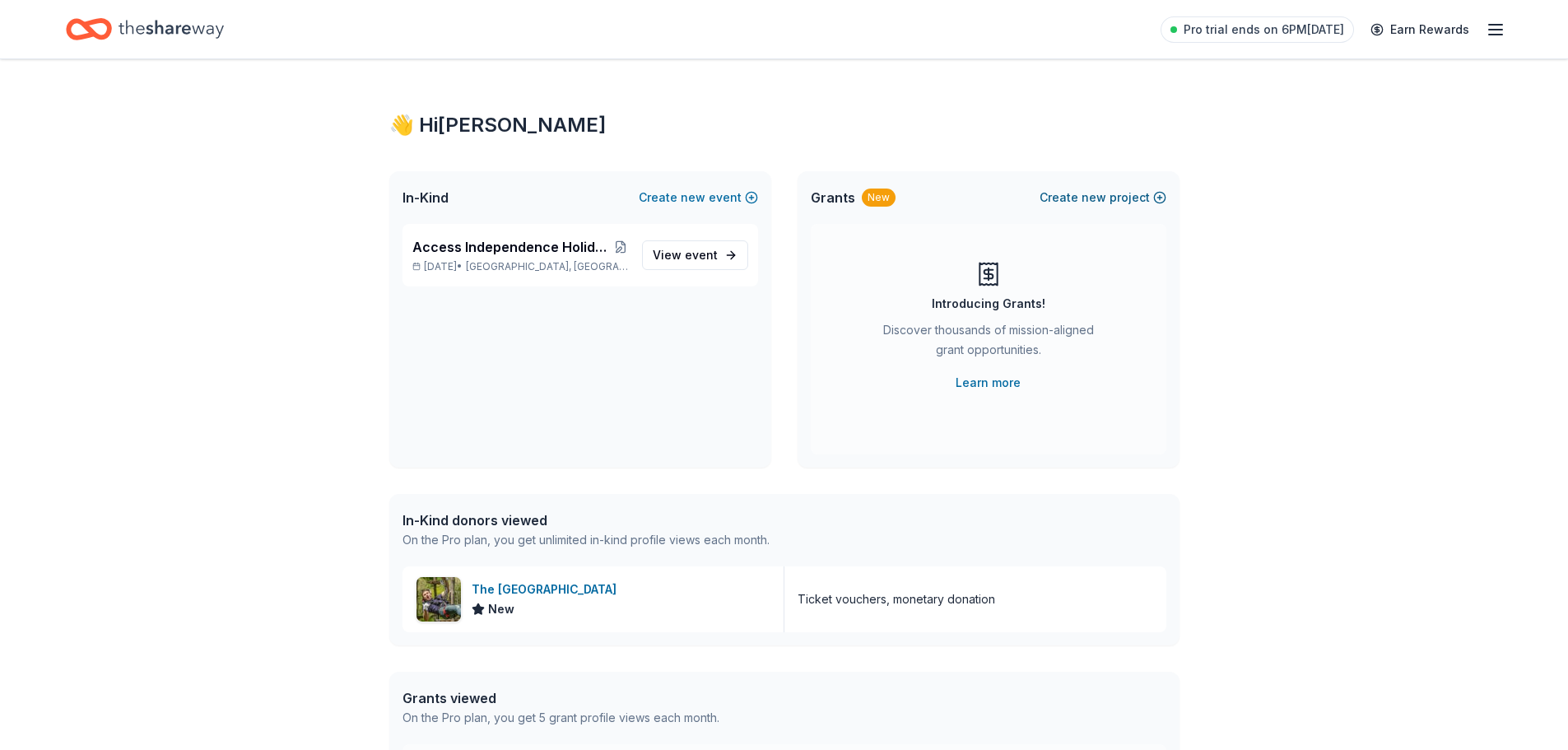
click at [1103, 200] on span "new" at bounding box center [1093, 198] width 24 height 20
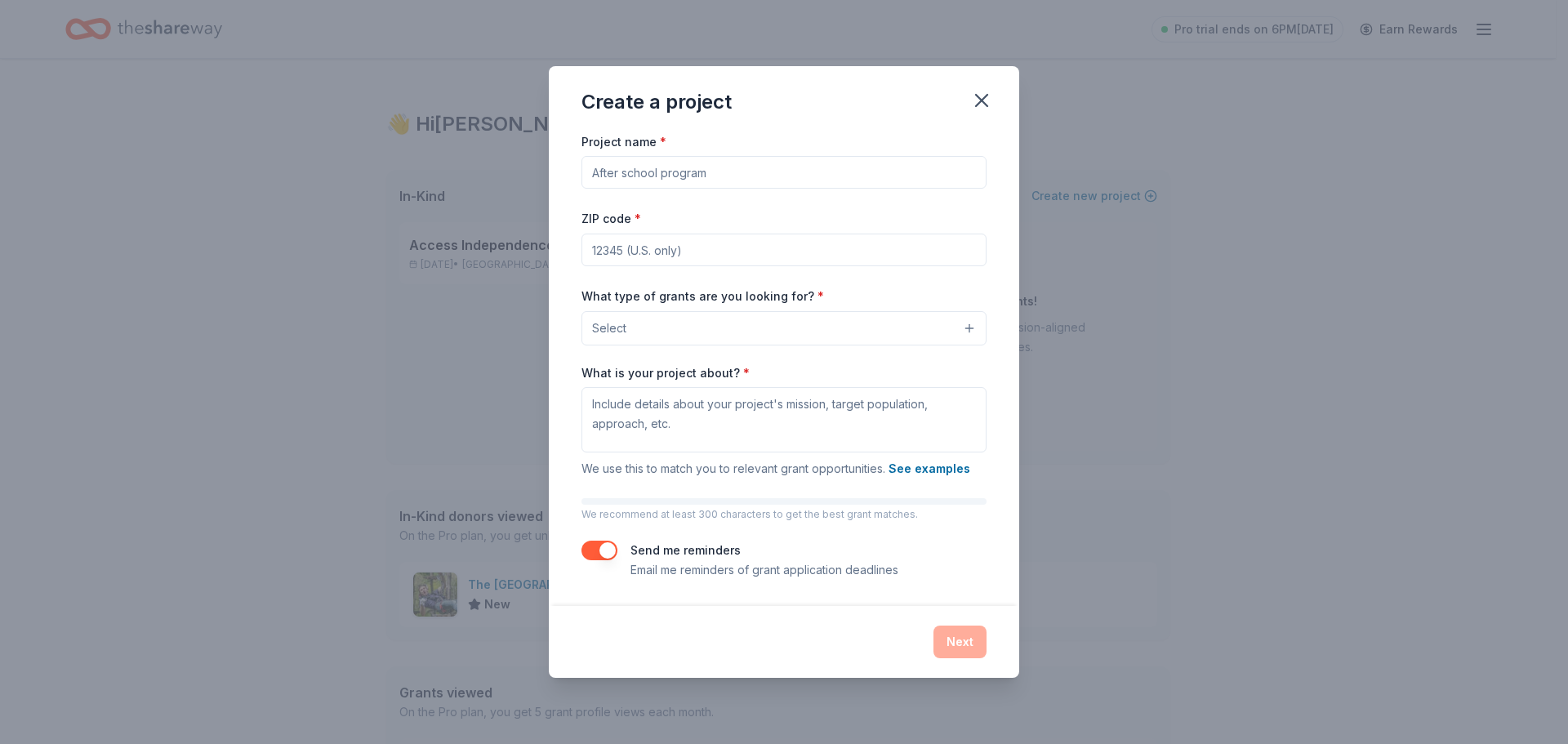
click at [910, 332] on button "Select" at bounding box center [784, 328] width 405 height 34
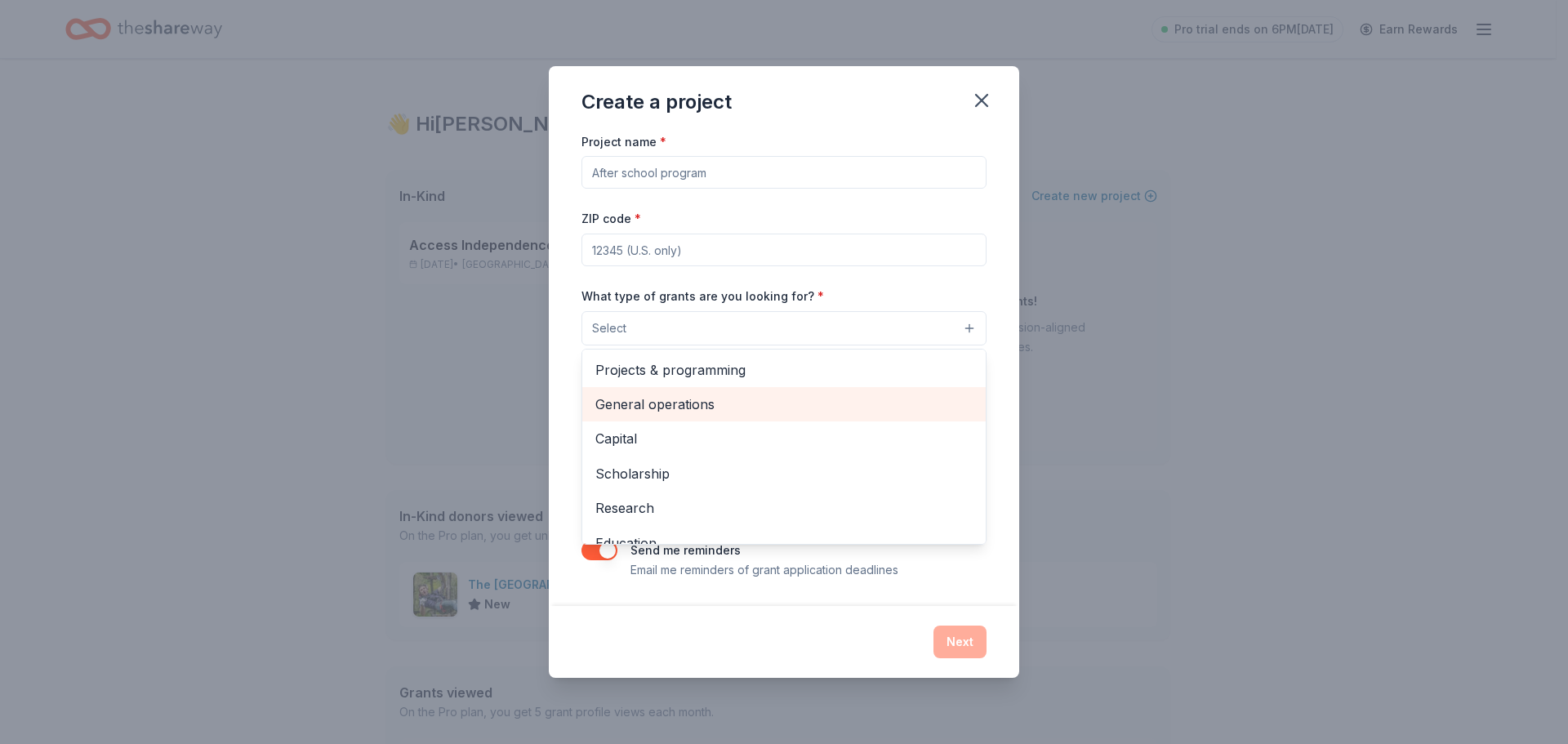
click at [813, 393] on div "General operations" at bounding box center [784, 404] width 404 height 34
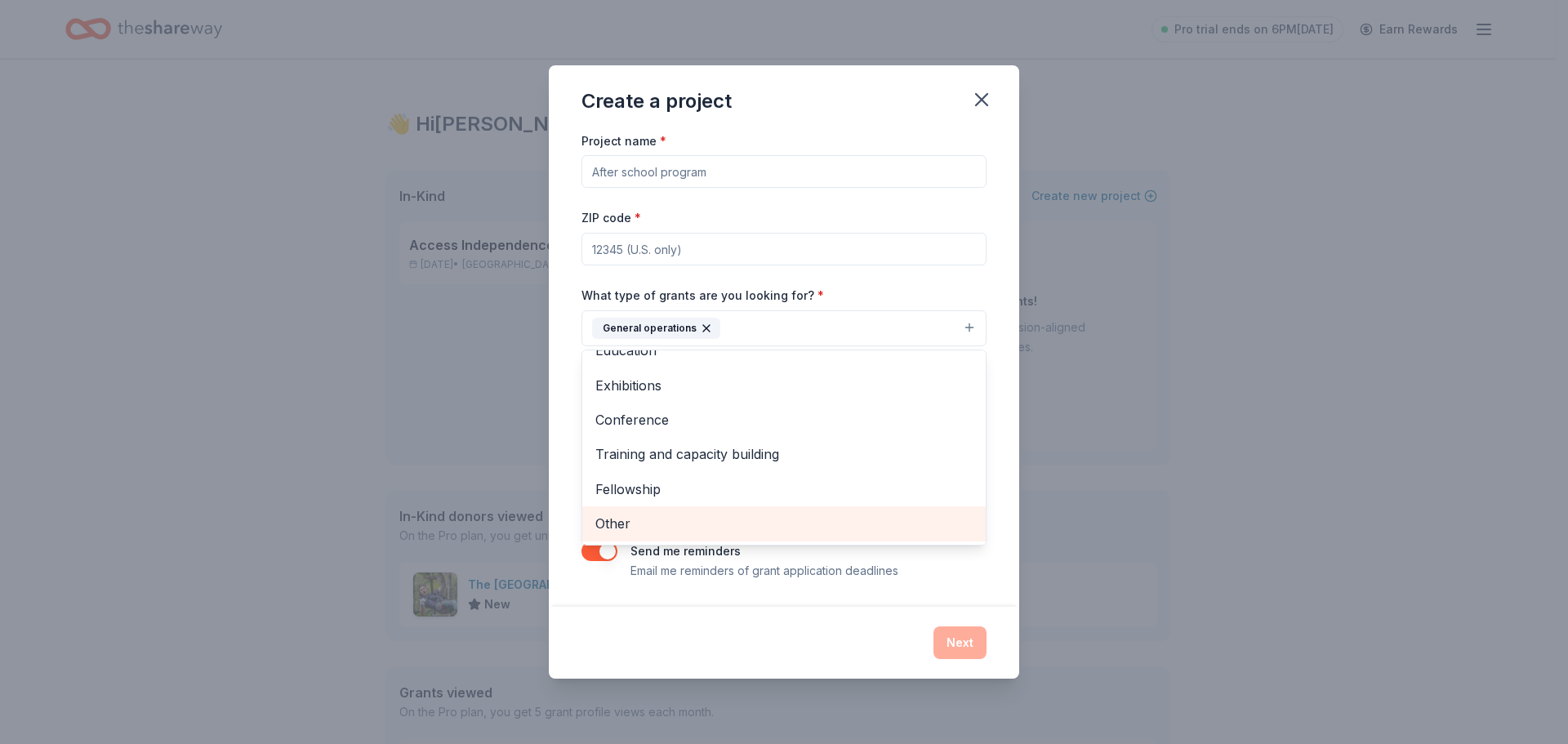
click at [675, 515] on span "Other" at bounding box center [784, 524] width 377 height 21
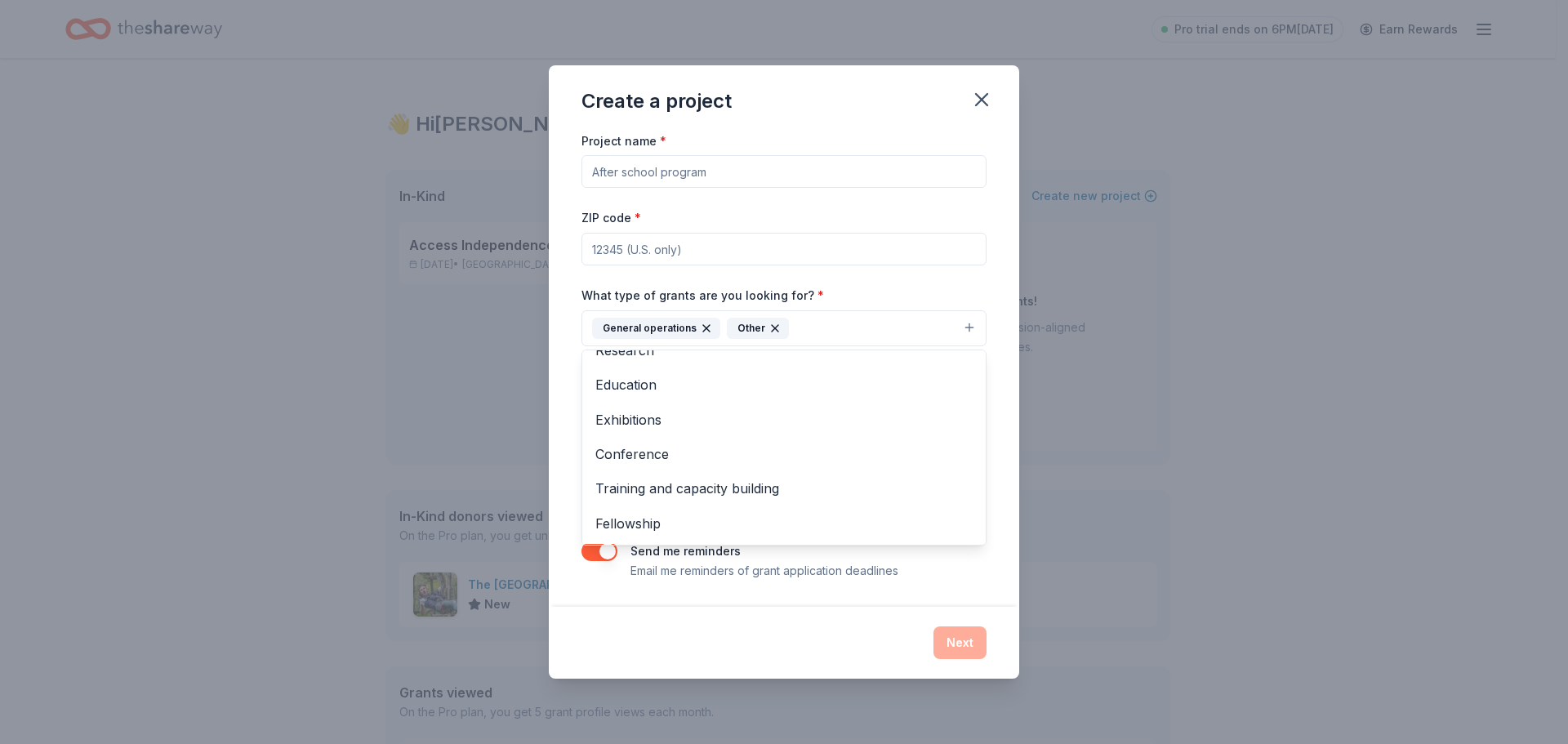
click at [568, 306] on div "Project name * ZIP code * What type of grants are you looking for? * General op…" at bounding box center [784, 369] width 470 height 476
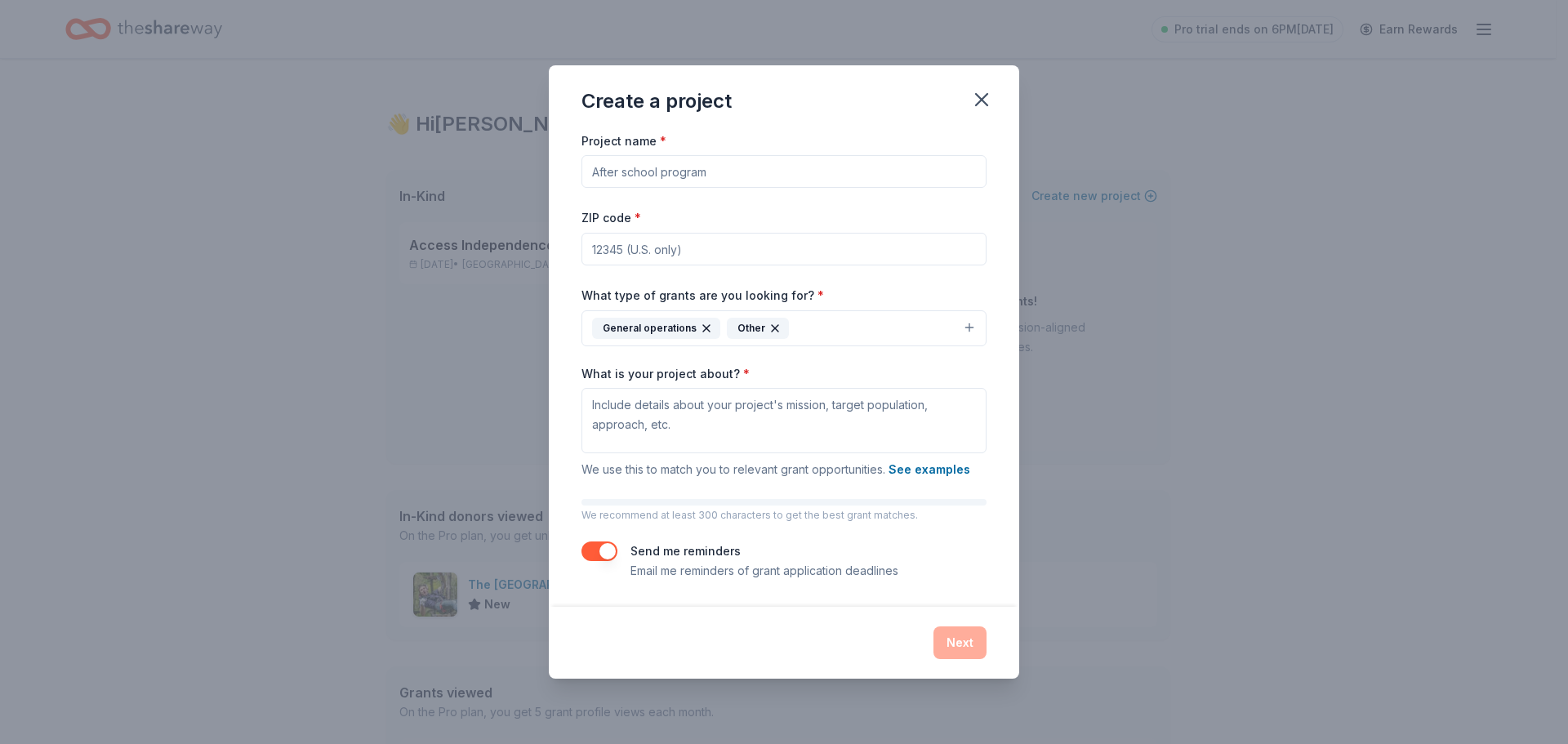
click at [667, 247] on input "ZIP code *" at bounding box center [784, 249] width 405 height 32
type input "06615"
click at [659, 179] on input "Project name *" at bounding box center [784, 171] width 405 height 32
click at [775, 177] on input "Access Independence" at bounding box center [784, 171] width 405 height 32
paste input "Resource & Support Program"
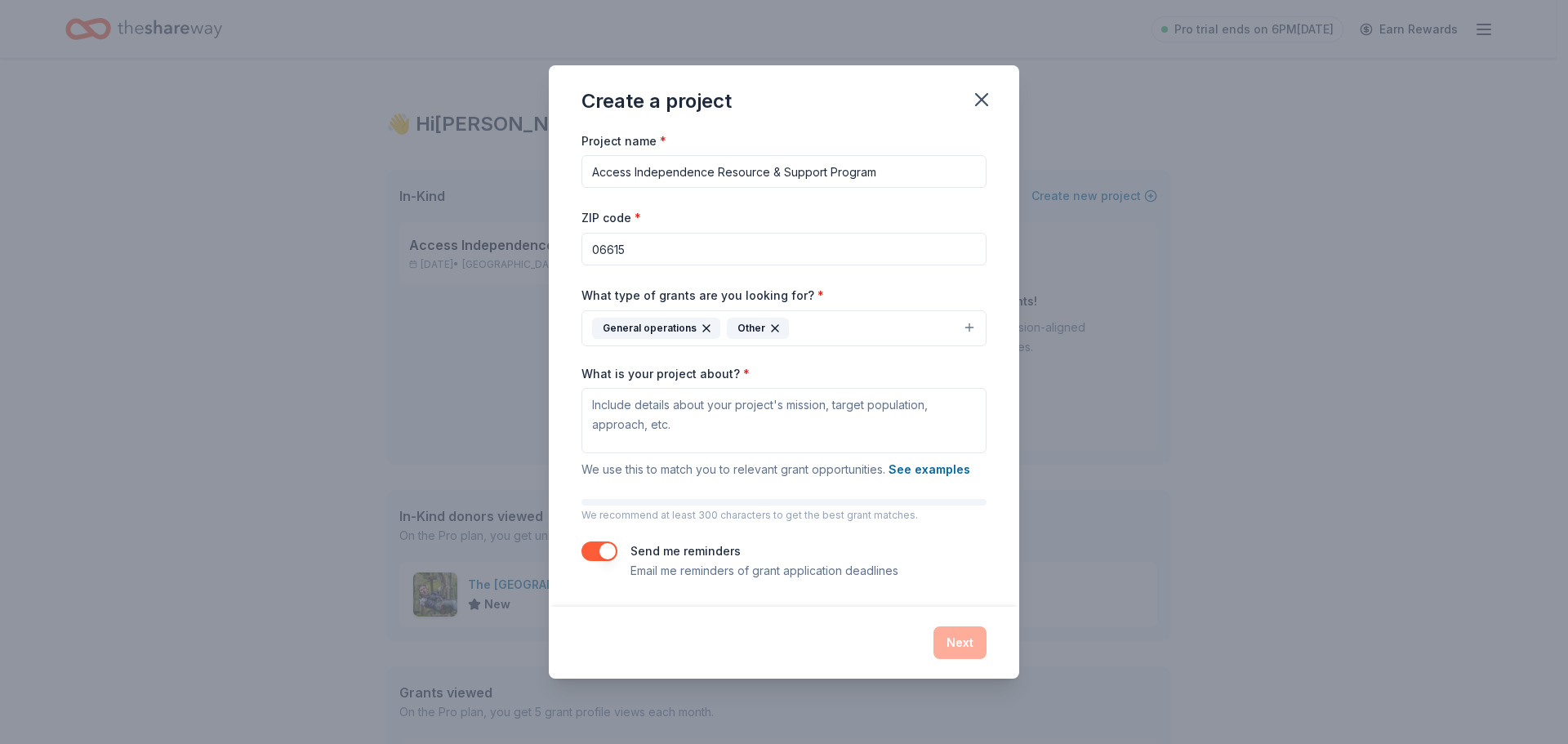
type input "Access Independence Resource & Support Program"
click at [673, 420] on textarea "What is your project about? *" at bounding box center [784, 420] width 405 height 65
paste textarea "The Access Independence Resource and Support Program provides individuals with …"
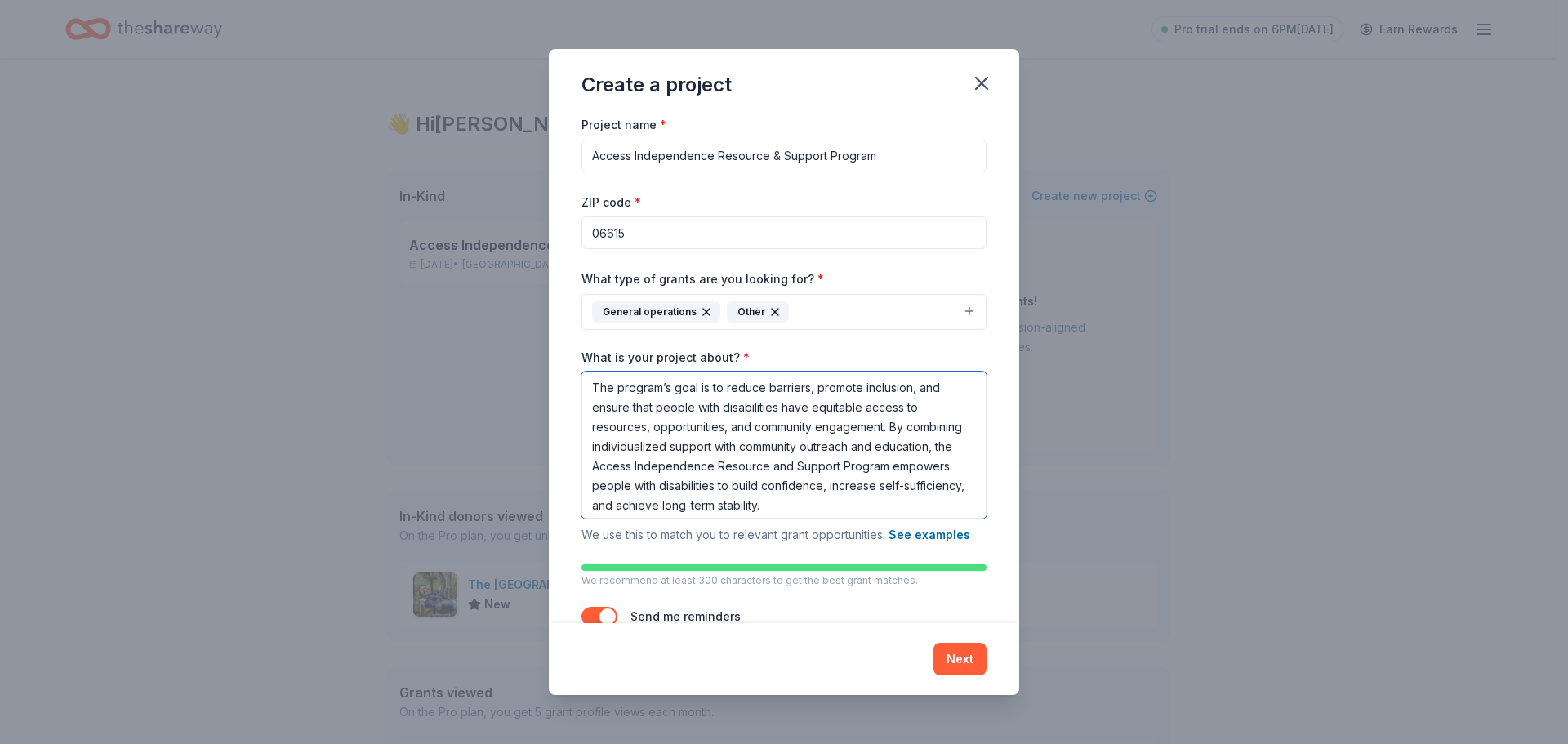
scroll to position [240, 0]
type textarea "The Access Independence Resource and Support Program provides individuals with …"
click at [944, 661] on button "Next" at bounding box center [959, 659] width 53 height 32
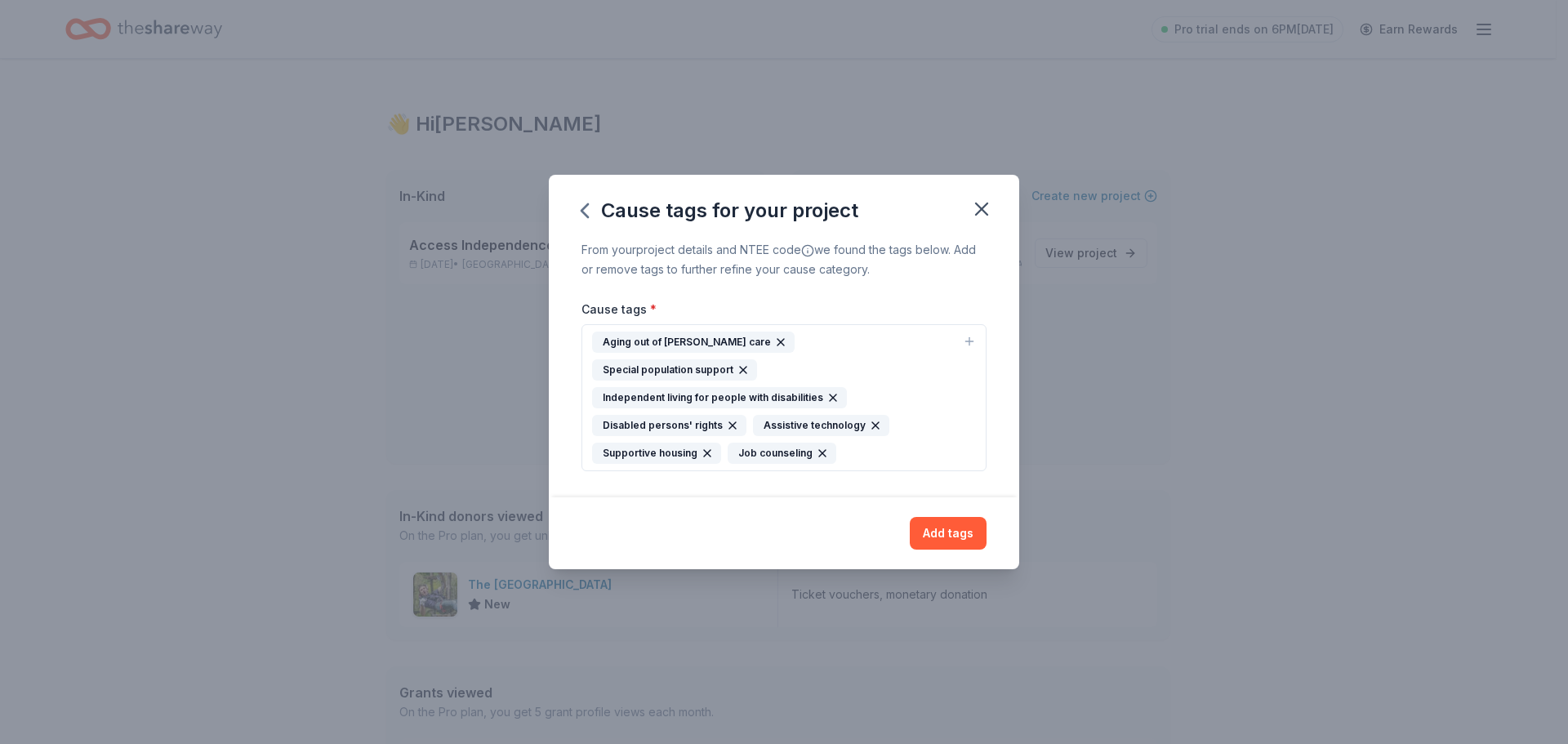
click at [777, 346] on icon "button" at bounding box center [780, 341] width 6 height 6
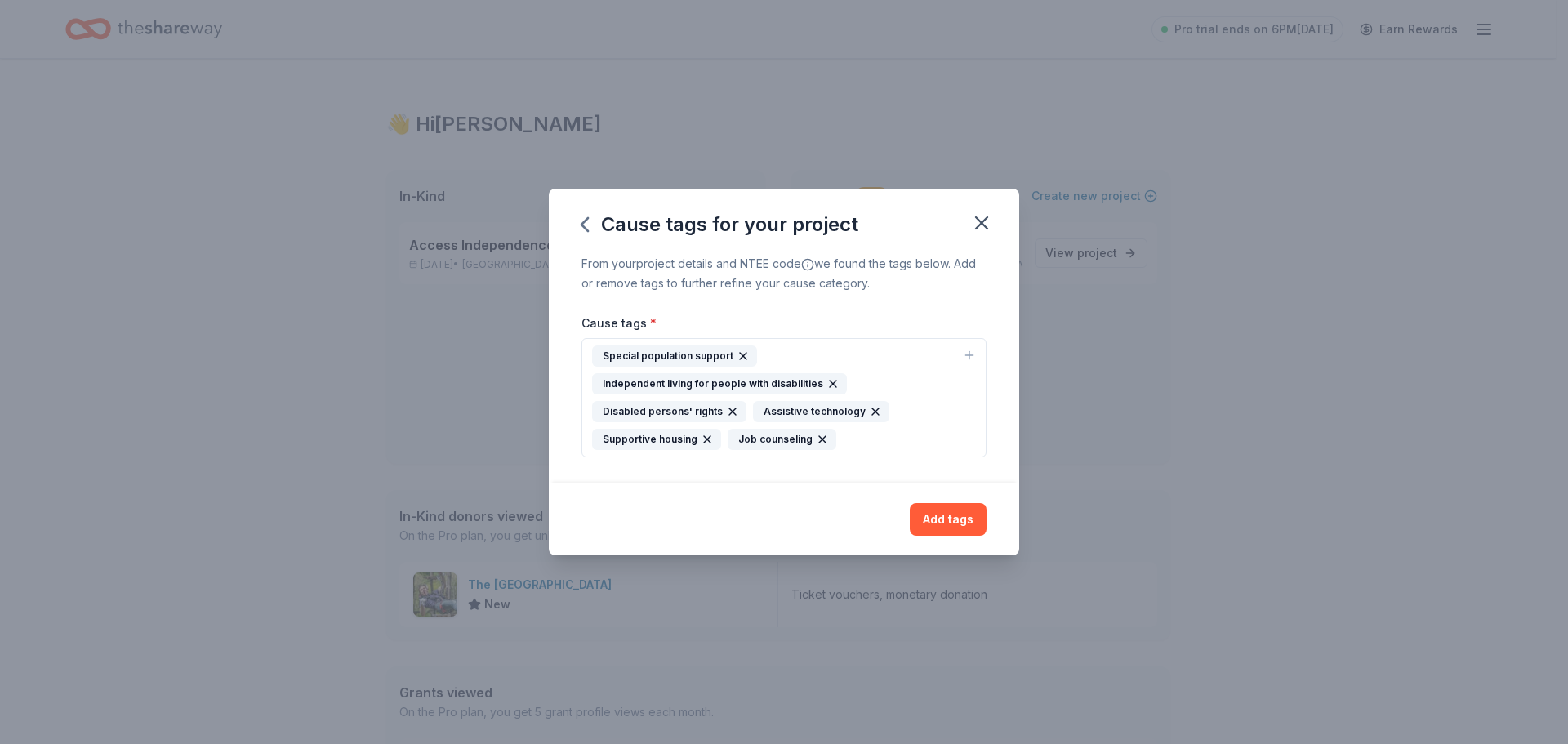
click at [737, 354] on icon "button" at bounding box center [743, 355] width 13 height 13
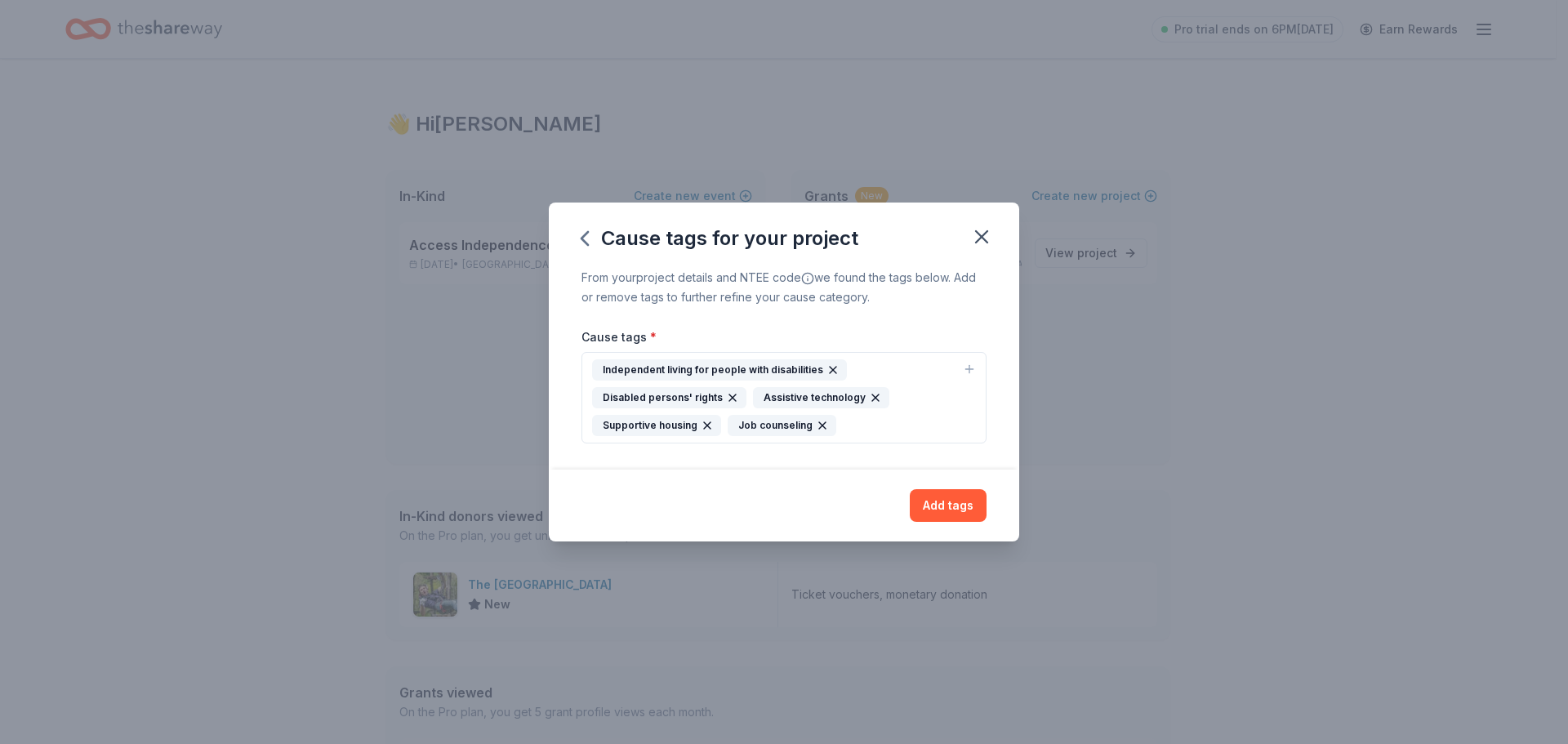
click at [974, 363] on icon "button" at bounding box center [969, 369] width 13 height 13
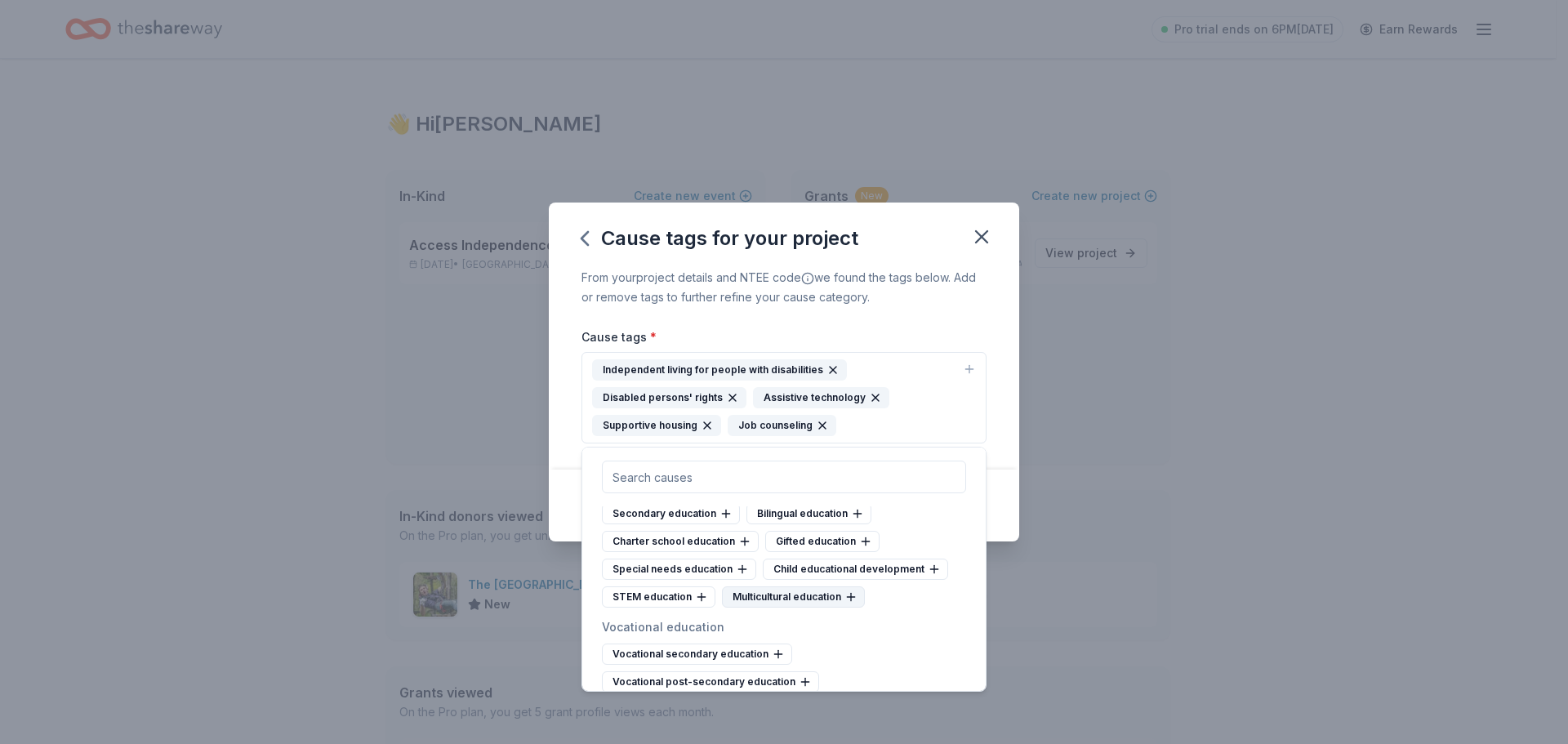
scroll to position [817, 0]
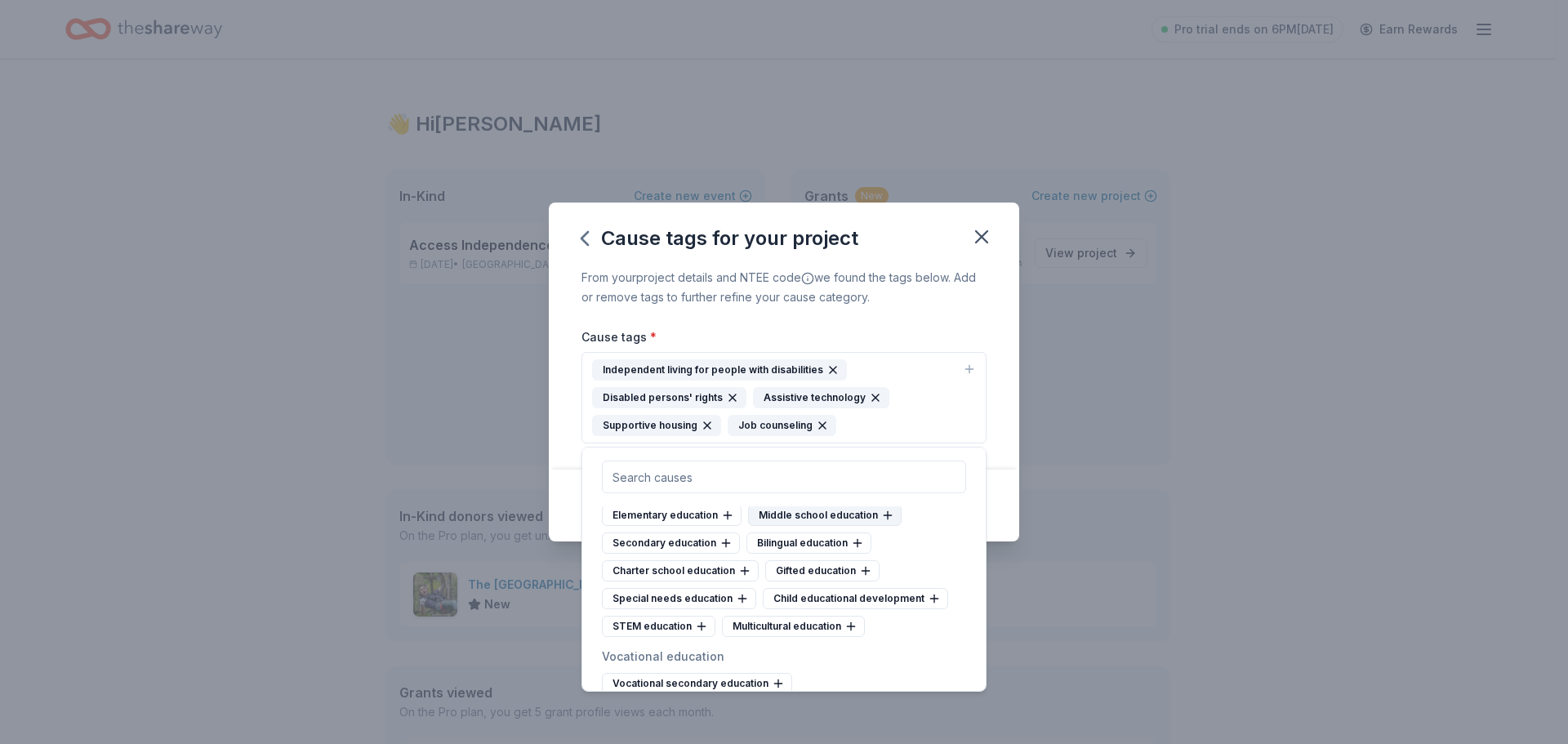
click at [887, 522] on icon at bounding box center [887, 515] width 13 height 13
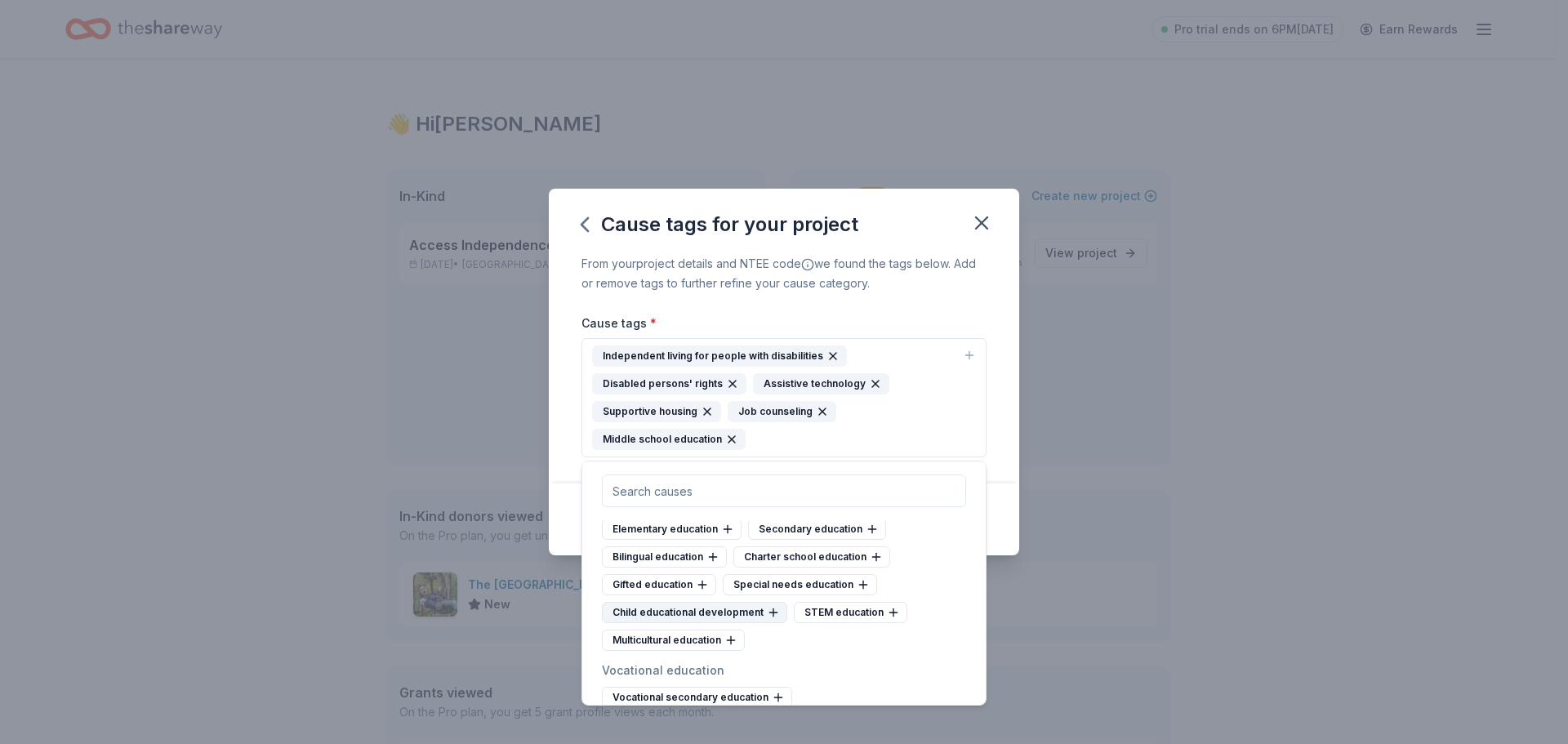
click at [773, 619] on icon at bounding box center [773, 612] width 13 height 13
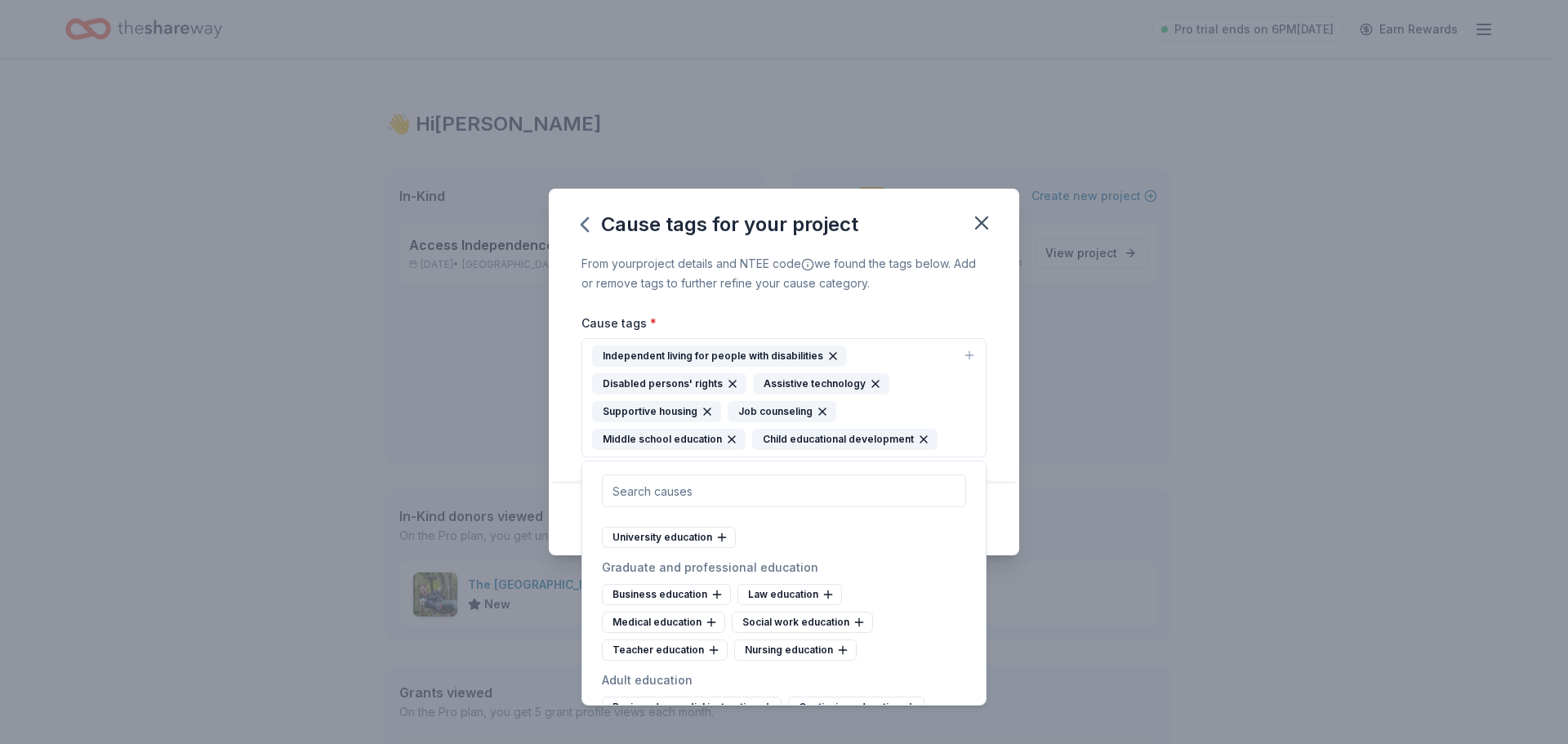
scroll to position [979, 0]
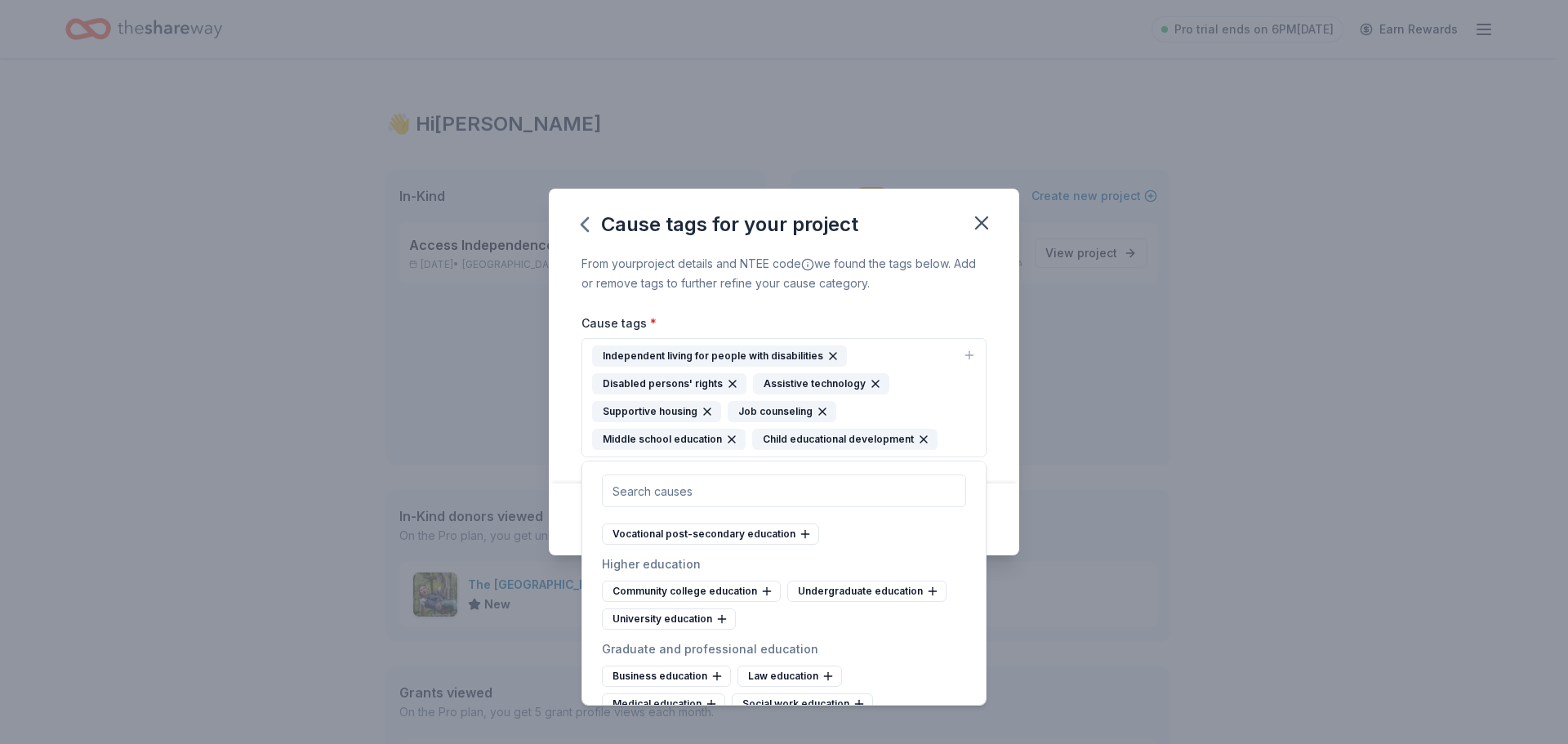
click at [778, 513] on icon at bounding box center [778, 506] width 13 height 13
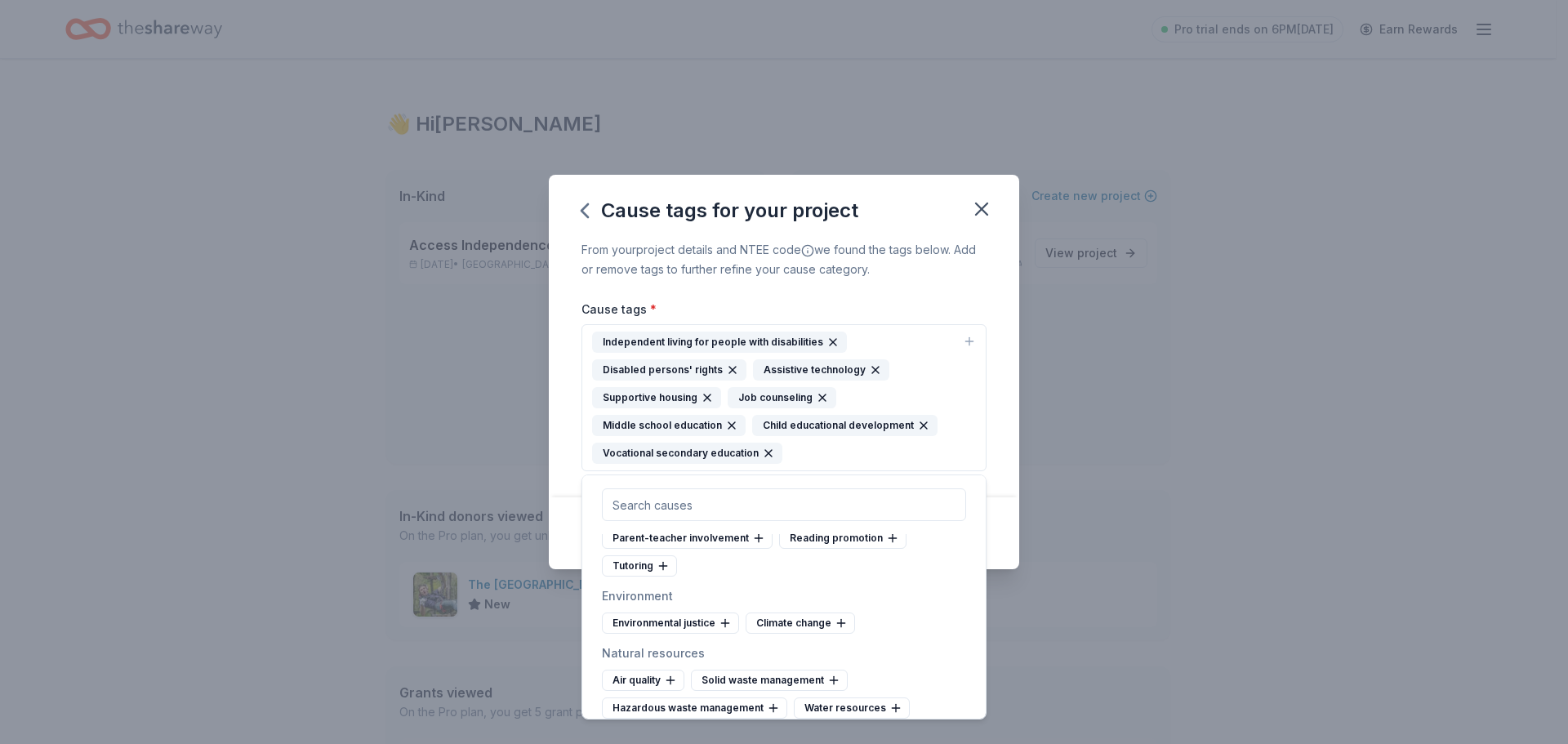
scroll to position [1388, 0]
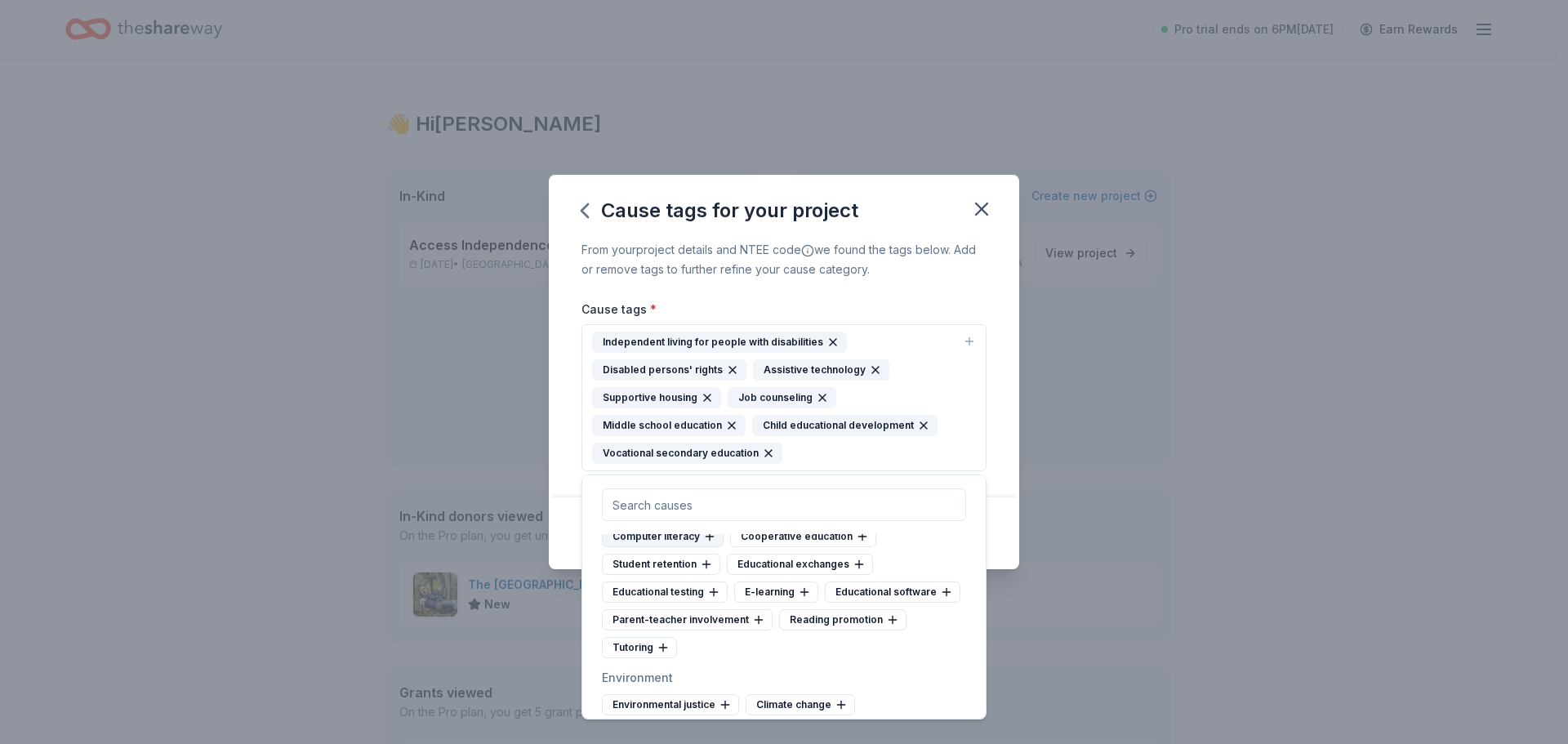
click at [708, 543] on icon at bounding box center [709, 536] width 13 height 13
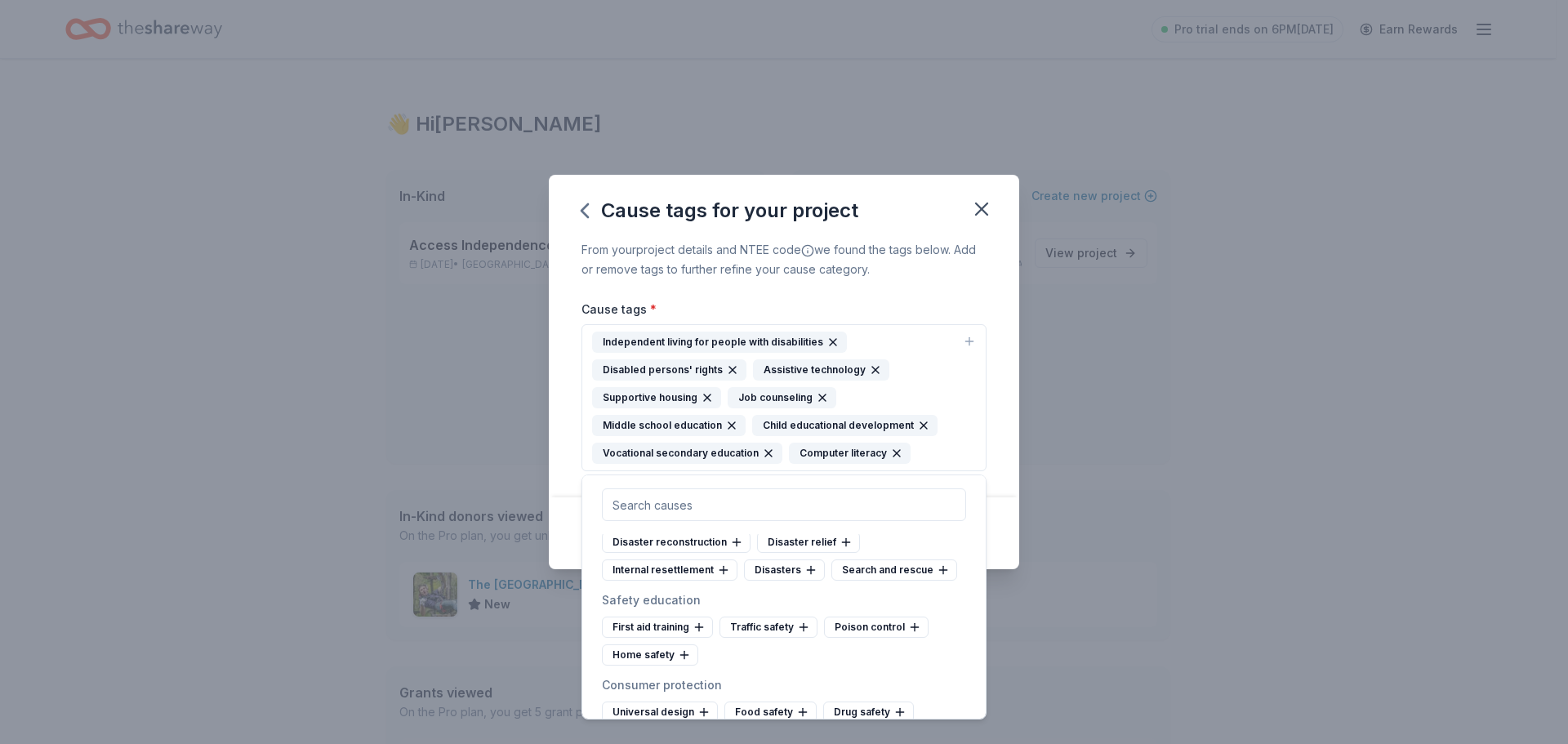
scroll to position [5553, 0]
click at [844, 522] on icon at bounding box center [850, 515] width 13 height 13
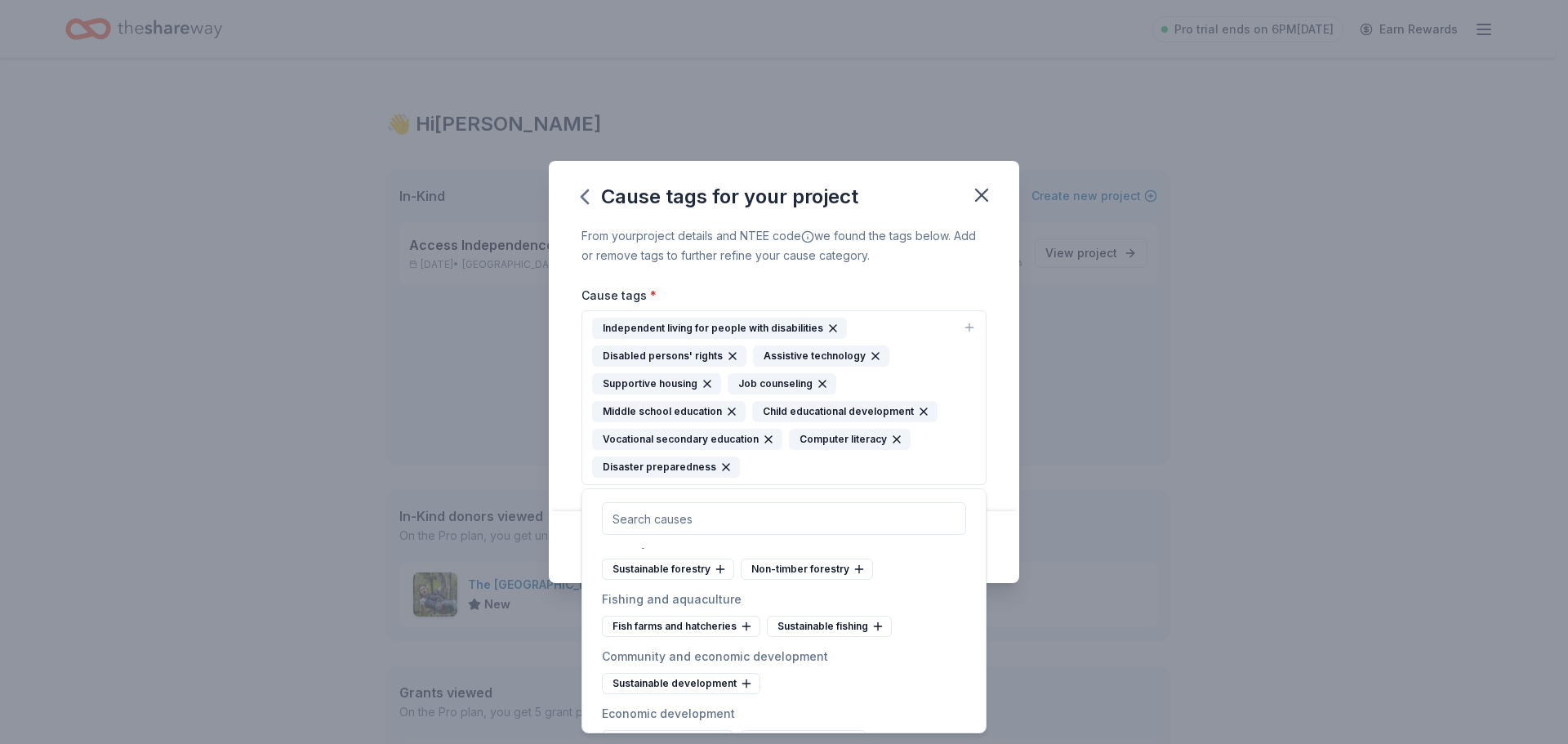
scroll to position [6369, 0]
click at [745, 483] on icon at bounding box center [746, 476] width 13 height 13
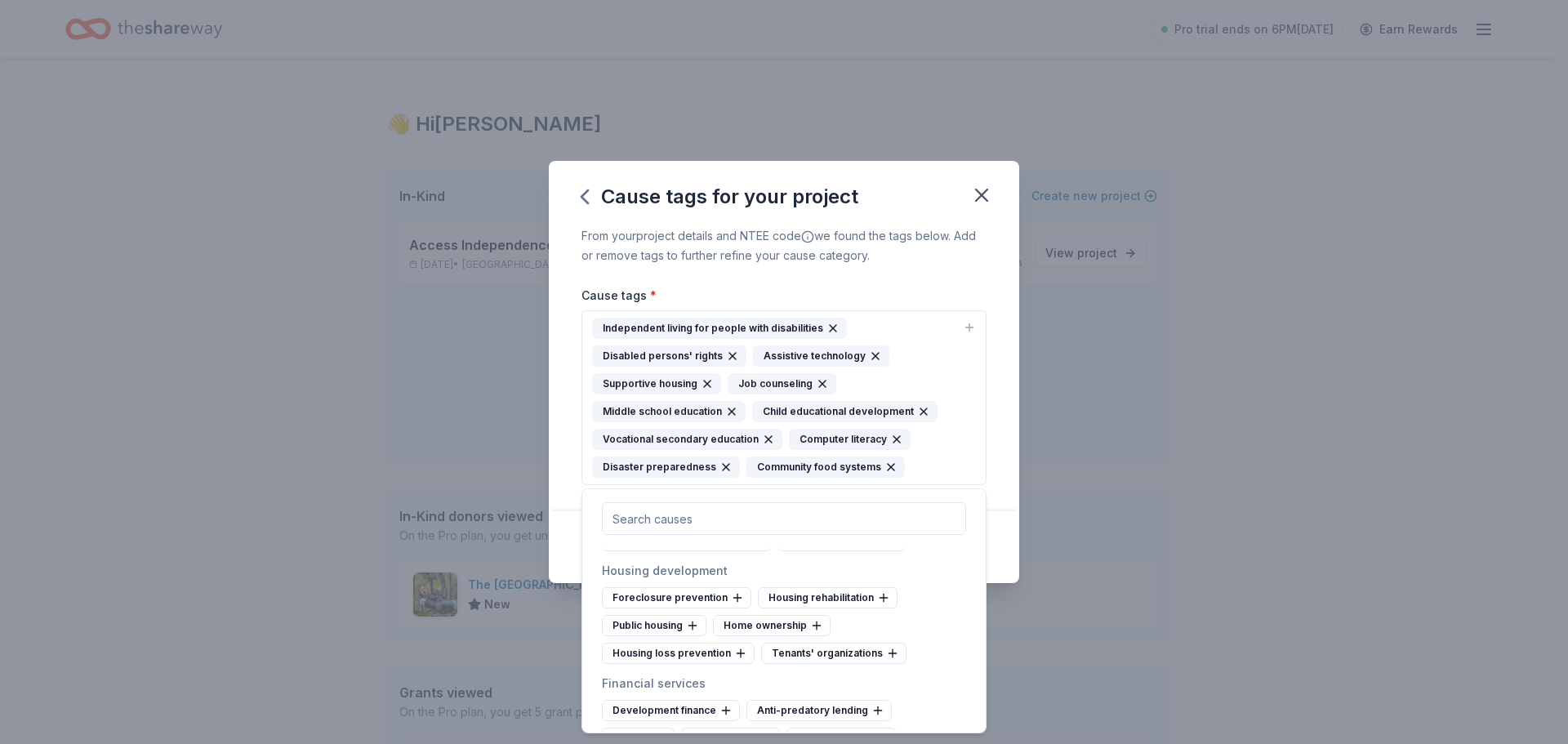
scroll to position [6695, 0]
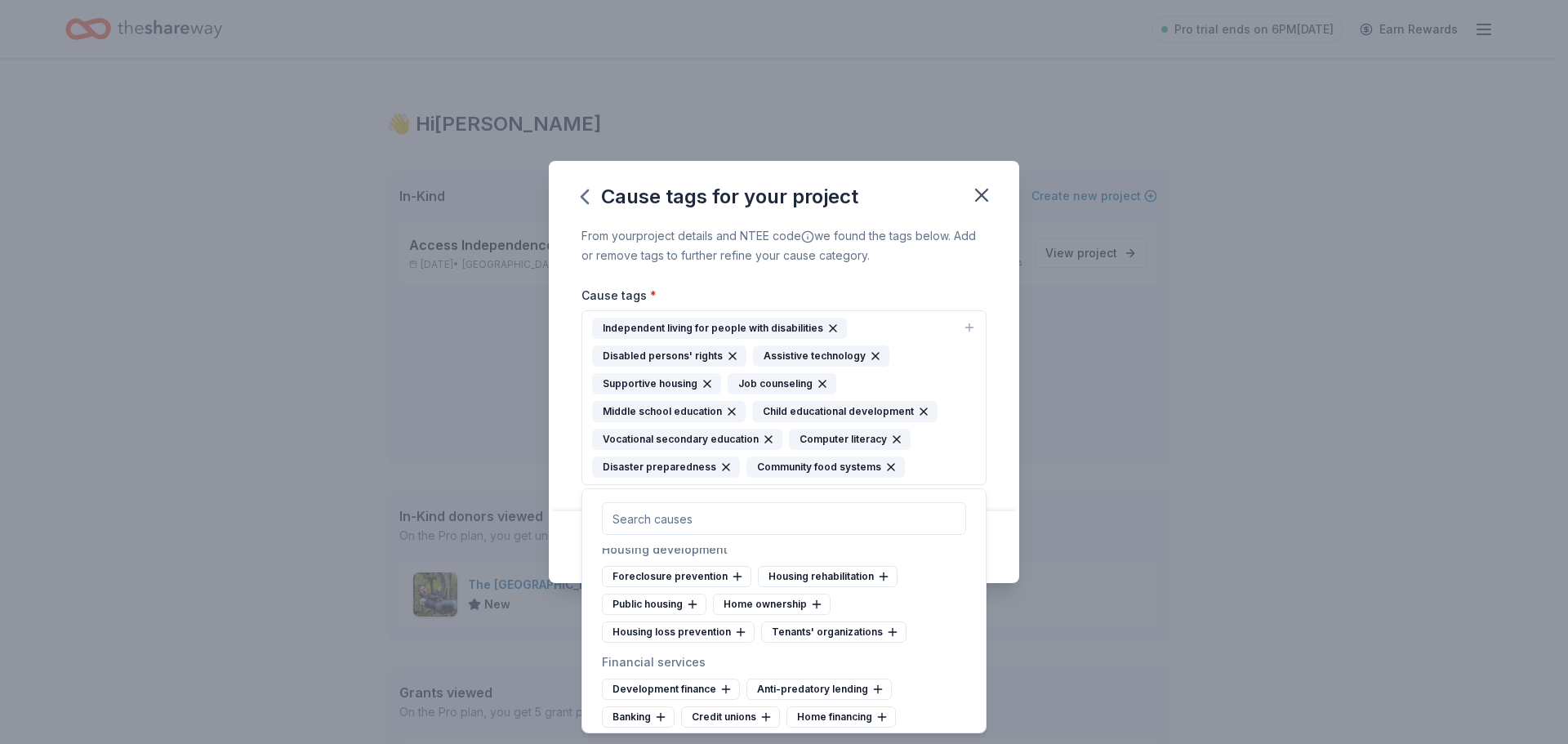
click at [887, 526] on icon at bounding box center [892, 519] width 13 height 13
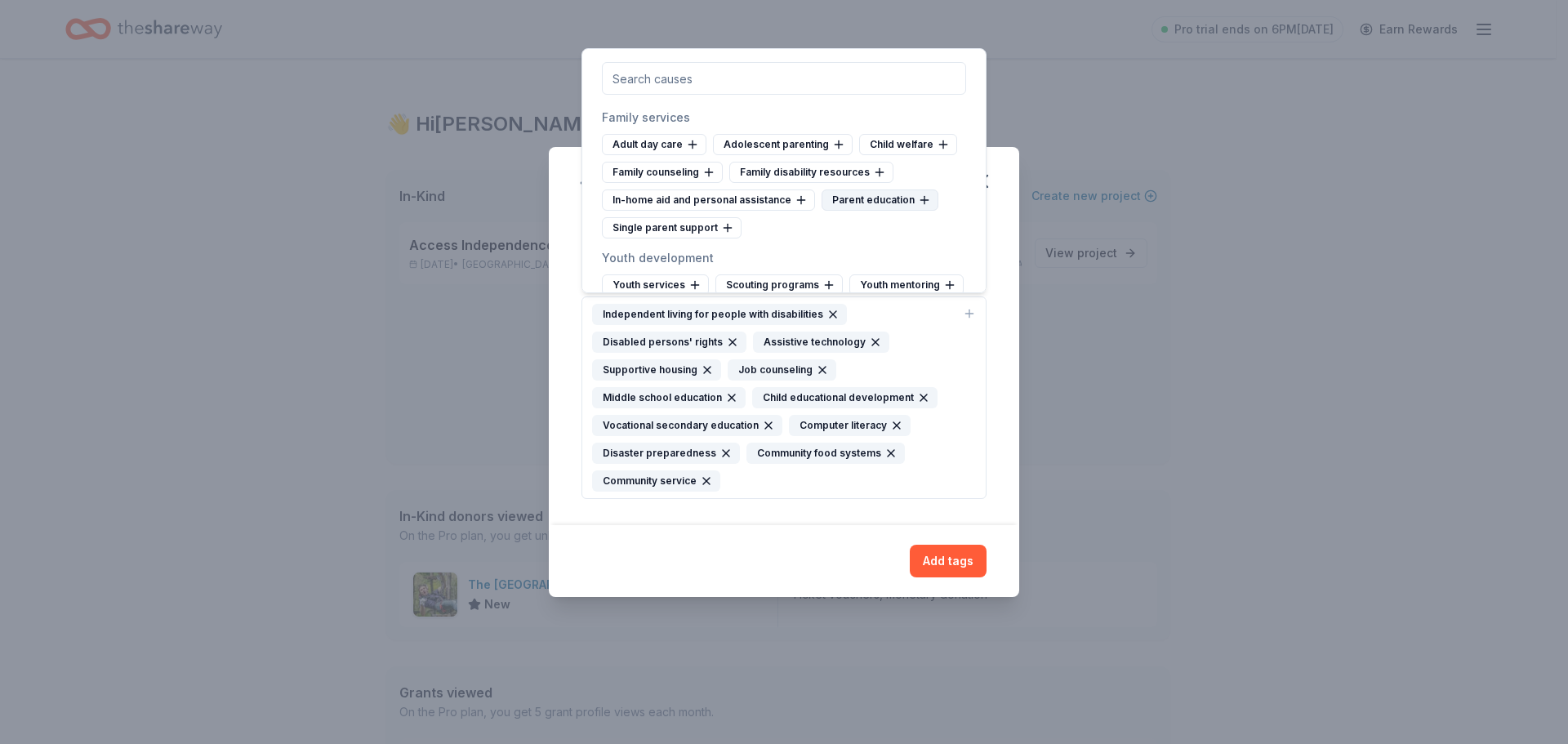
scroll to position [8573, 0]
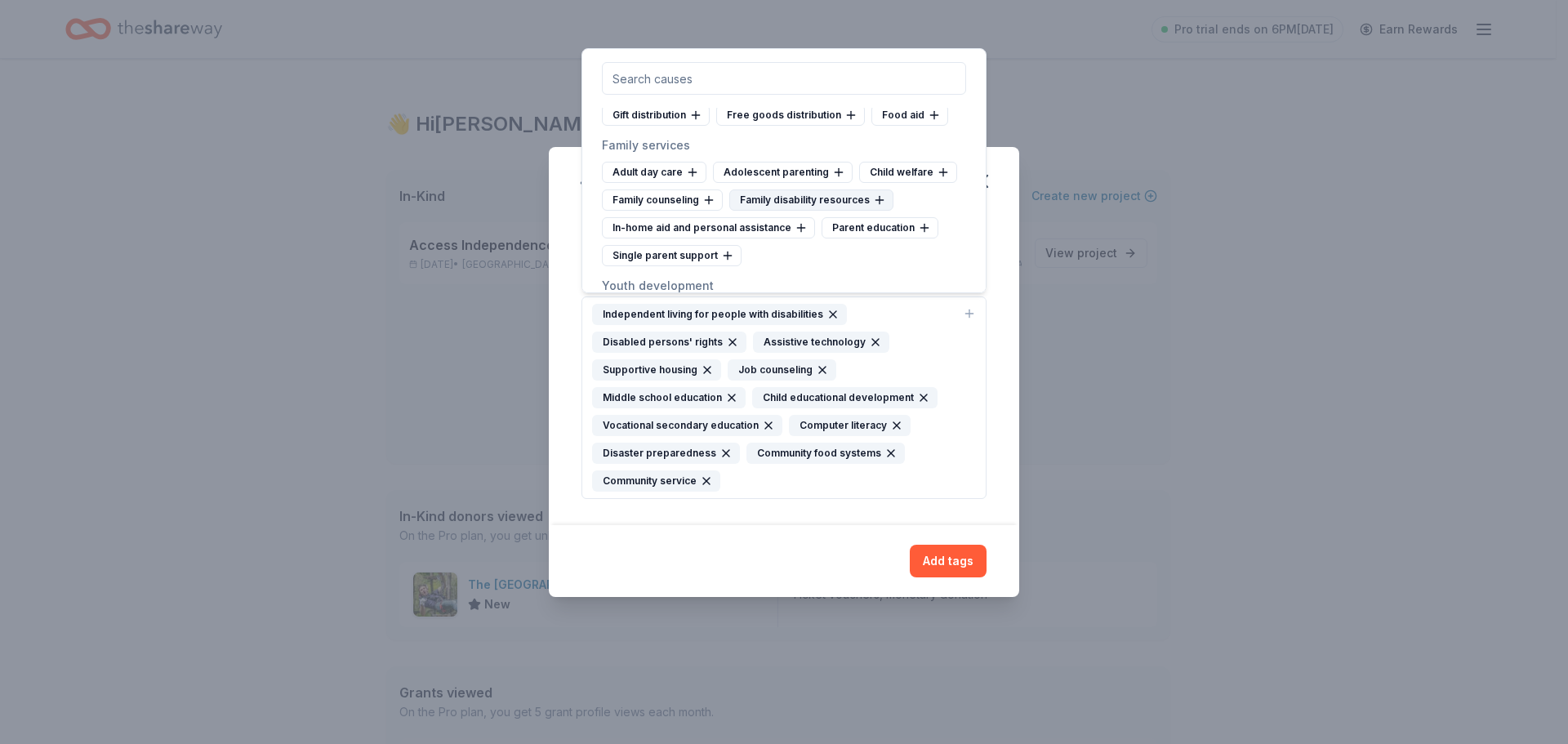
click at [874, 200] on icon at bounding box center [879, 200] width 13 height 13
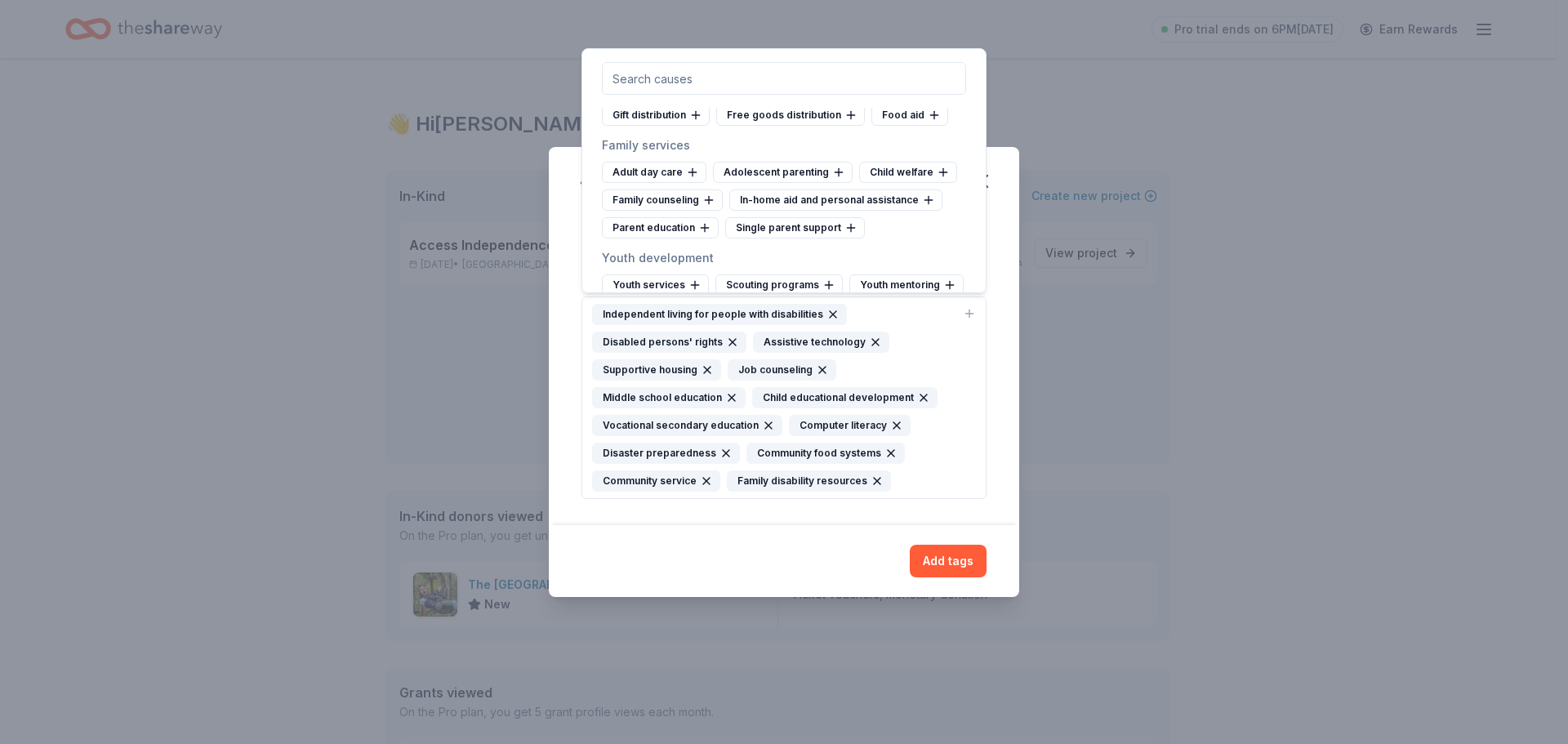
scroll to position [8655, 0]
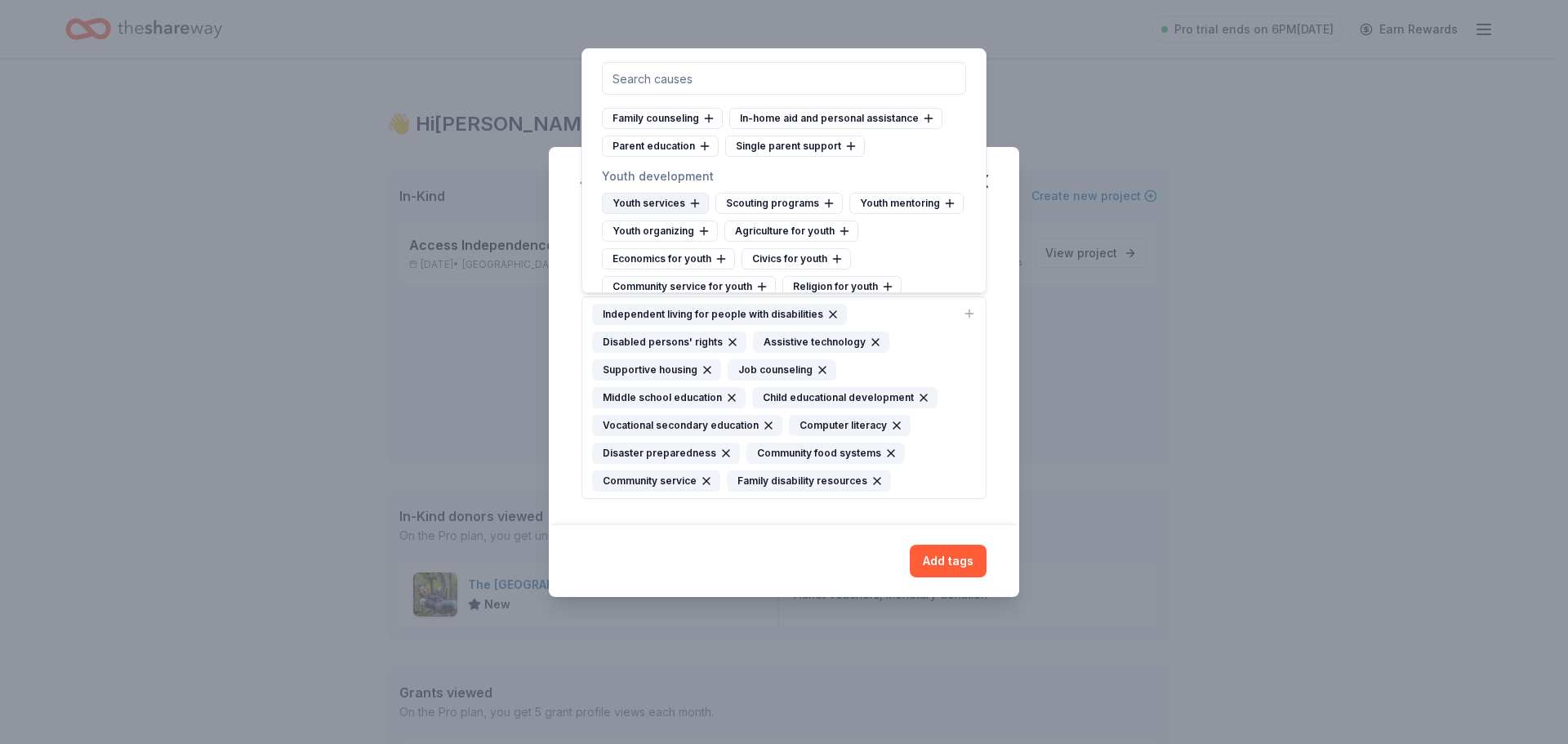
click at [694, 201] on icon at bounding box center [695, 203] width 13 height 13
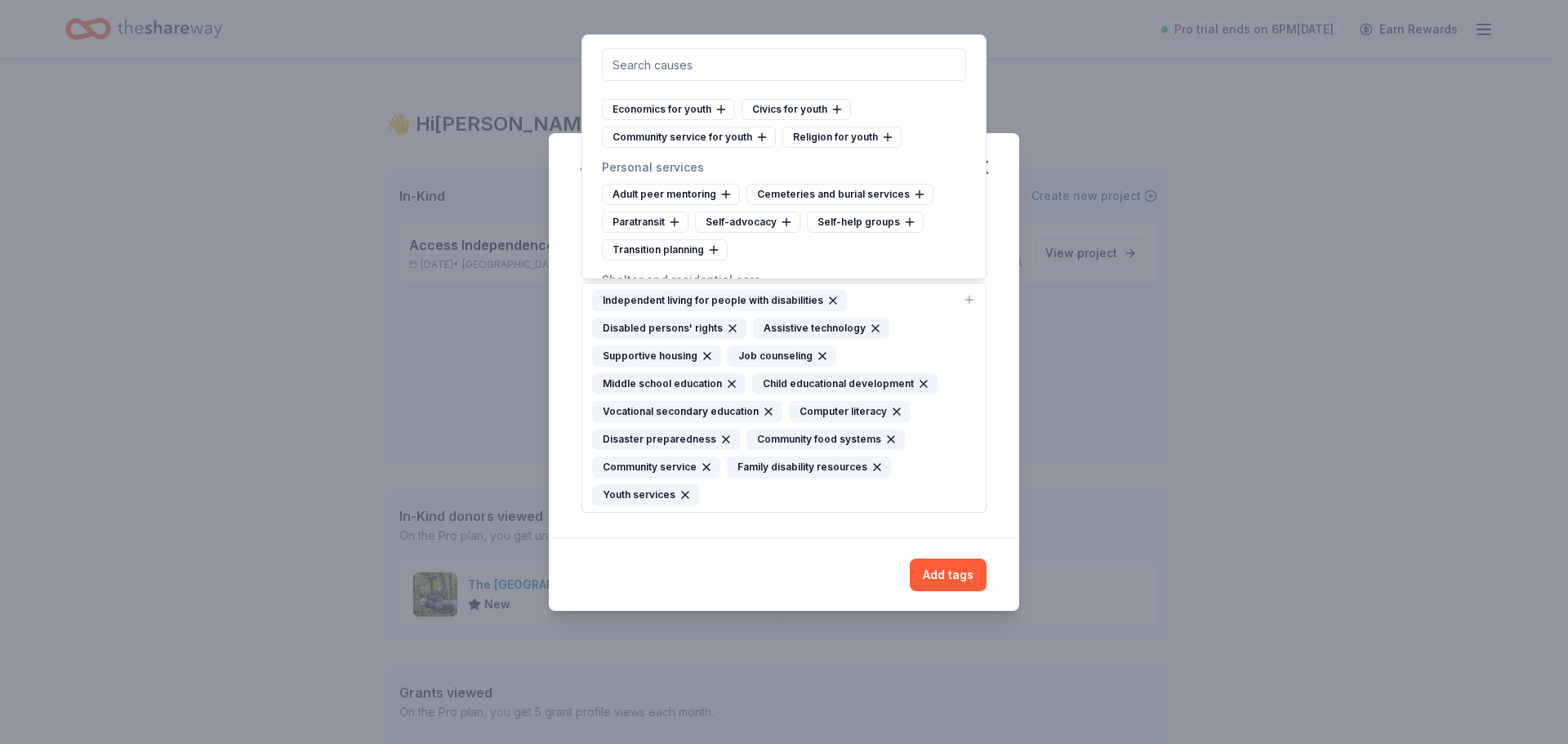
scroll to position [8819, 0]
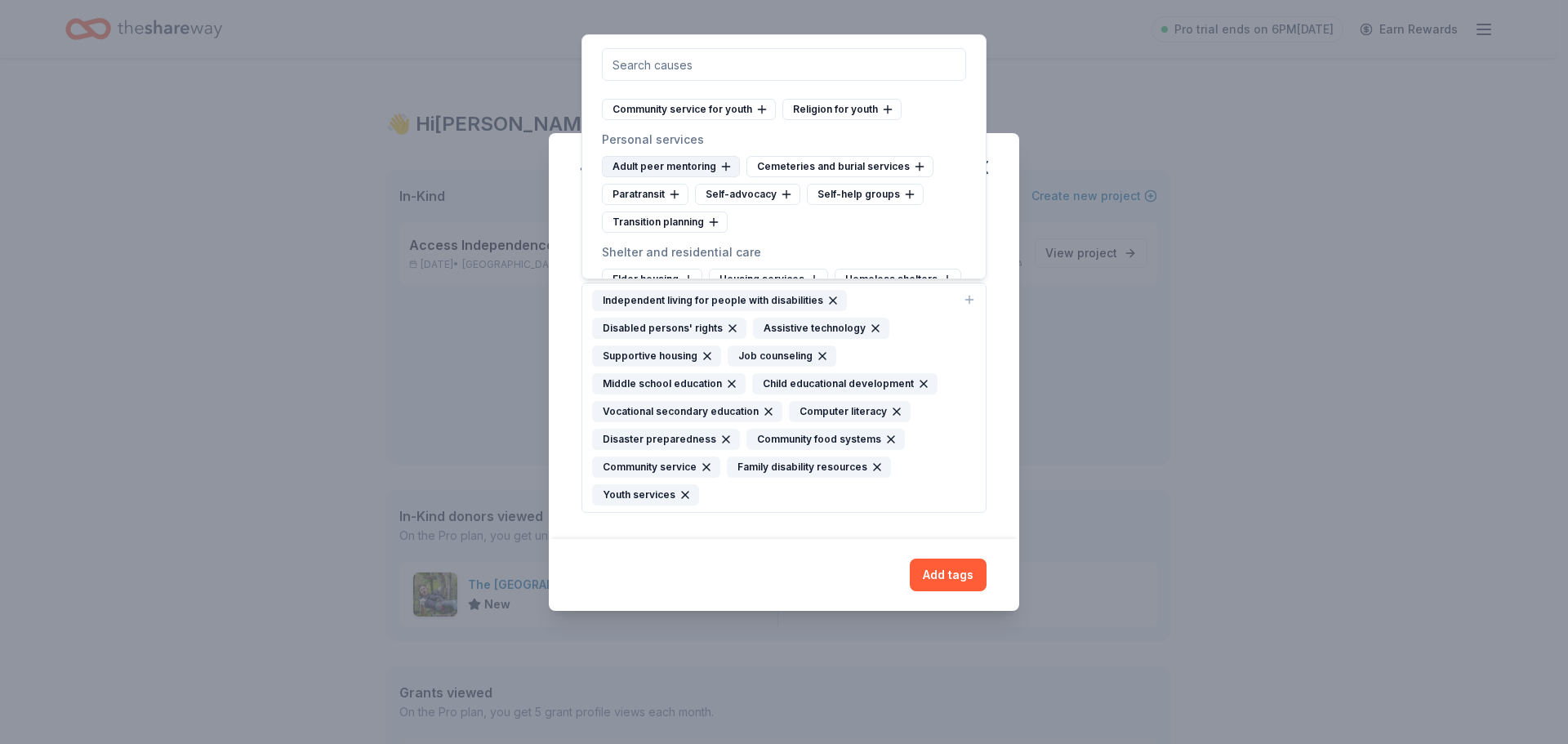
click at [724, 165] on icon at bounding box center [725, 167] width 13 height 13
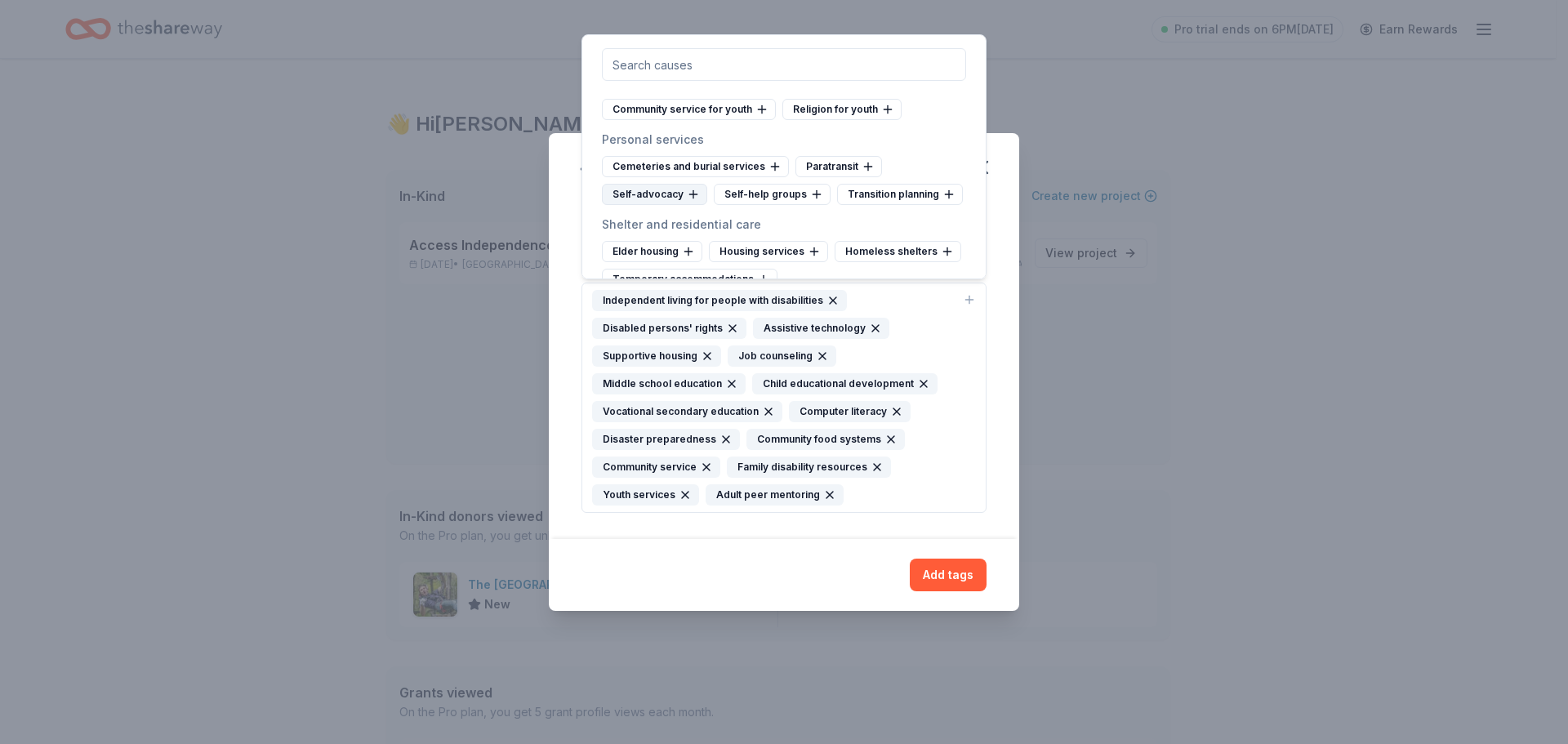
click at [690, 192] on icon at bounding box center [693, 194] width 13 height 13
click at [863, 165] on icon at bounding box center [868, 167] width 13 height 13
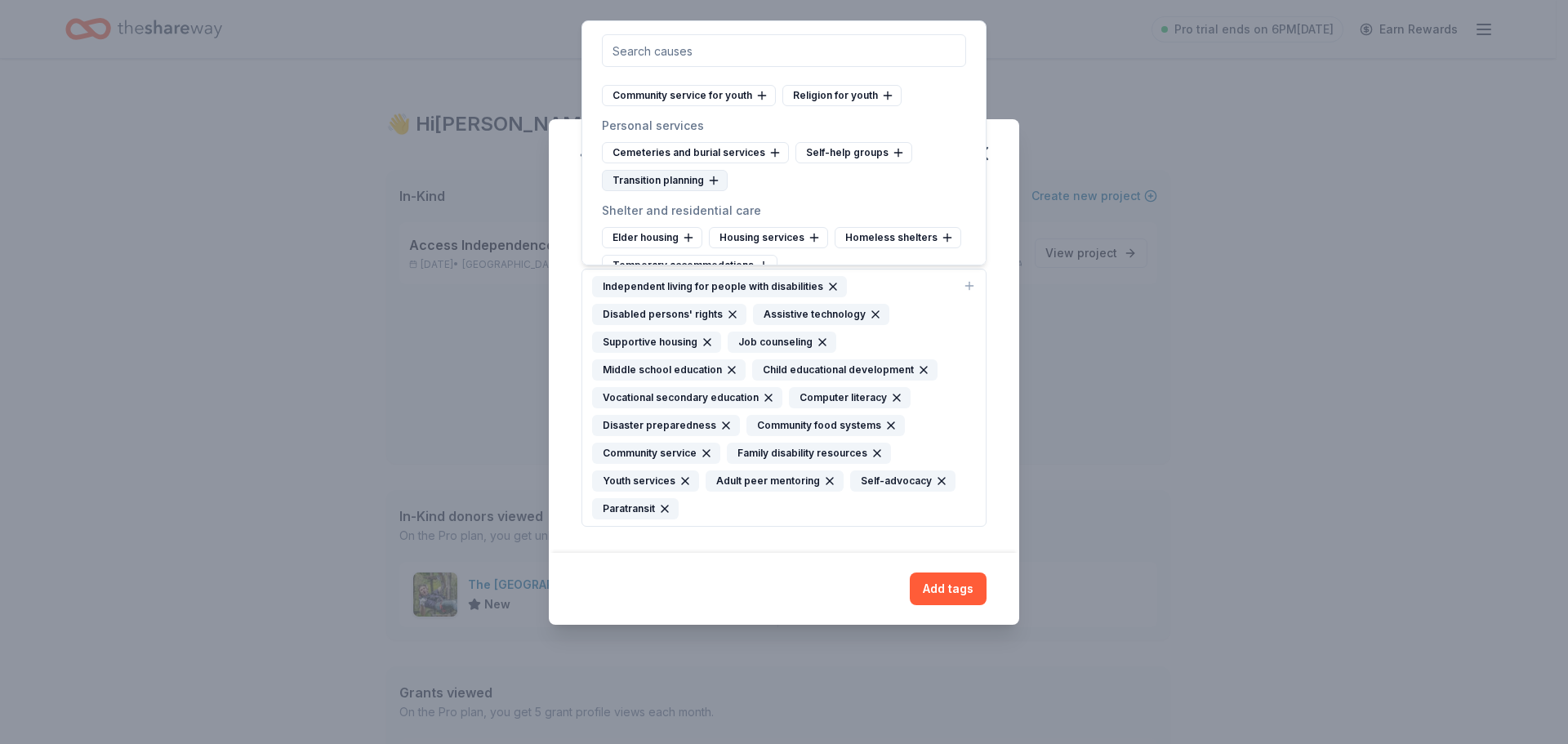
click at [710, 183] on icon at bounding box center [714, 180] width 13 height 13
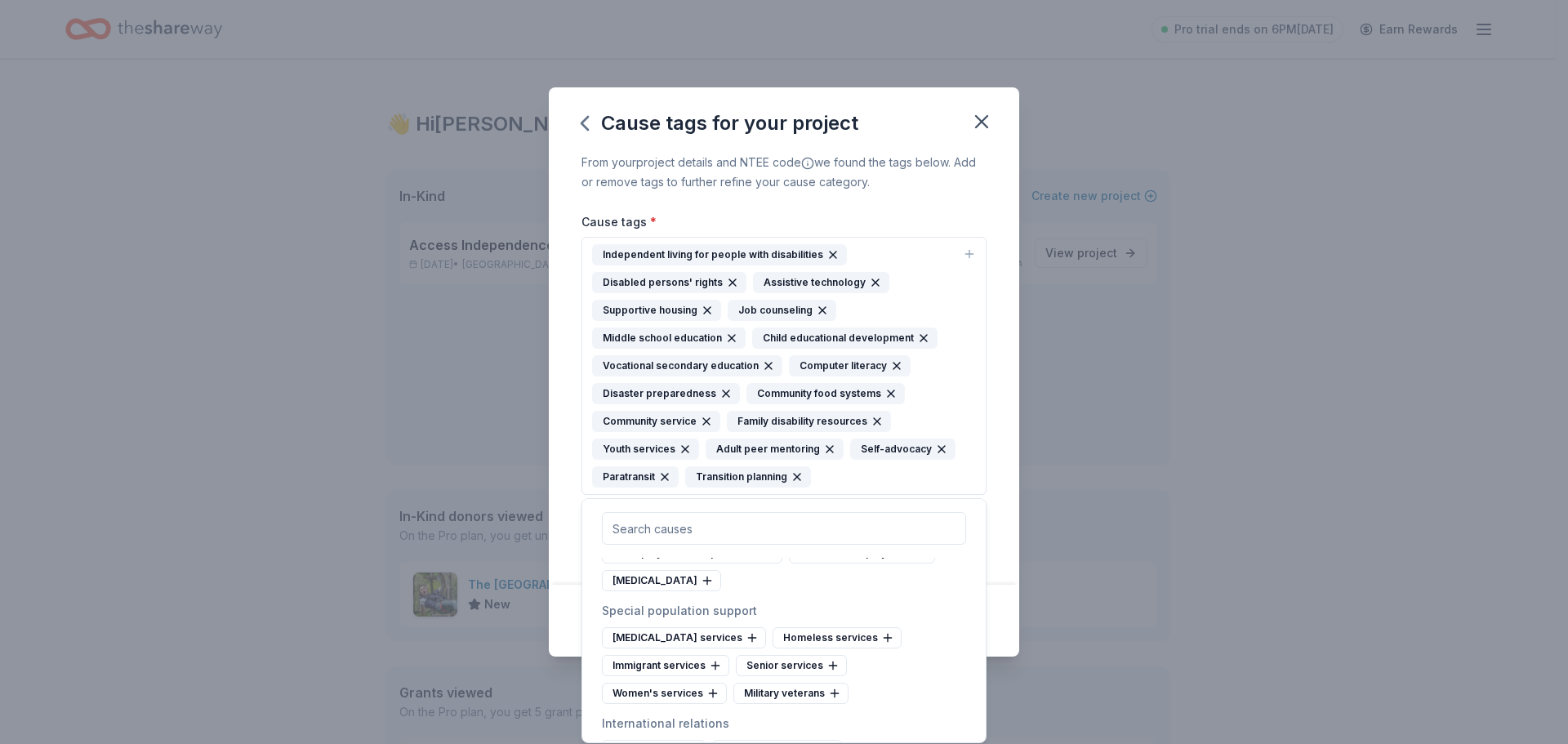
scroll to position [9063, 0]
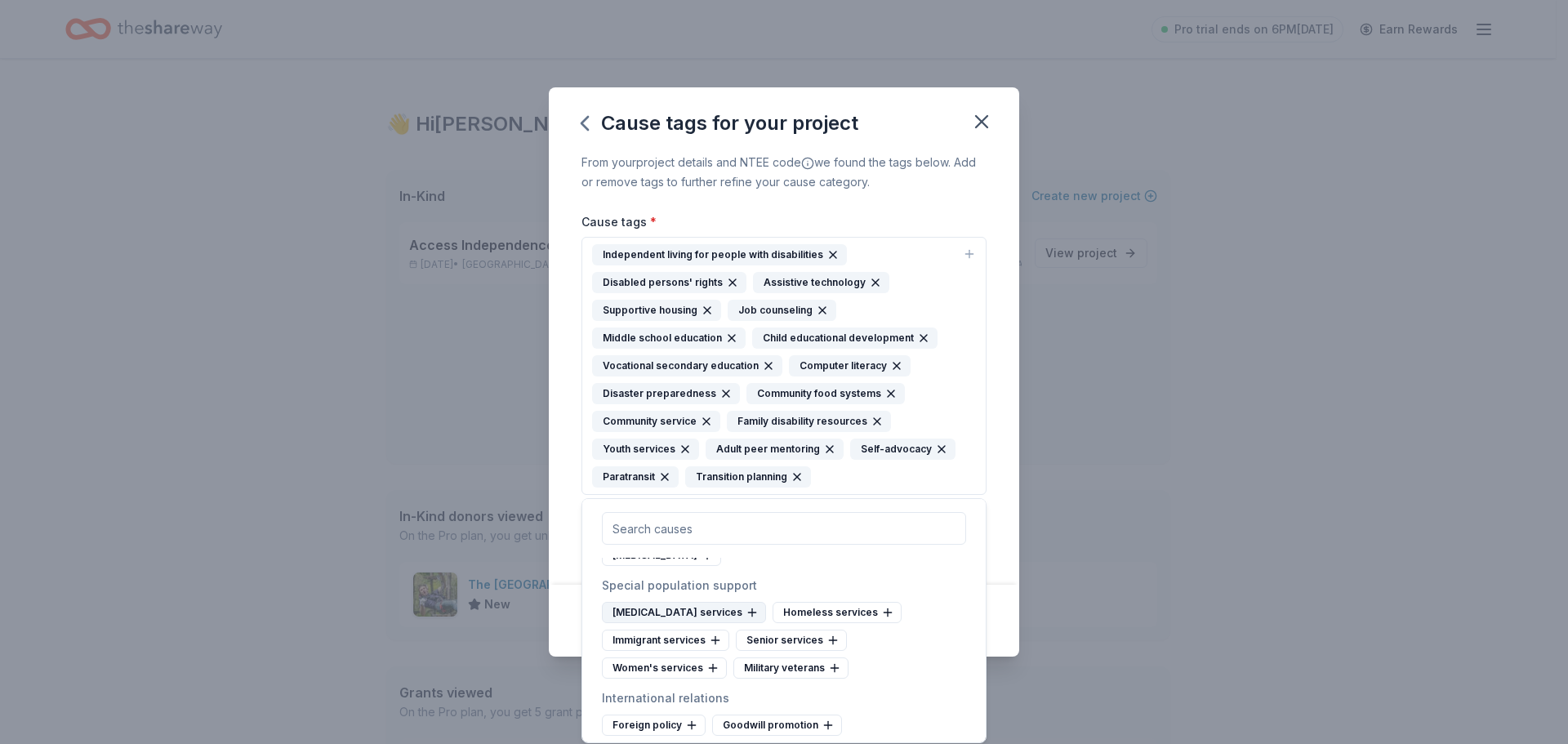
click at [756, 612] on icon at bounding box center [751, 612] width 7 height 0
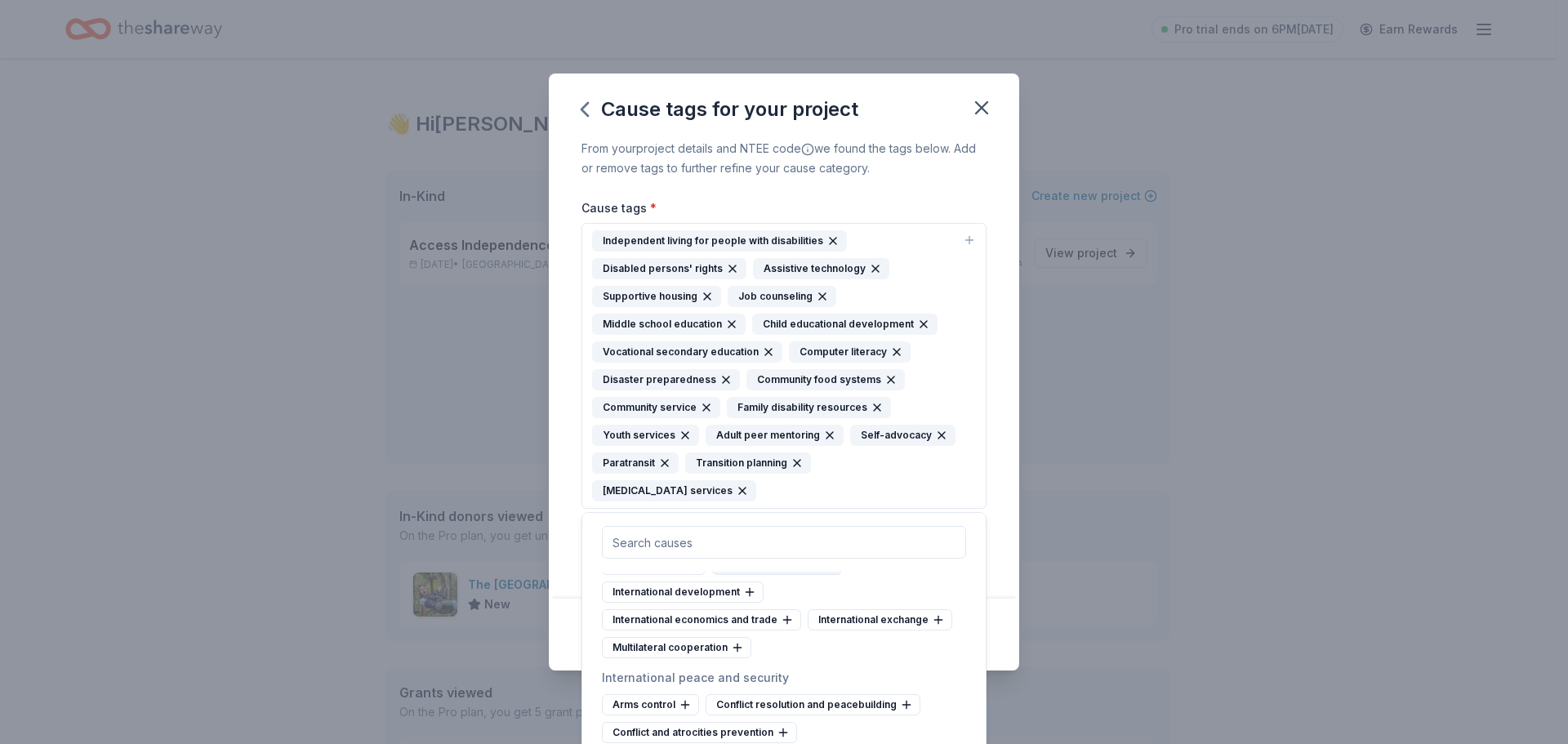
scroll to position [9239, 0]
click at [785, 538] on input "text" at bounding box center [784, 542] width 364 height 32
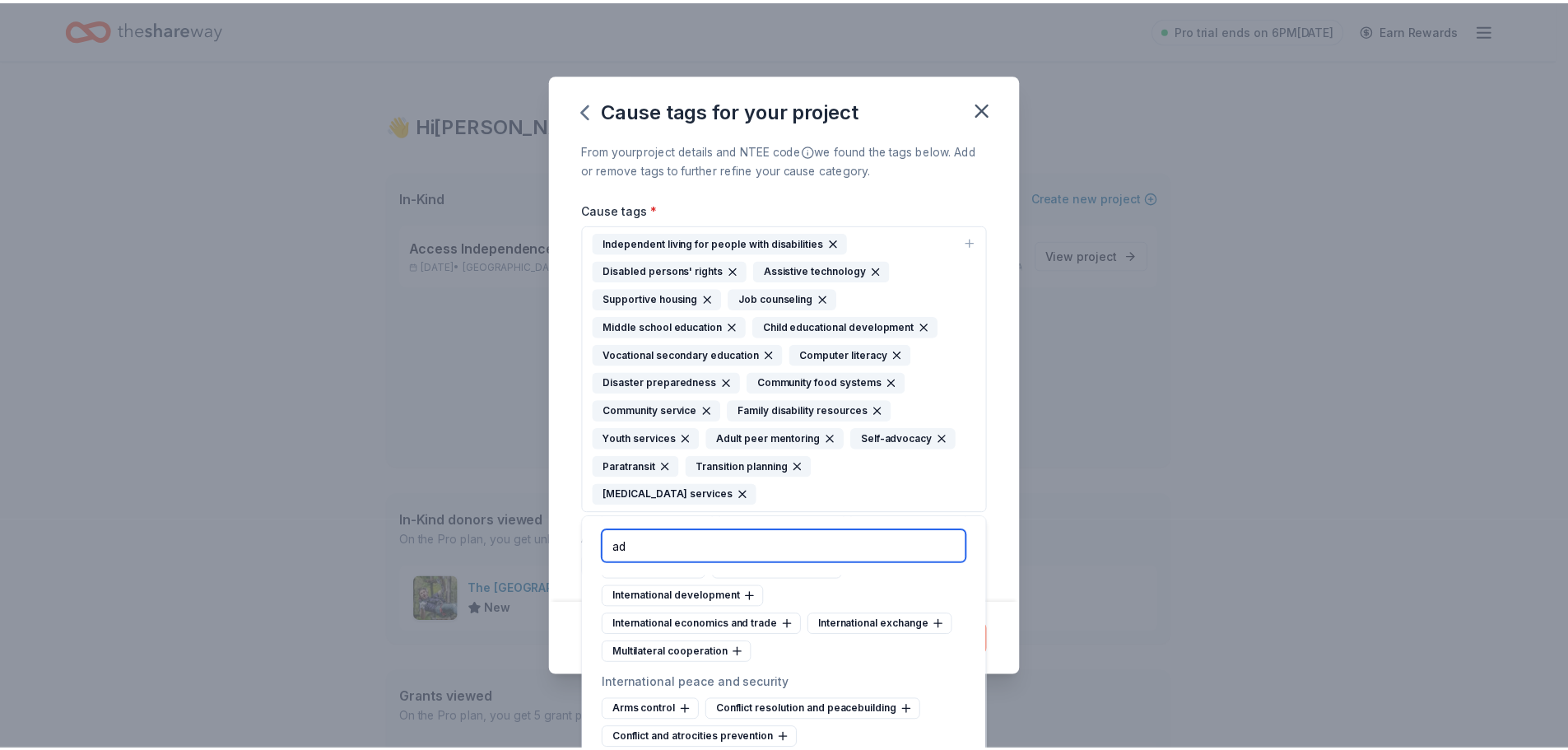
scroll to position [0, 0]
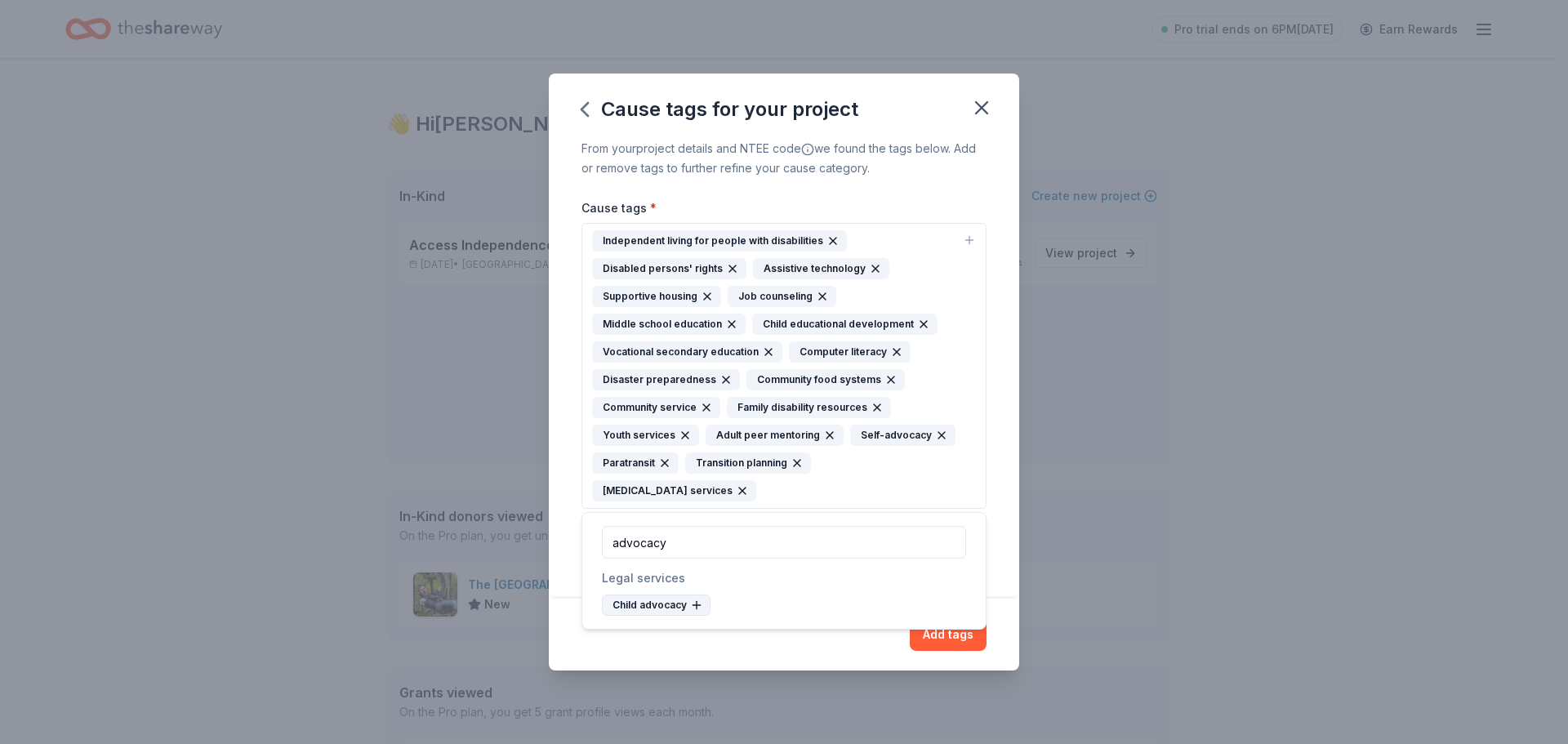
click at [697, 605] on icon at bounding box center [697, 604] width 0 height 7
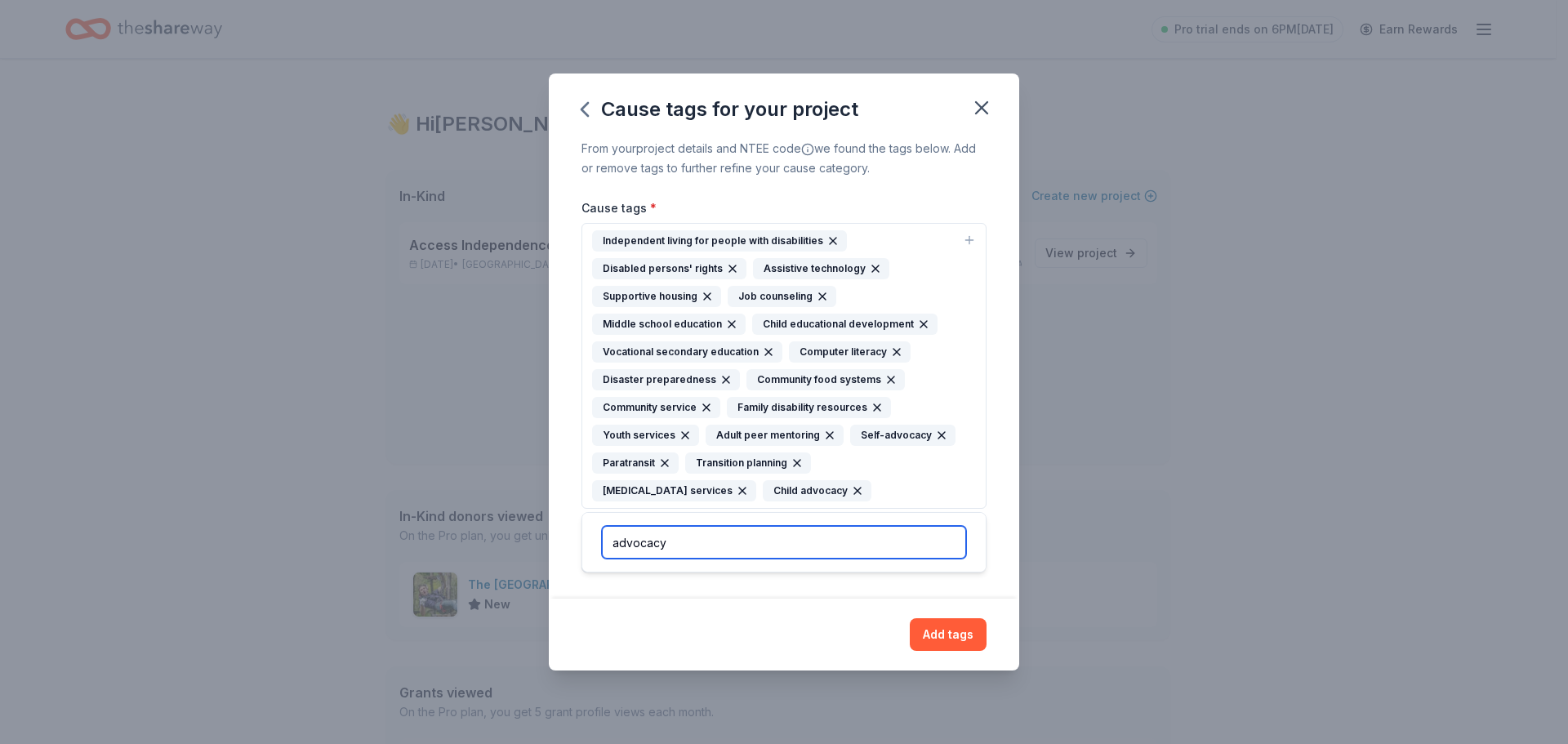
drag, startPoint x: 713, startPoint y: 539, endPoint x: 571, endPoint y: 534, distance: 142.1
click at [571, 534] on body "Pro trial ends on 6PM, 10/17 Earn Rewards 👋 Hi Melissa In-Kind Create new event…" at bounding box center [777, 372] width 1555 height 744
click at [664, 542] on input "advocacydisability" at bounding box center [784, 542] width 364 height 32
click at [710, 538] on input "disability" at bounding box center [784, 542] width 364 height 32
type input "disability"
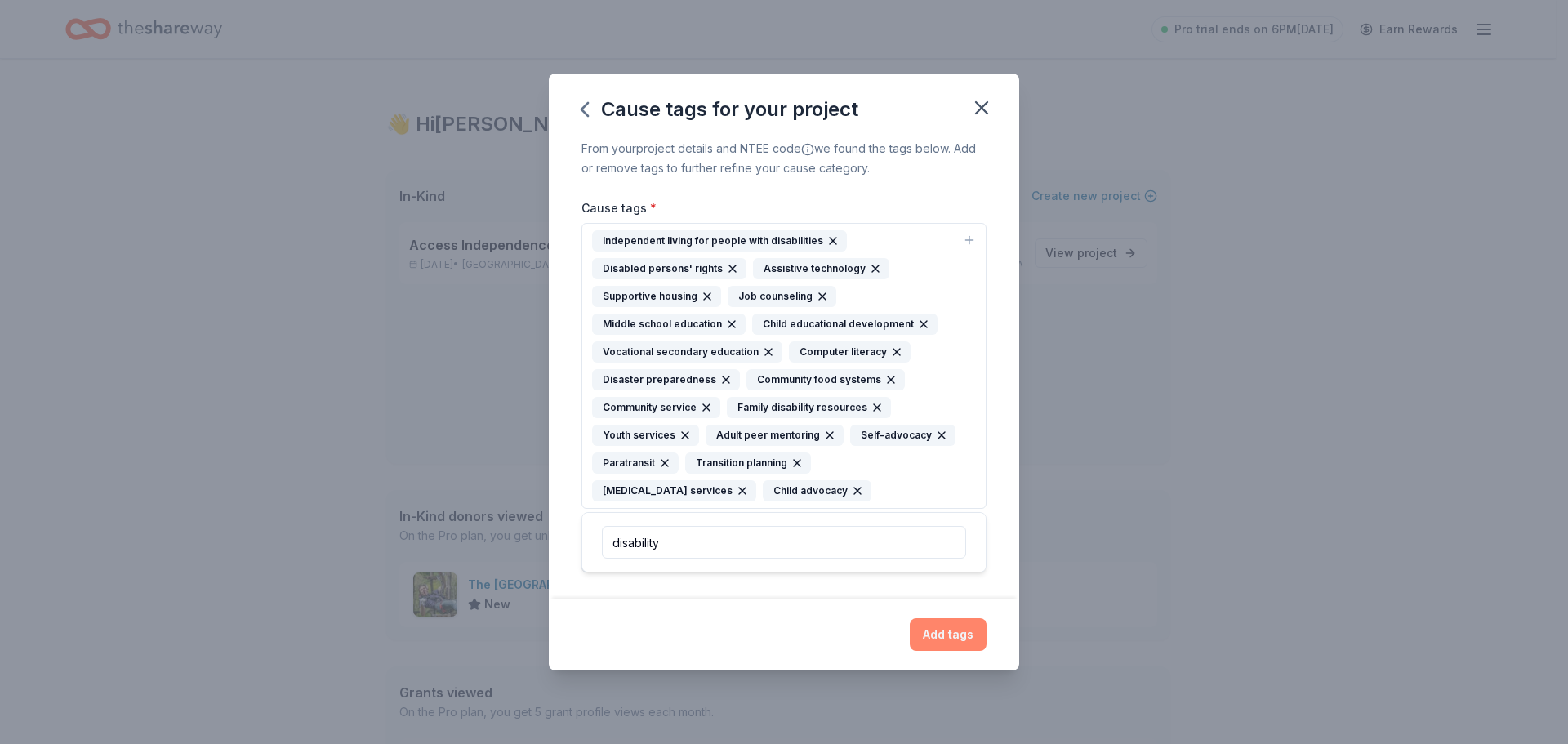
click at [933, 620] on button "Add tags" at bounding box center [948, 634] width 77 height 32
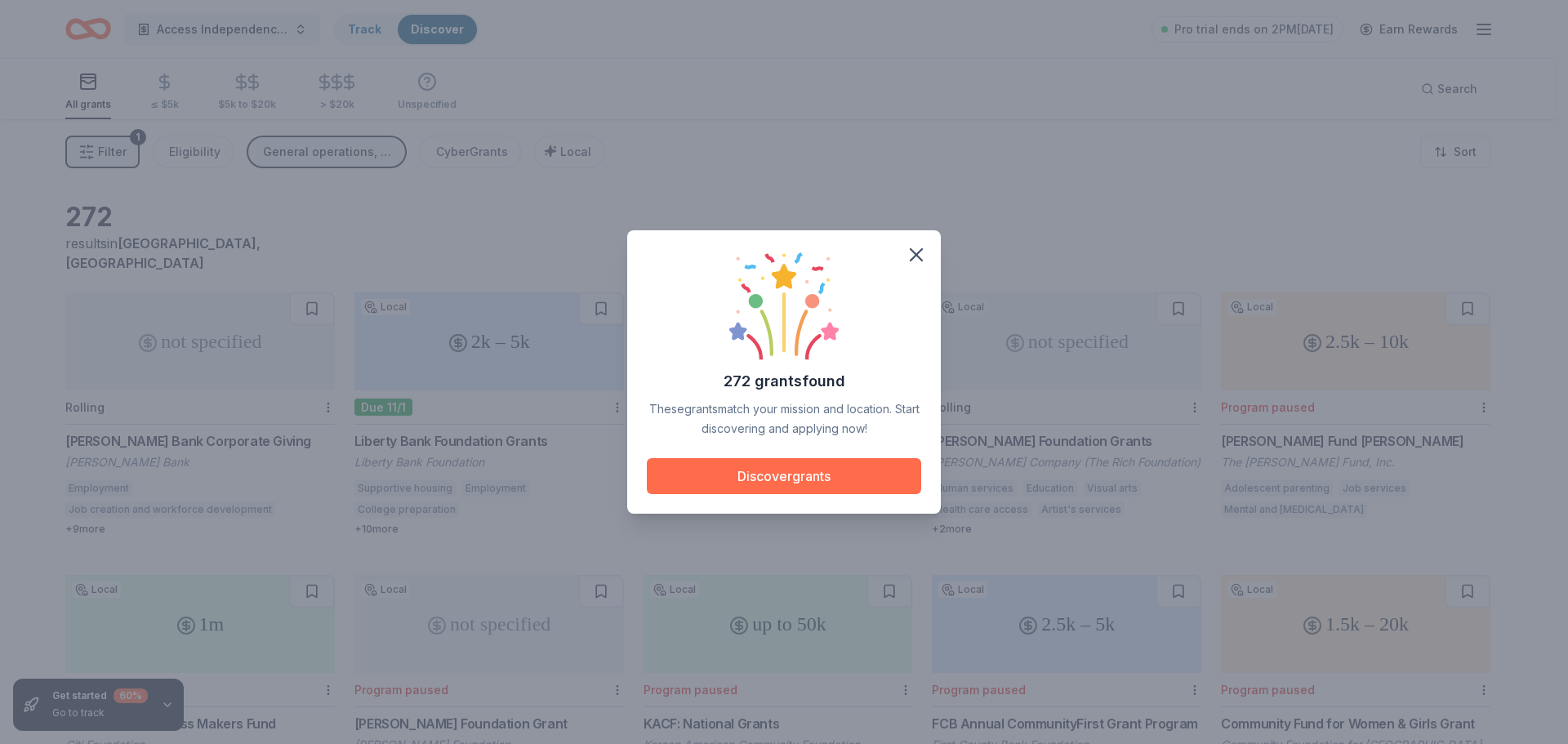
click at [833, 477] on button "Discover grants" at bounding box center [784, 476] width 274 height 36
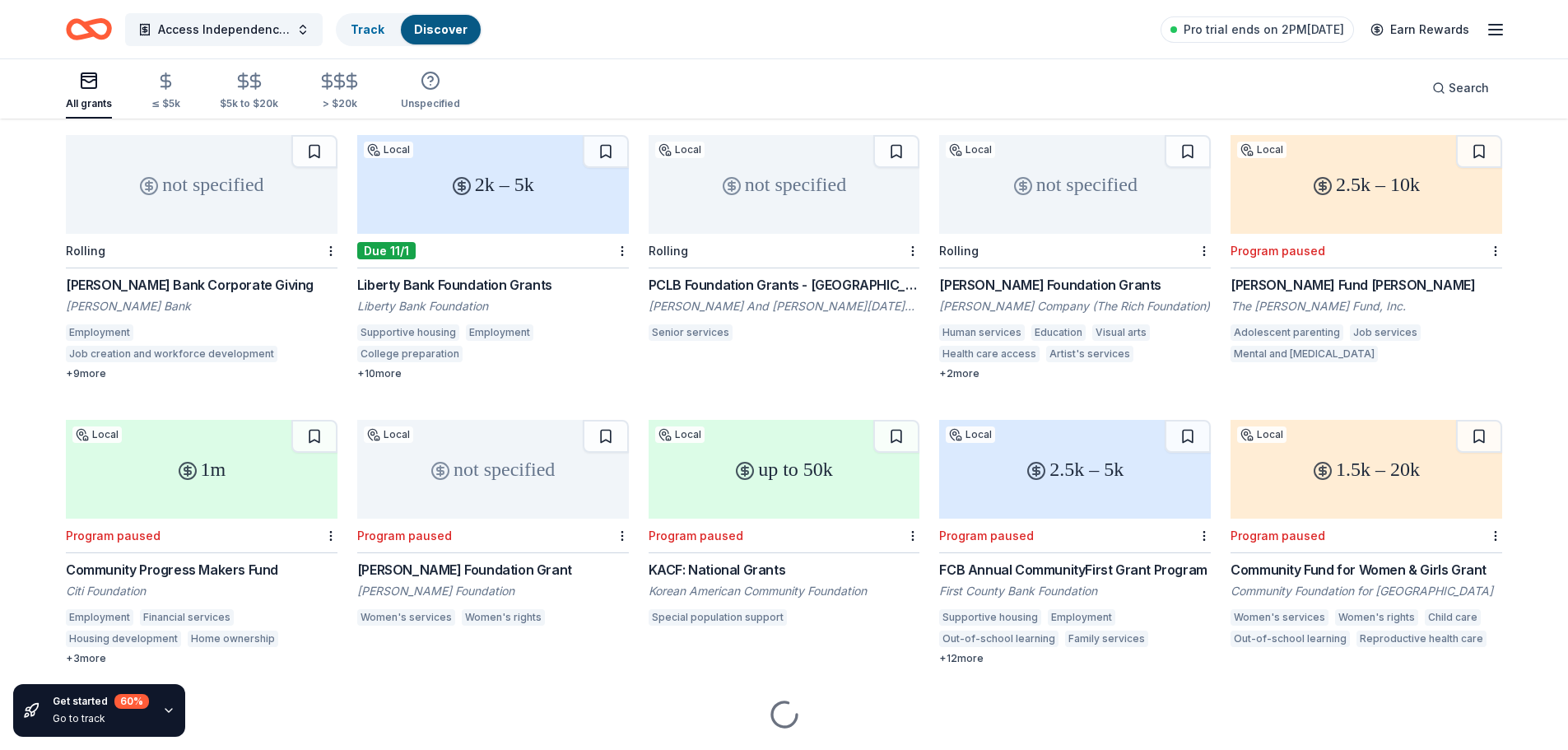
scroll to position [164, 0]
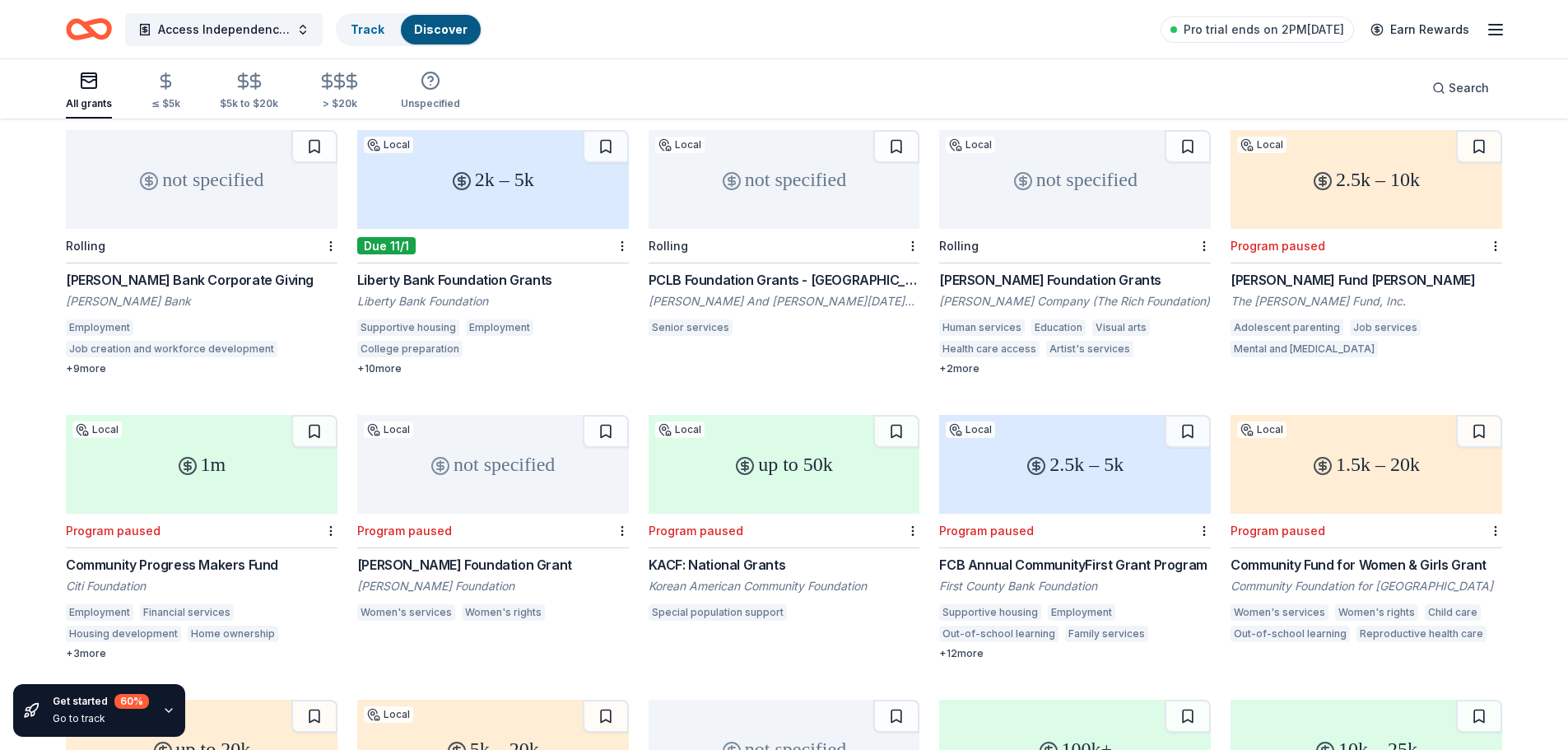
click at [90, 362] on div "+ 9 more" at bounding box center [201, 368] width 272 height 14
